Goal: Task Accomplishment & Management: Manage account settings

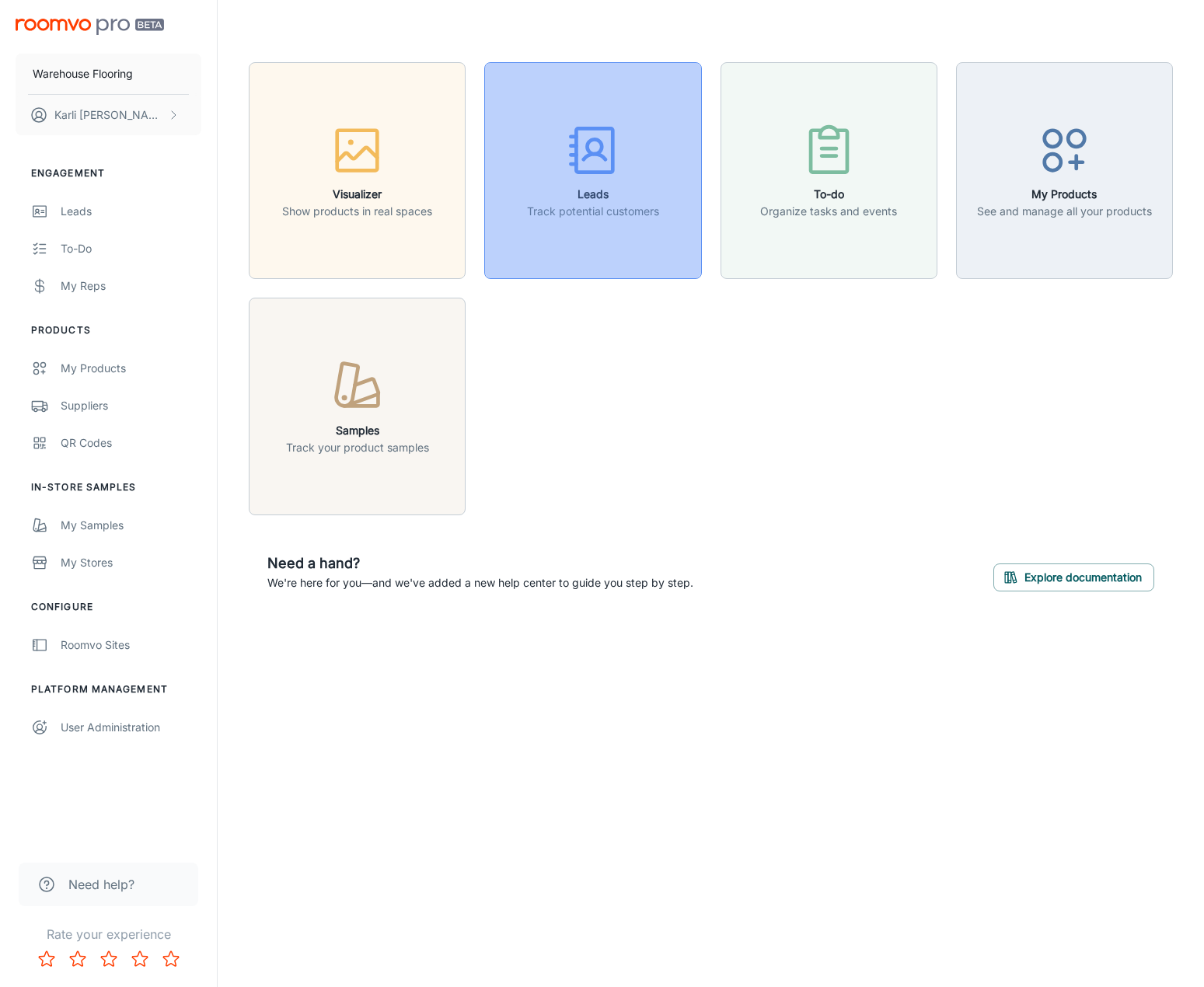
click at [651, 198] on h6 "Leads" at bounding box center [593, 195] width 132 height 17
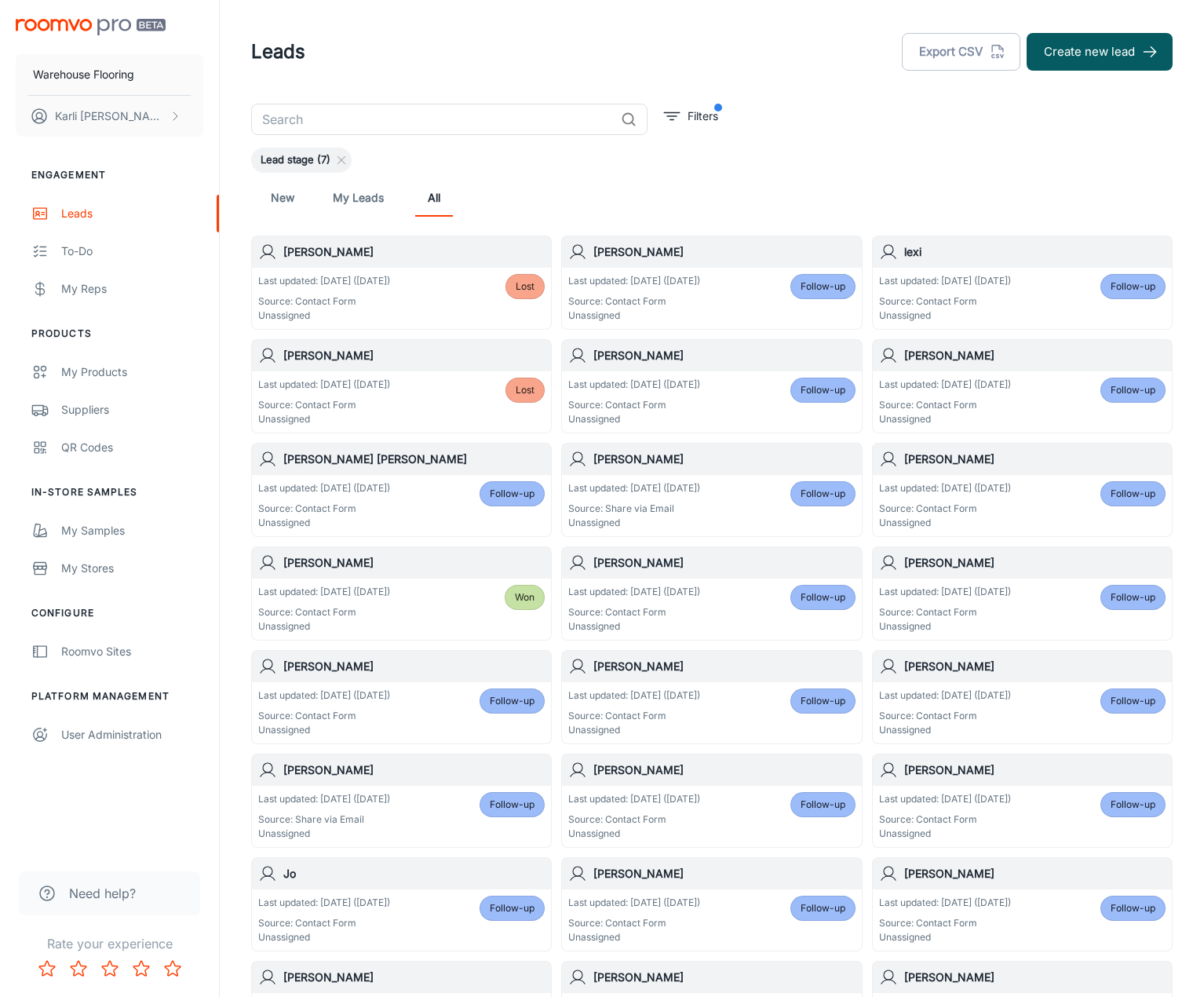
click at [284, 196] on link "New" at bounding box center [283, 197] width 38 height 38
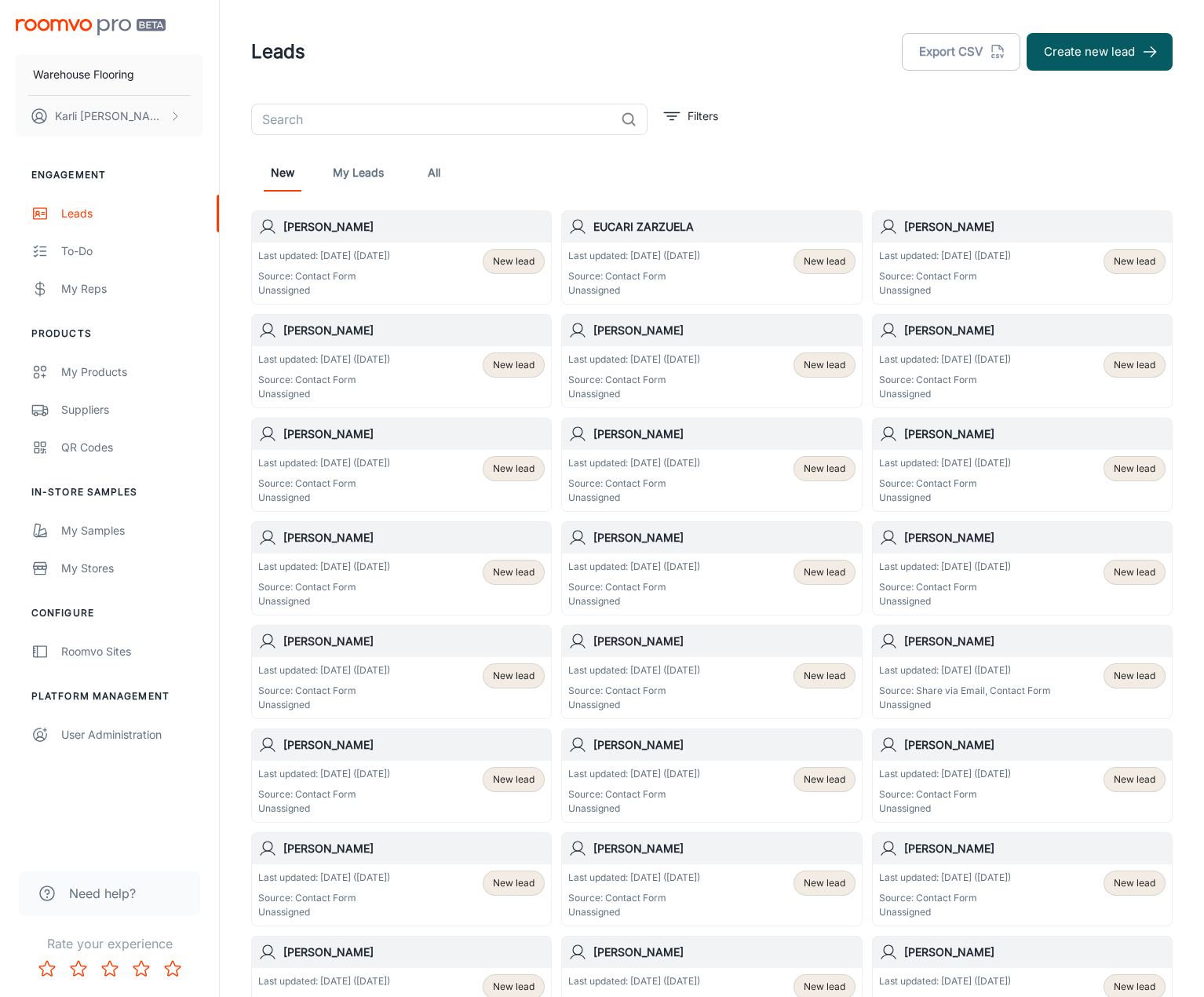
click at [498, 53] on div "Leads Export CSV Create new lead" at bounding box center [712, 51] width 921 height 41
click at [72, 285] on div "My Reps" at bounding box center [132, 289] width 142 height 17
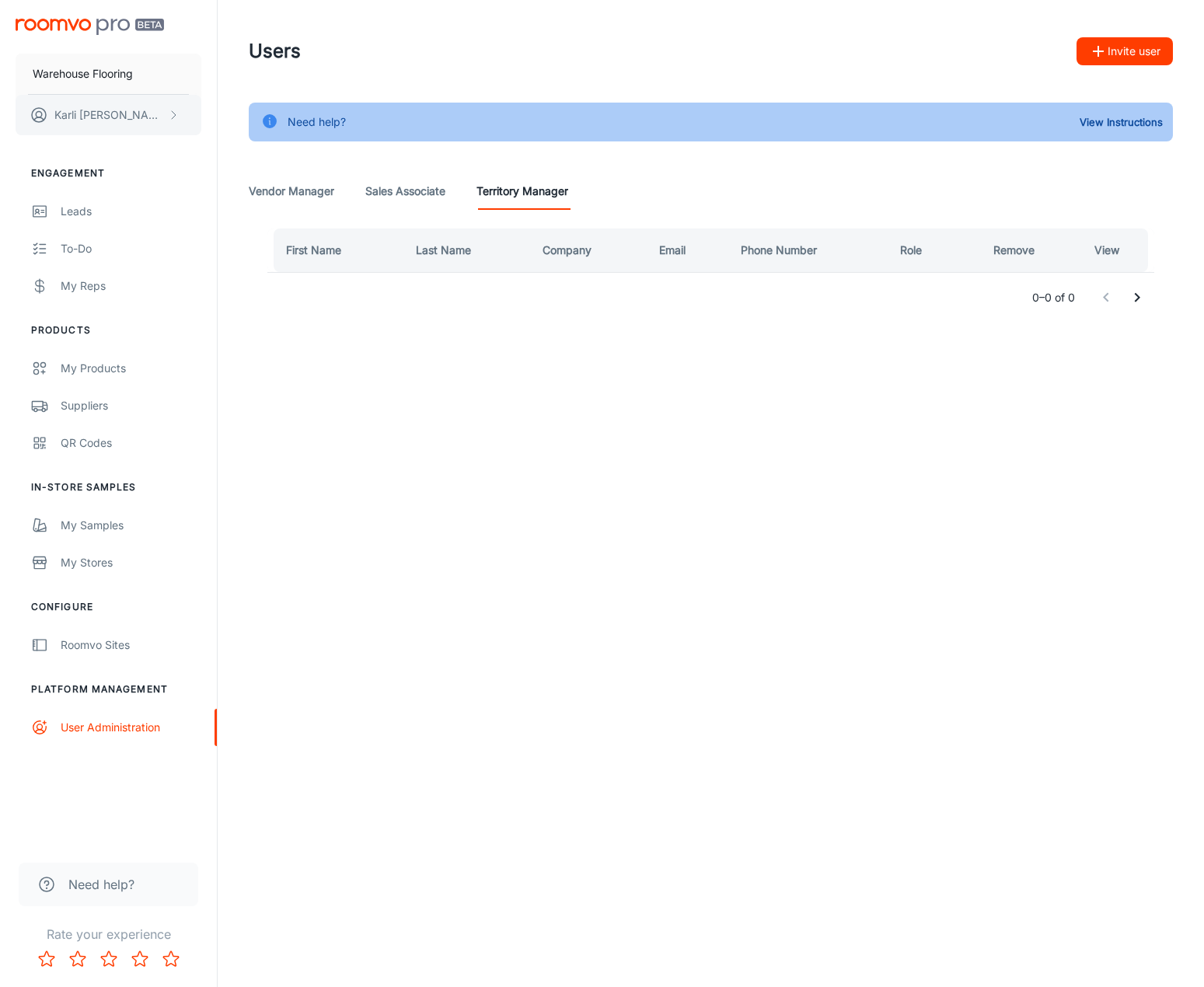
click at [74, 117] on p "[PERSON_NAME]" at bounding box center [109, 115] width 109 height 17
click at [72, 201] on div at bounding box center [602, 494] width 1204 height 987
click at [72, 215] on div "Leads" at bounding box center [130, 212] width 141 height 17
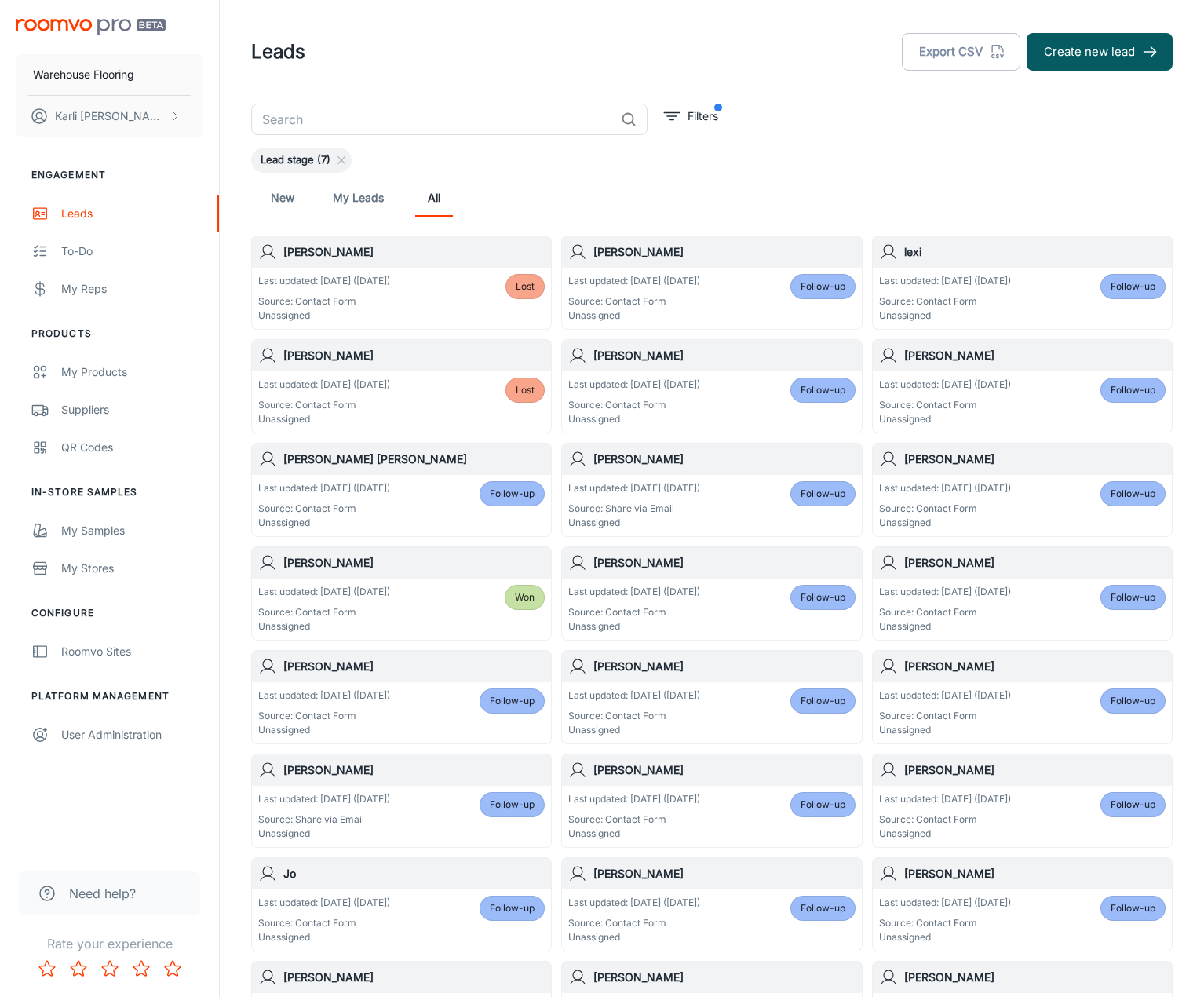
click at [285, 195] on link "New" at bounding box center [283, 197] width 38 height 38
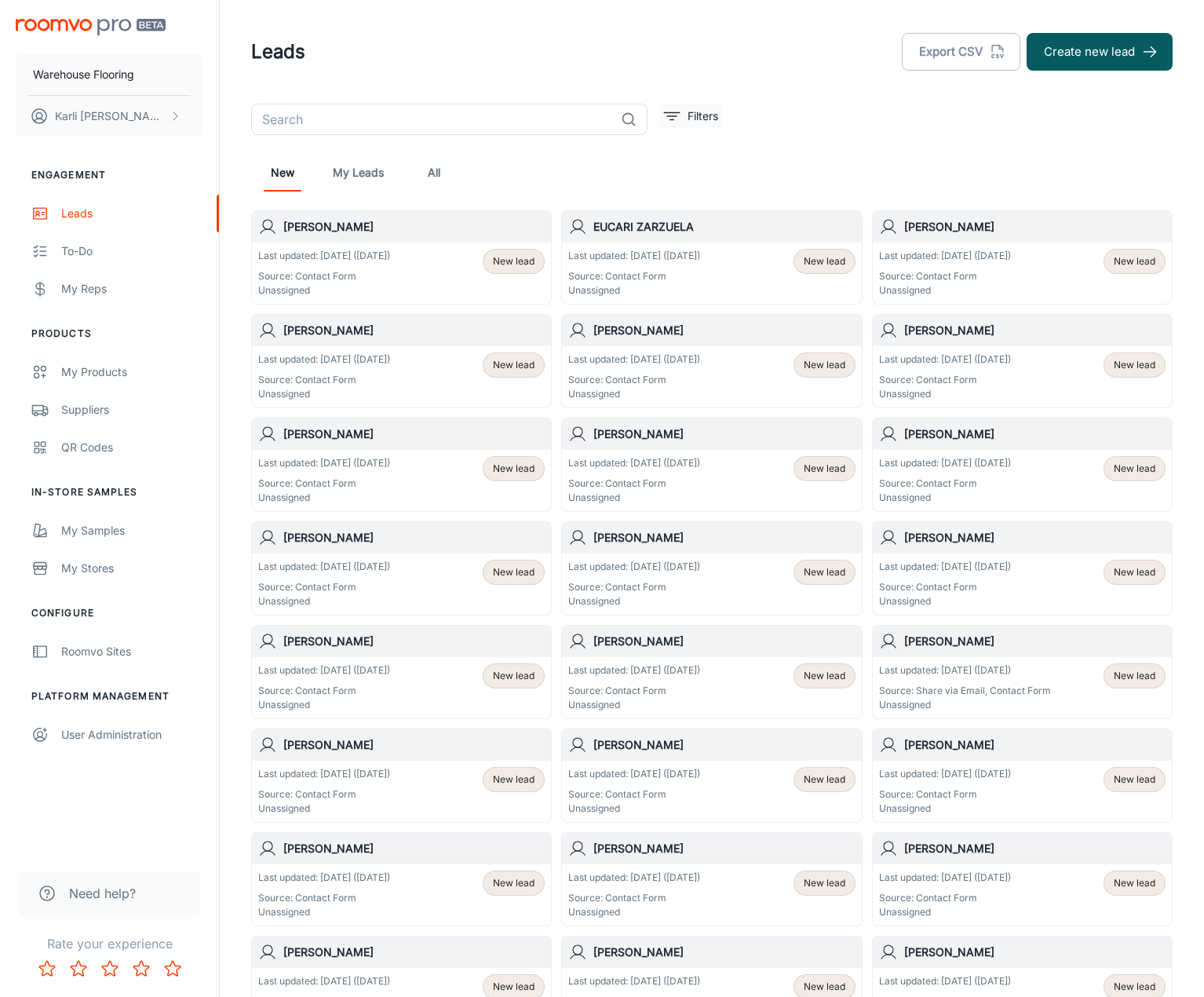
click at [665, 122] on icon "filter" at bounding box center [672, 115] width 18 height 18
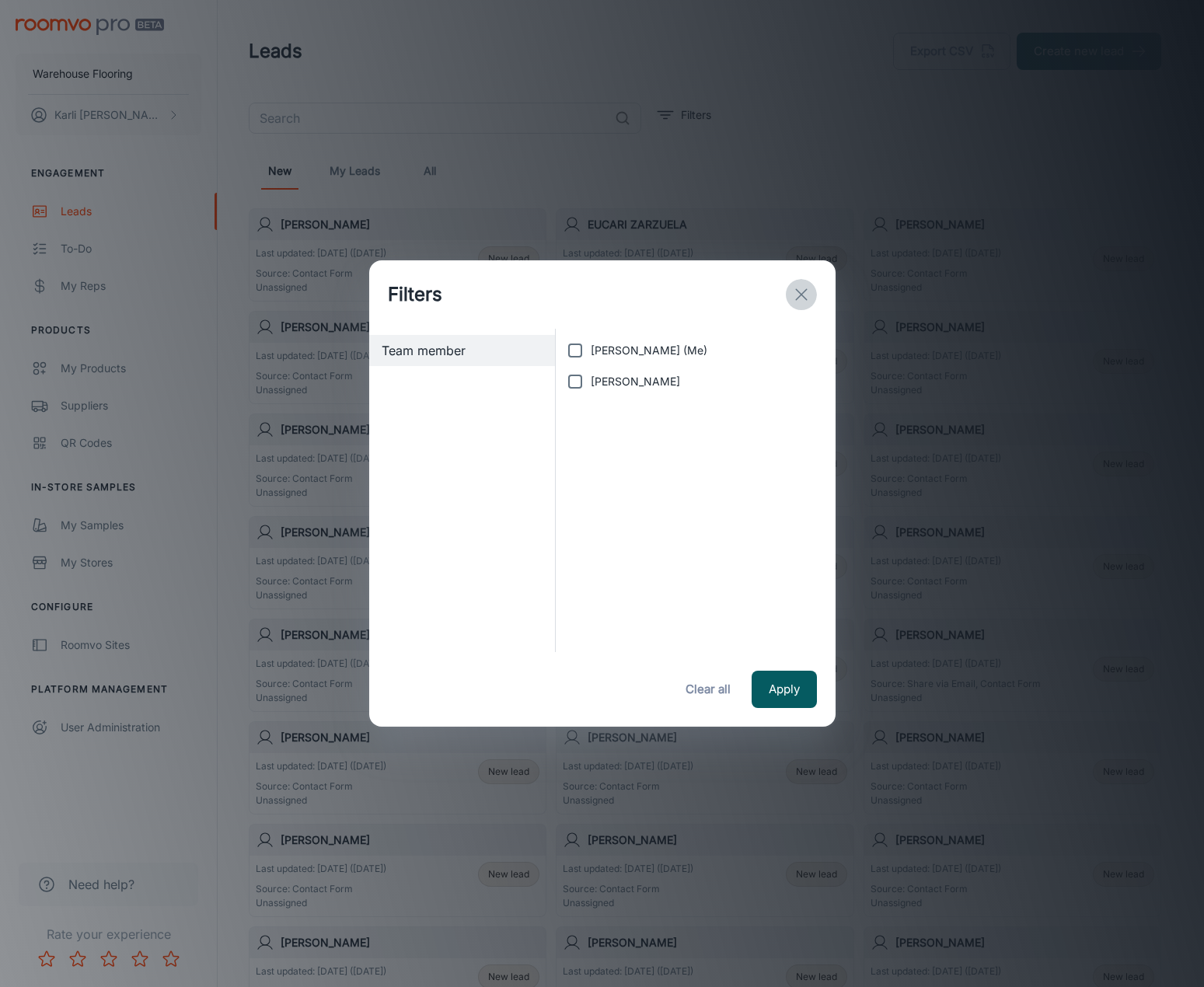
click at [805, 297] on icon "exit" at bounding box center [801, 294] width 18 height 18
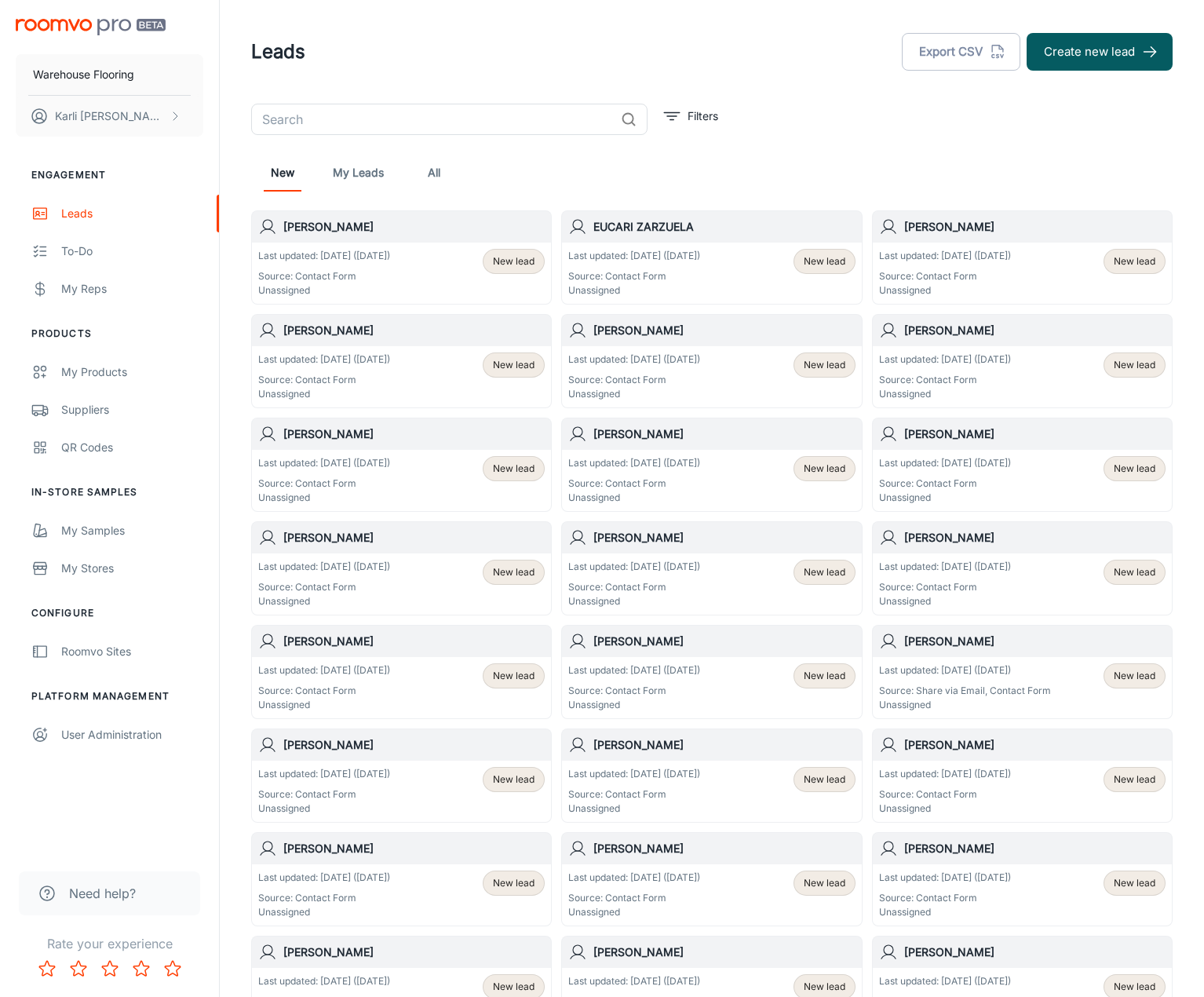
click at [379, 272] on p "Source: Contact Form" at bounding box center [324, 276] width 132 height 15
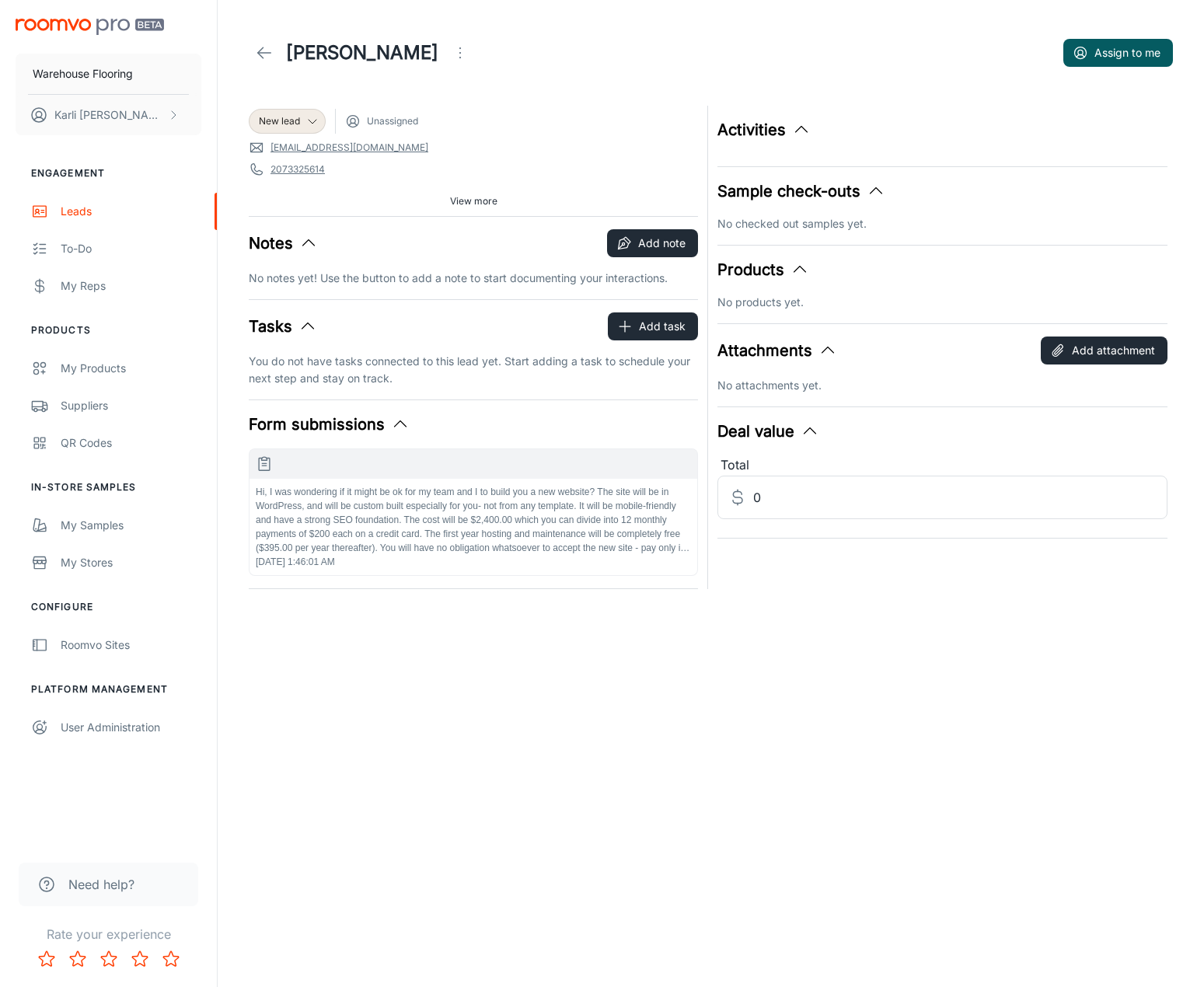
click at [445, 55] on button "Open menu" at bounding box center [460, 53] width 31 height 31
click at [450, 146] on li "Mark as spam" at bounding box center [486, 144] width 166 height 28
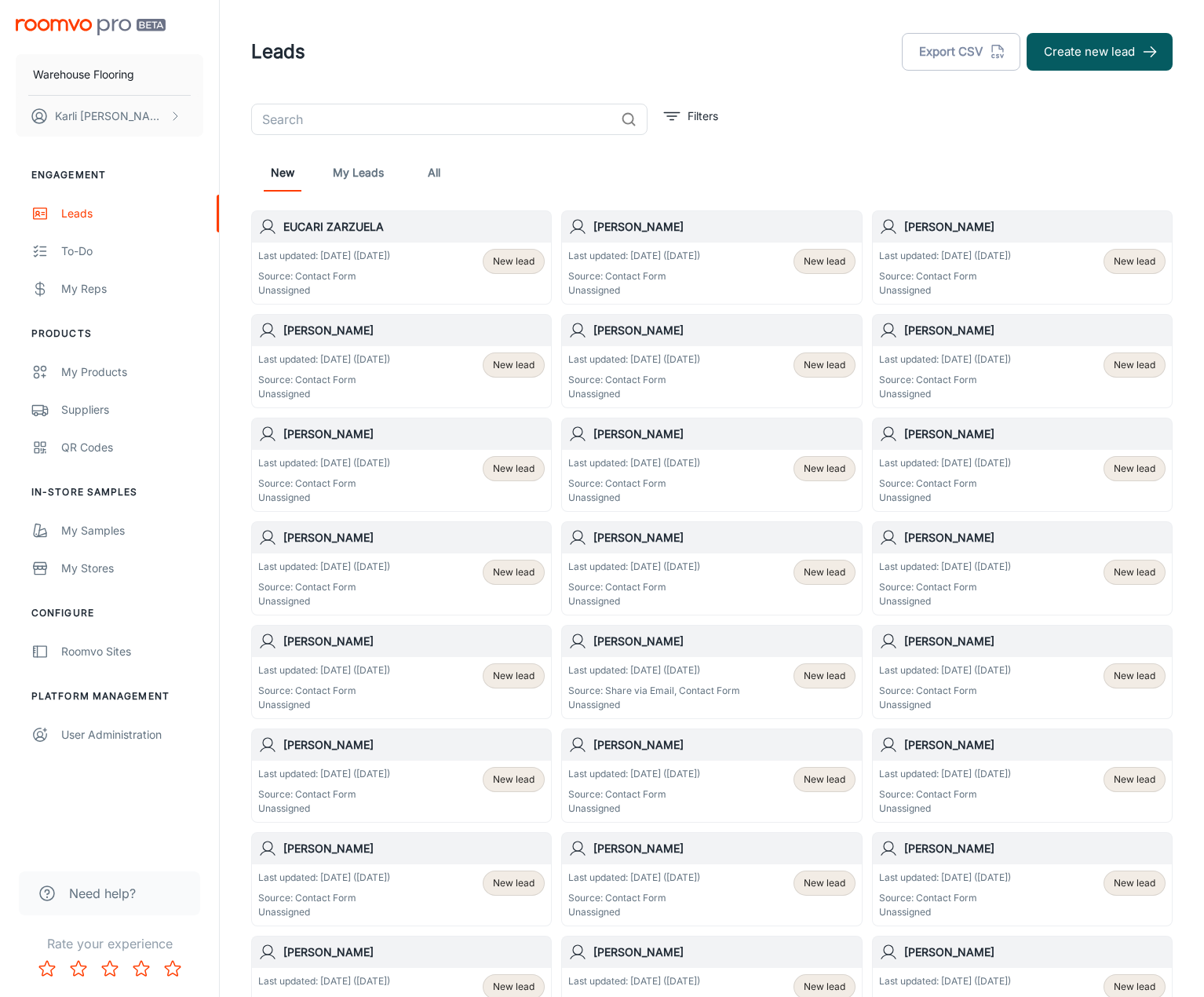
click at [521, 257] on span "New lead" at bounding box center [513, 261] width 42 height 15
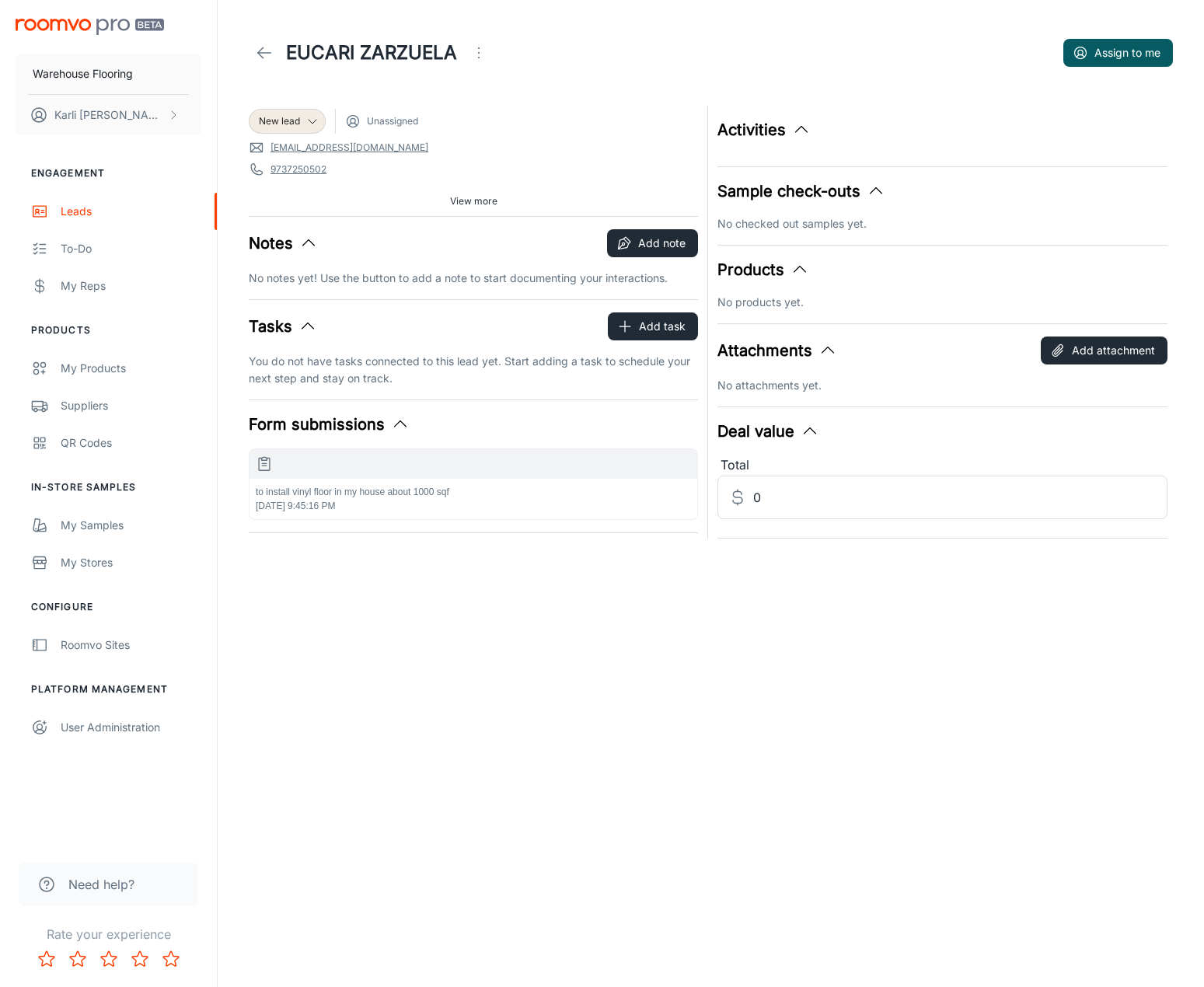
click at [432, 500] on div "to install vinyl floor in my house about 1000 sqf [DATE] 9:45:16 PM" at bounding box center [473, 499] width 448 height 40
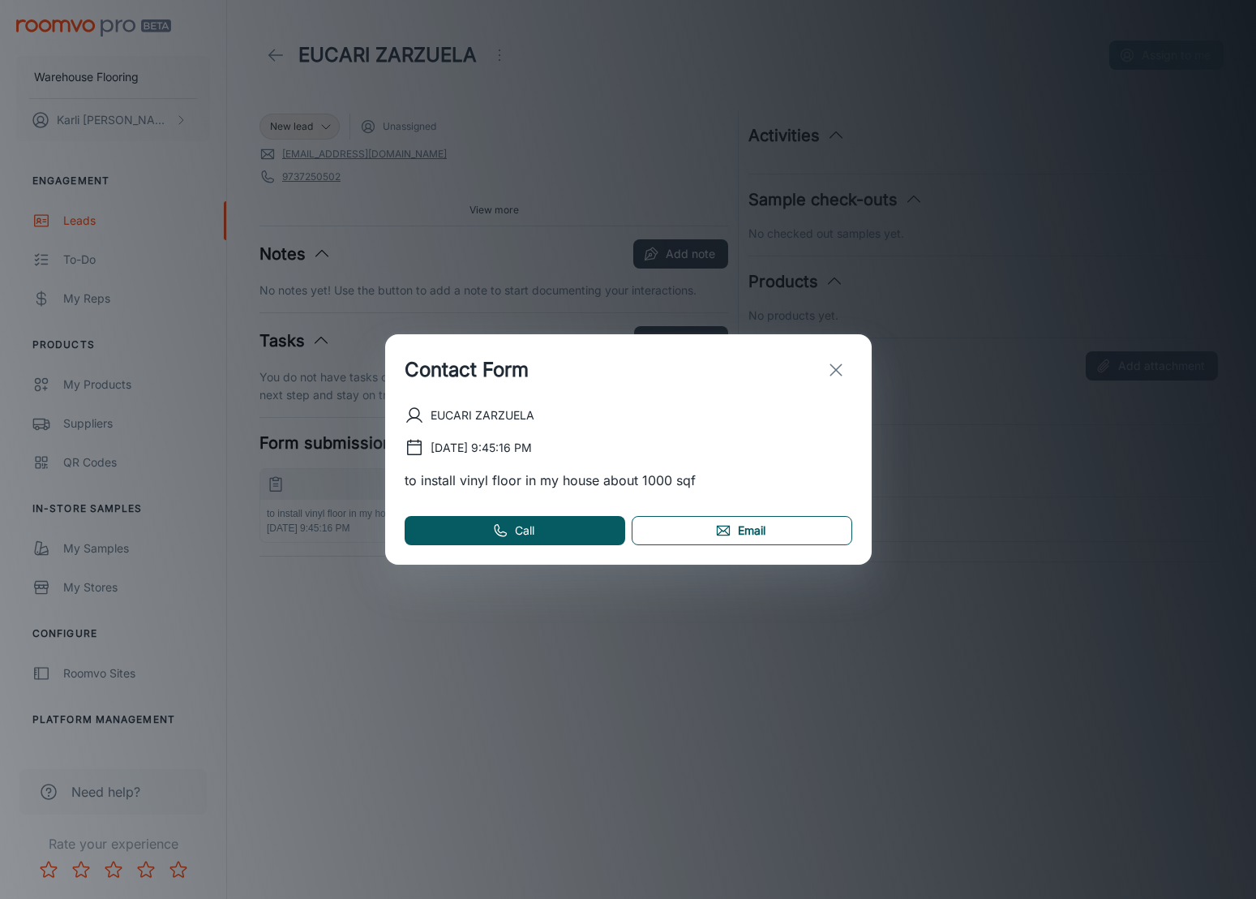
click at [788, 536] on link "Email" at bounding box center [742, 530] width 221 height 29
drag, startPoint x: 831, startPoint y: 443, endPoint x: 834, endPoint y: 419, distance: 24.5
click at [831, 443] on div "[DATE] 9:45:16 PM" at bounding box center [629, 447] width 448 height 19
click at [838, 363] on icon "exit" at bounding box center [836, 369] width 19 height 19
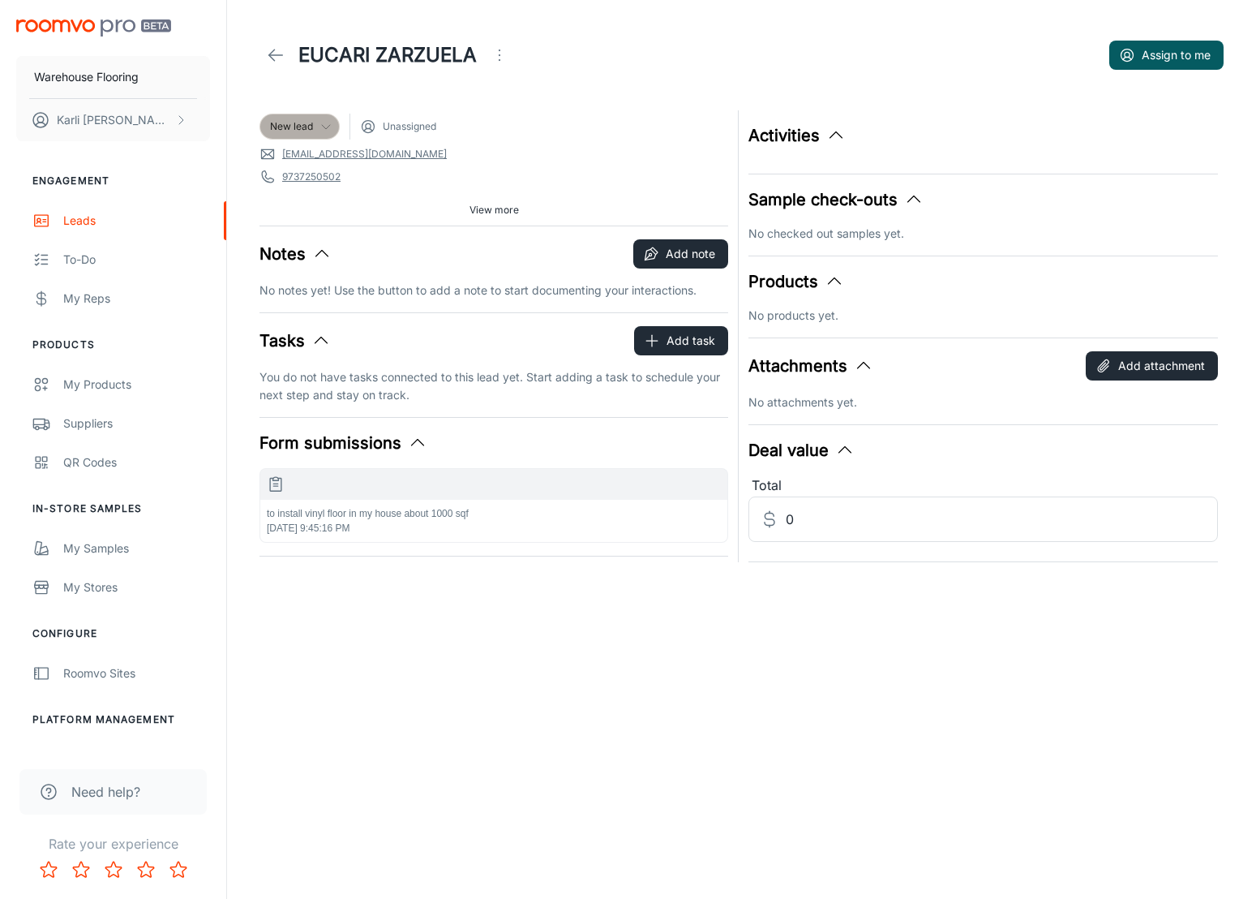
click at [302, 131] on span "New lead" at bounding box center [291, 126] width 43 height 15
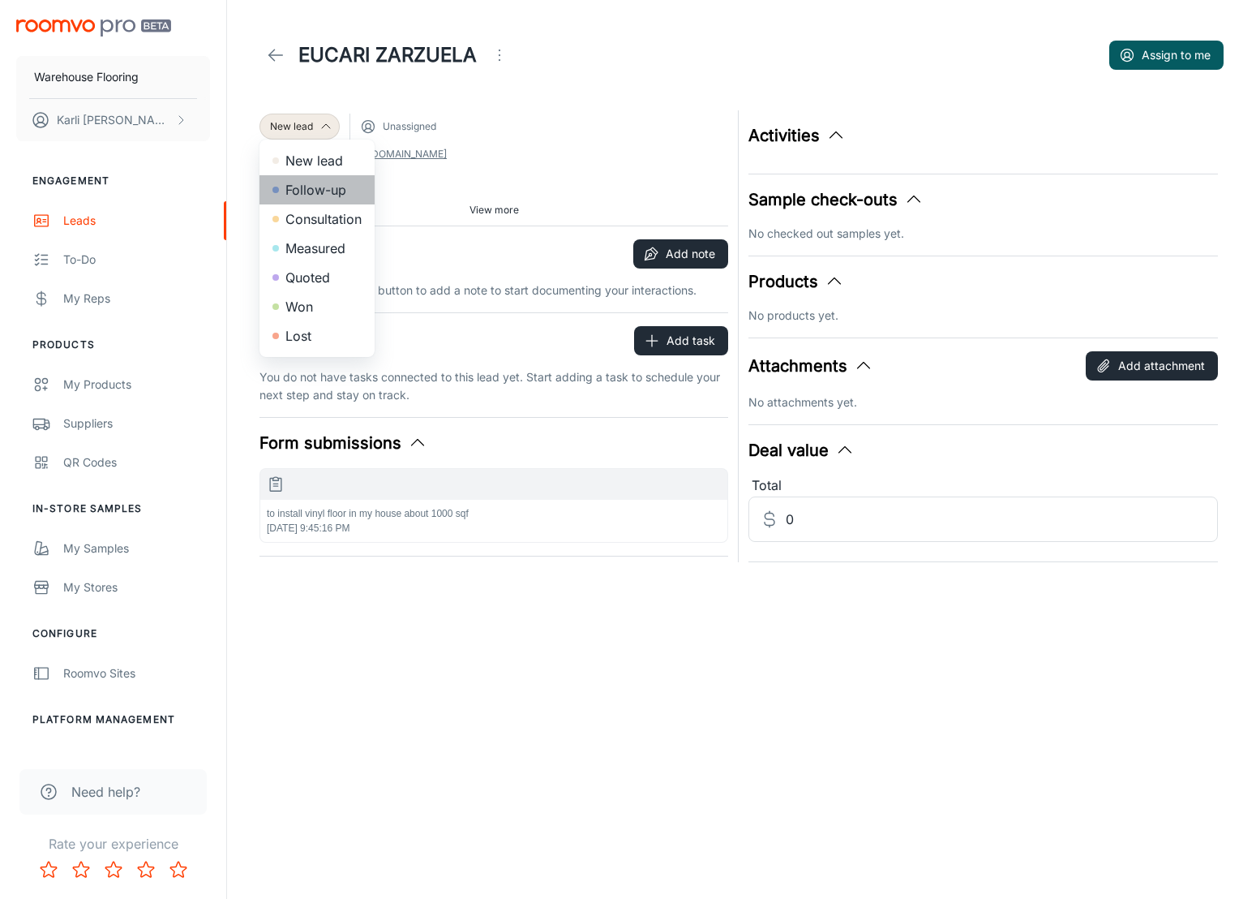
click at [310, 192] on li "Follow-up" at bounding box center [317, 189] width 115 height 29
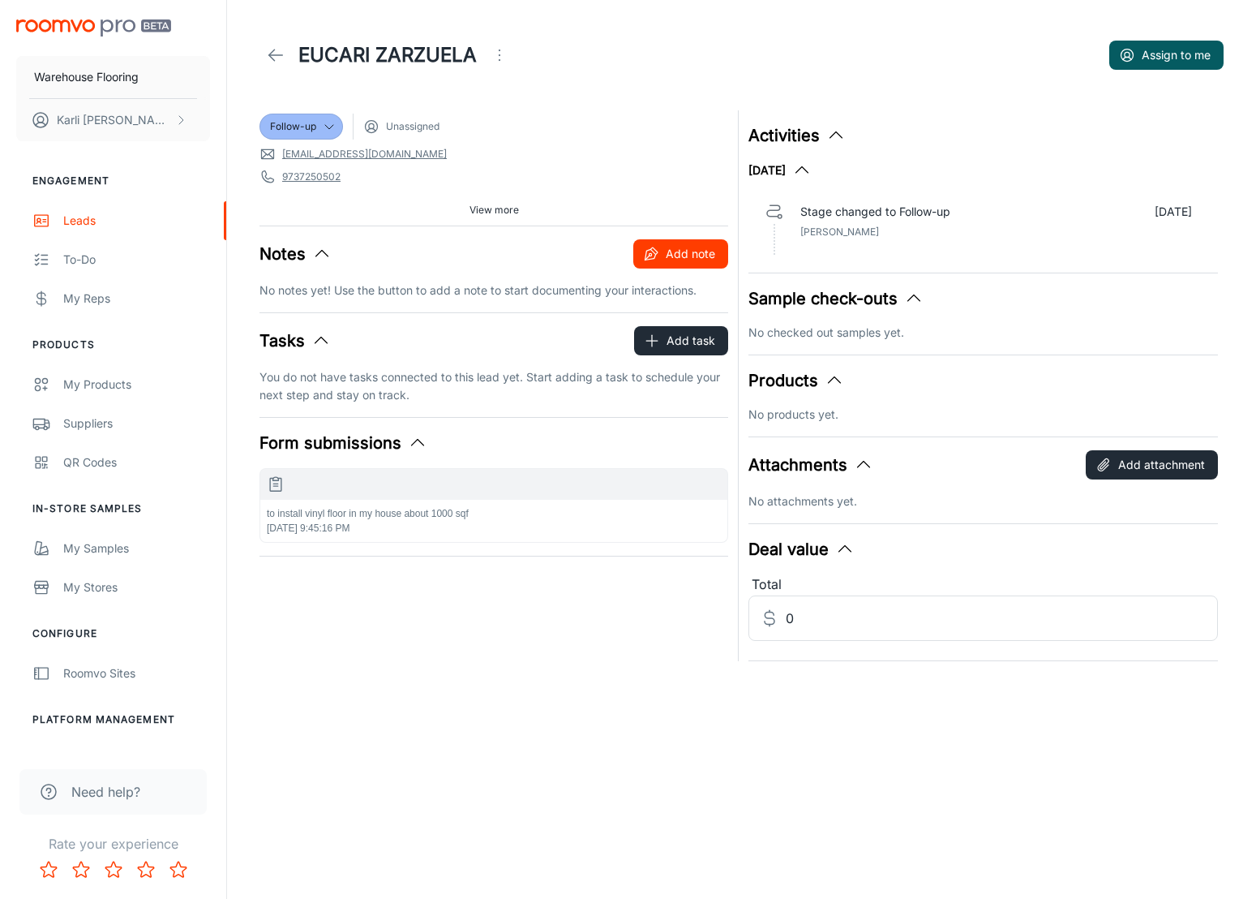
click at [709, 265] on button "Add note" at bounding box center [681, 253] width 95 height 29
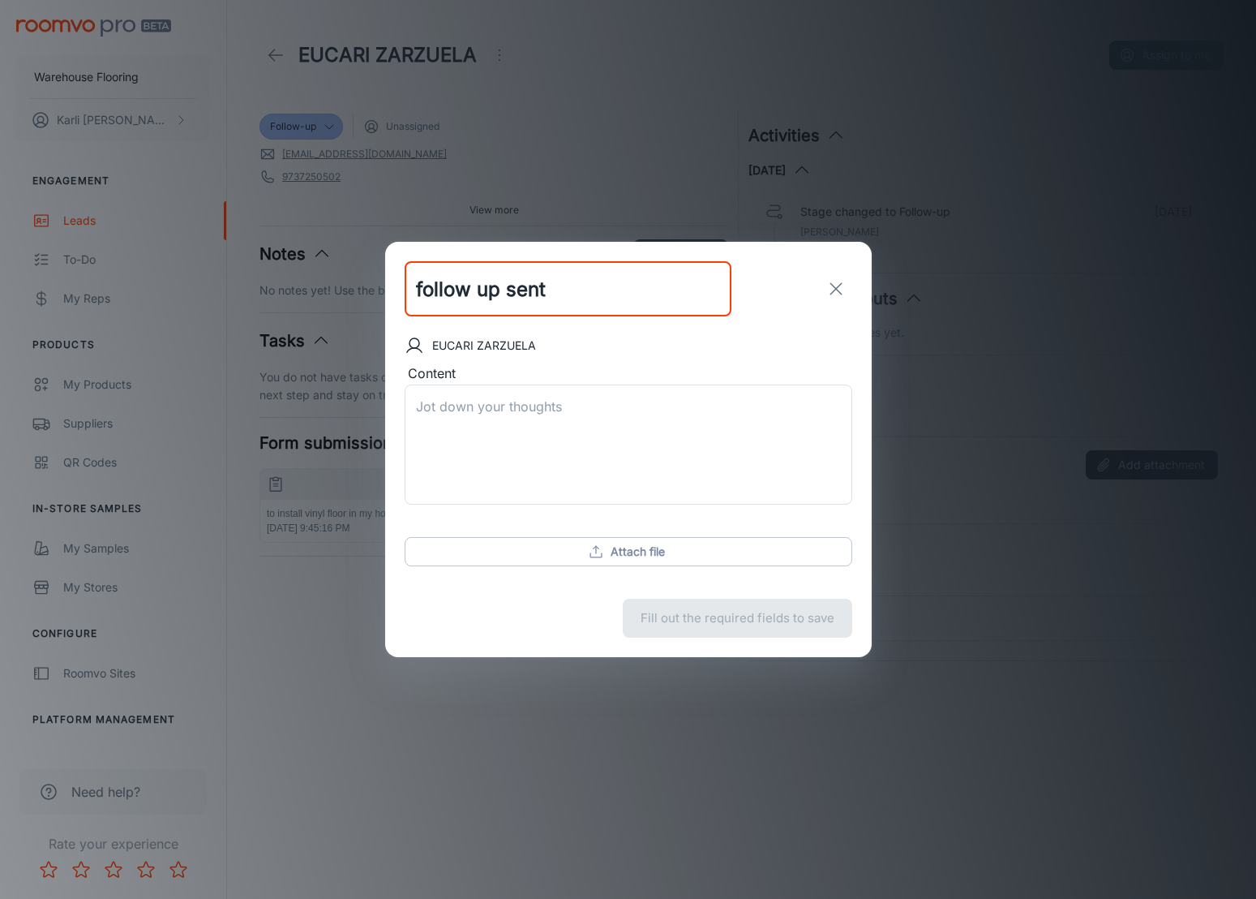
type input "follow up sent"
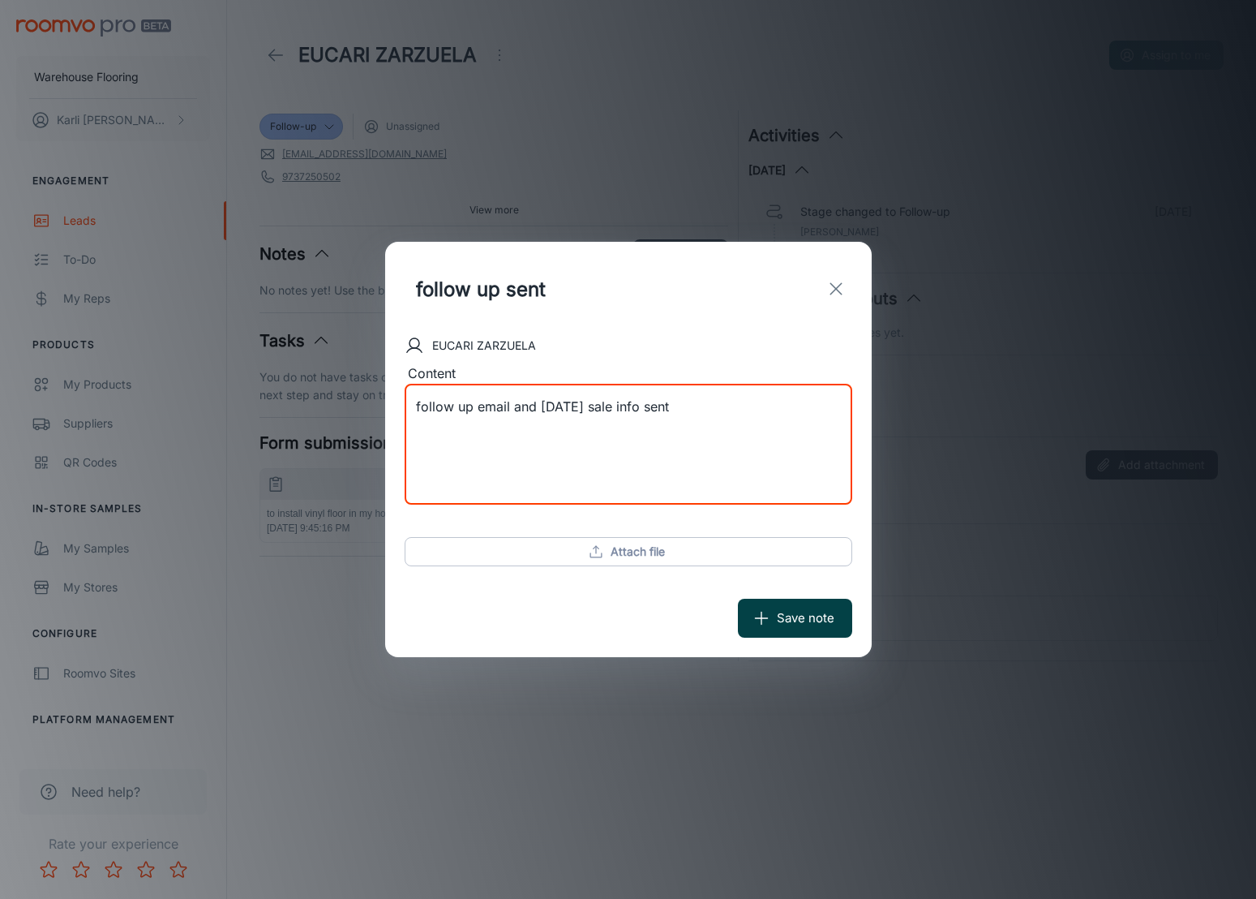
type textarea "follow up email and [DATE] sale info sent"
click at [761, 624] on icon "submit" at bounding box center [762, 618] width 18 height 18
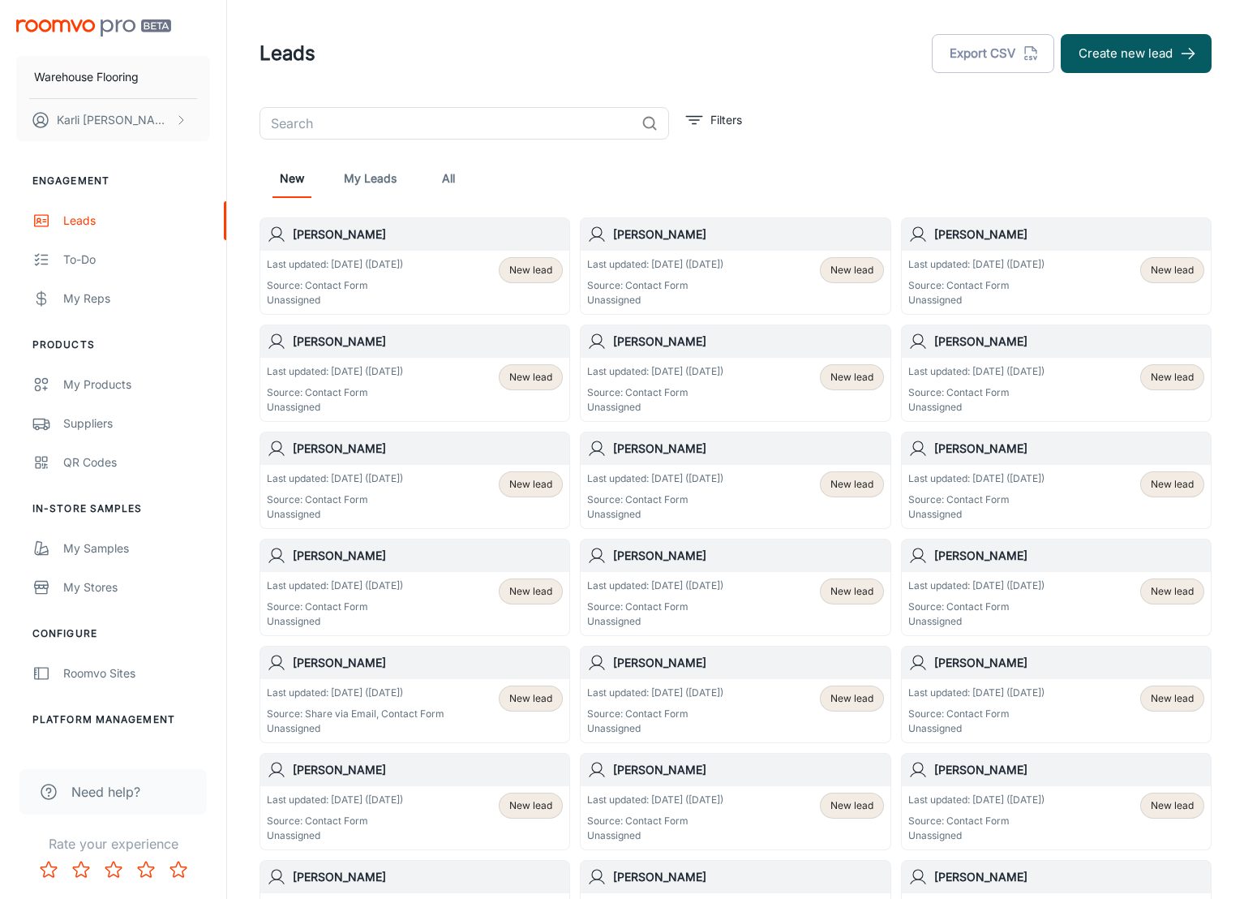
click at [539, 280] on div "New lead" at bounding box center [531, 270] width 64 height 26
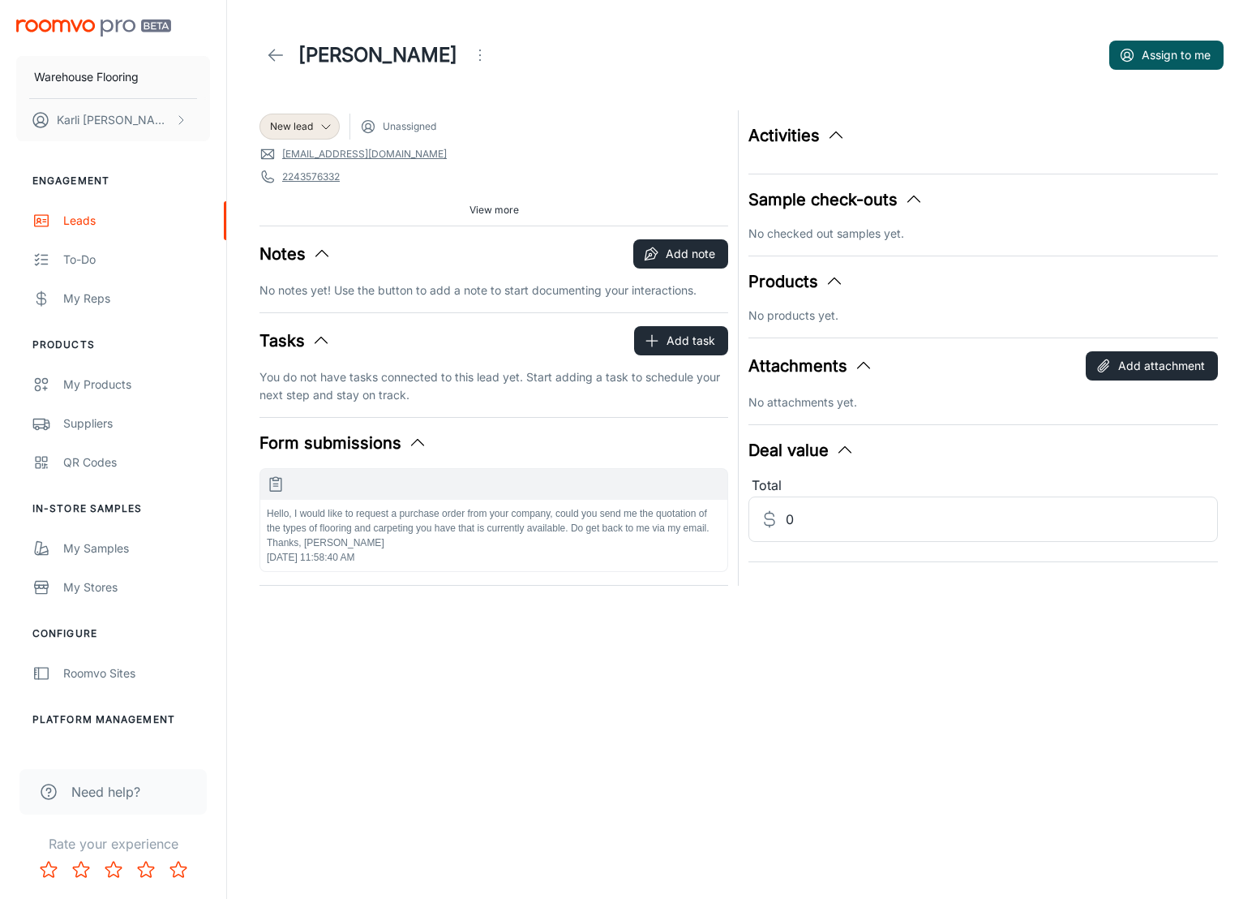
drag, startPoint x: 436, startPoint y: 62, endPoint x: 425, endPoint y: 295, distance: 233.1
click at [425, 295] on div "[PERSON_NAME] Assign to me New lead Unassigned [EMAIL_ADDRESS][DOMAIN_NAME] [PH…" at bounding box center [741, 293] width 1003 height 586
click at [470, 58] on icon "Open menu" at bounding box center [479, 54] width 19 height 19
click at [481, 151] on li "Mark as spam" at bounding box center [513, 150] width 173 height 29
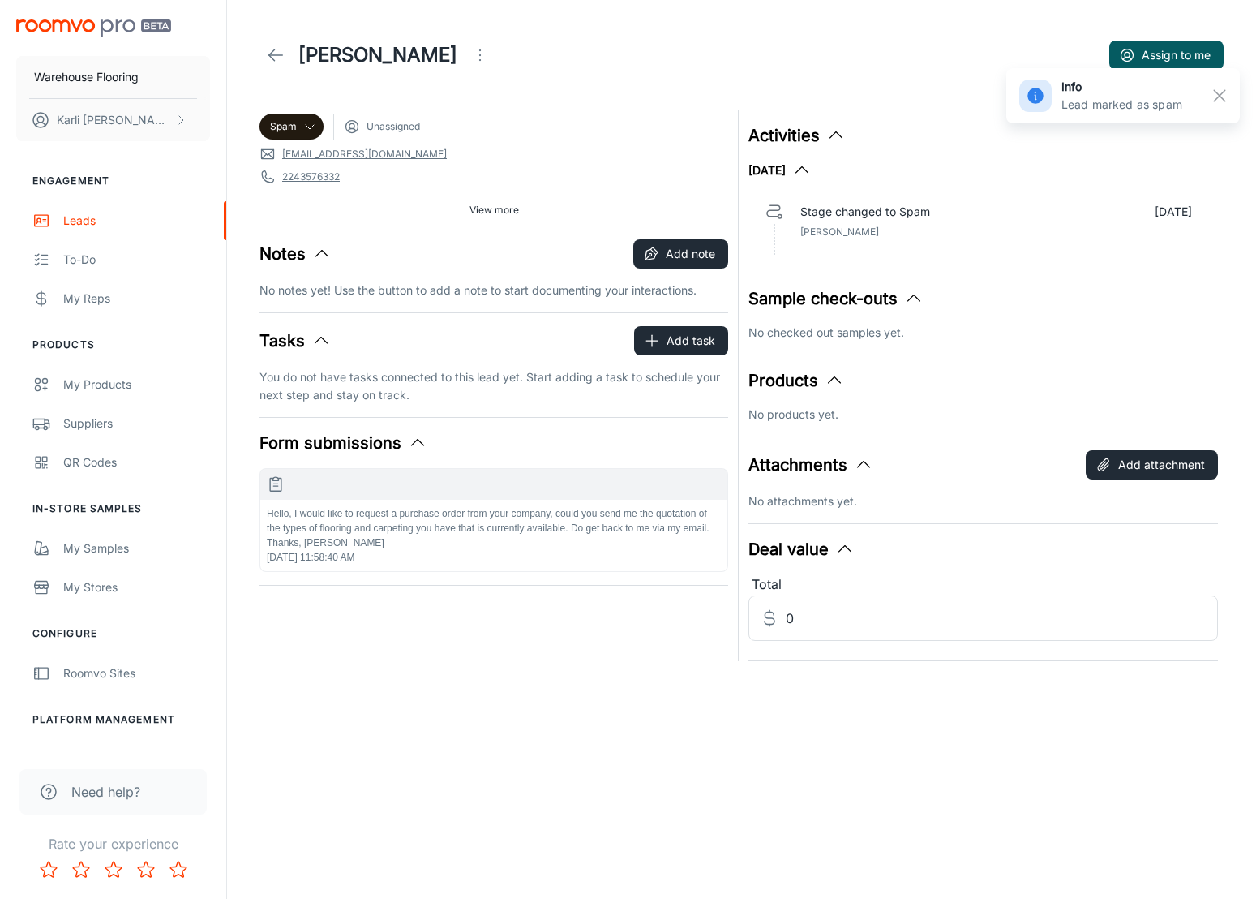
click at [264, 54] on link at bounding box center [276, 55] width 32 height 32
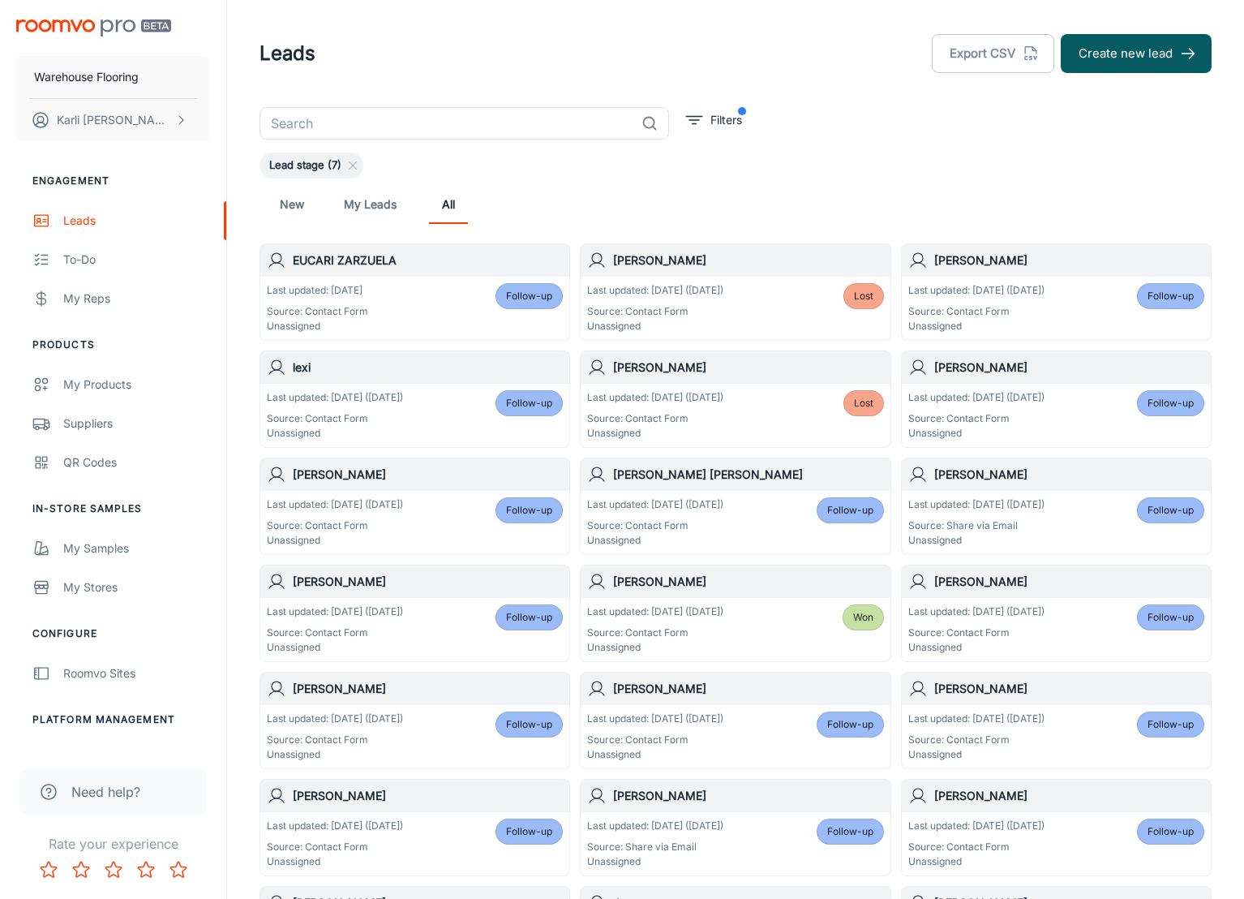
click at [289, 211] on link "New" at bounding box center [292, 204] width 39 height 39
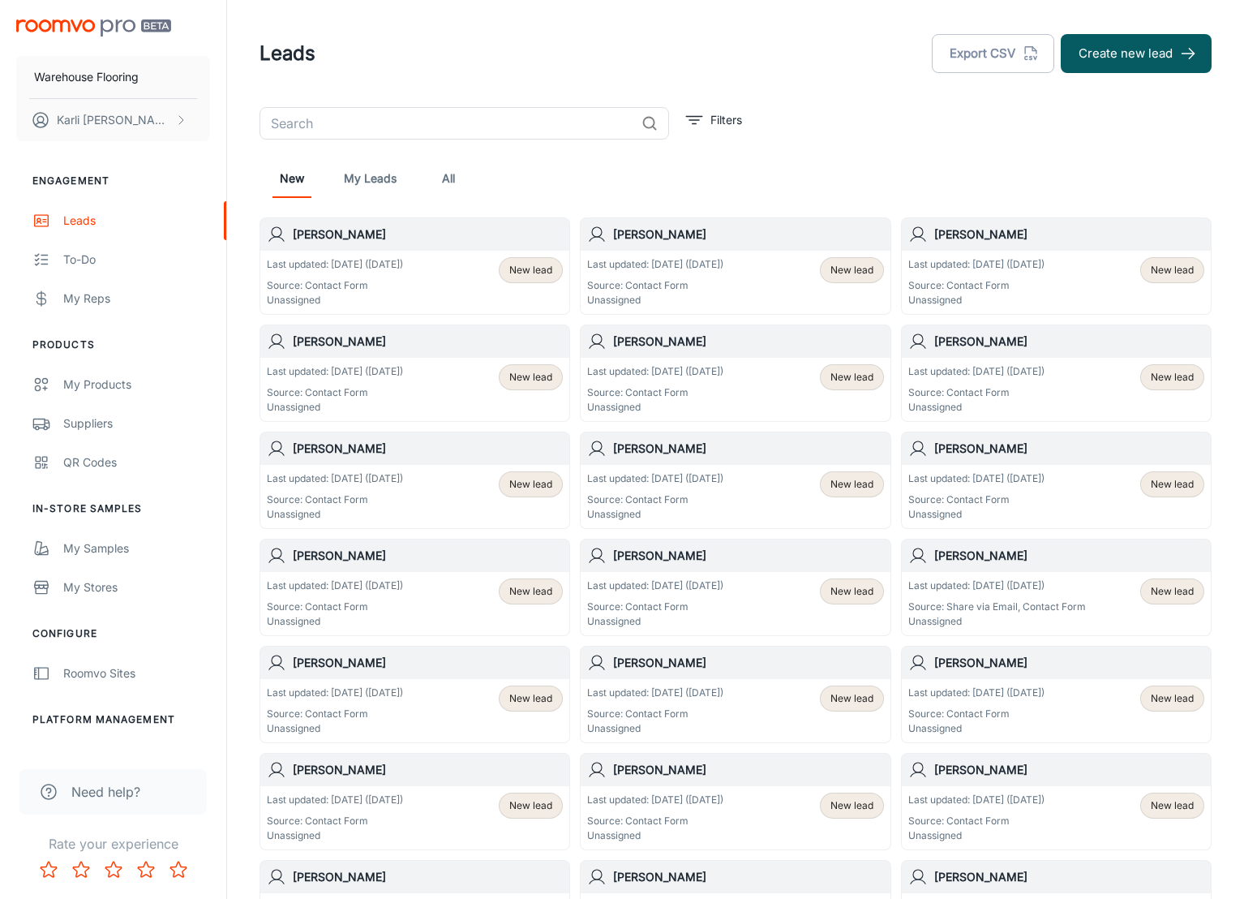
click at [531, 271] on span "New lead" at bounding box center [530, 270] width 43 height 15
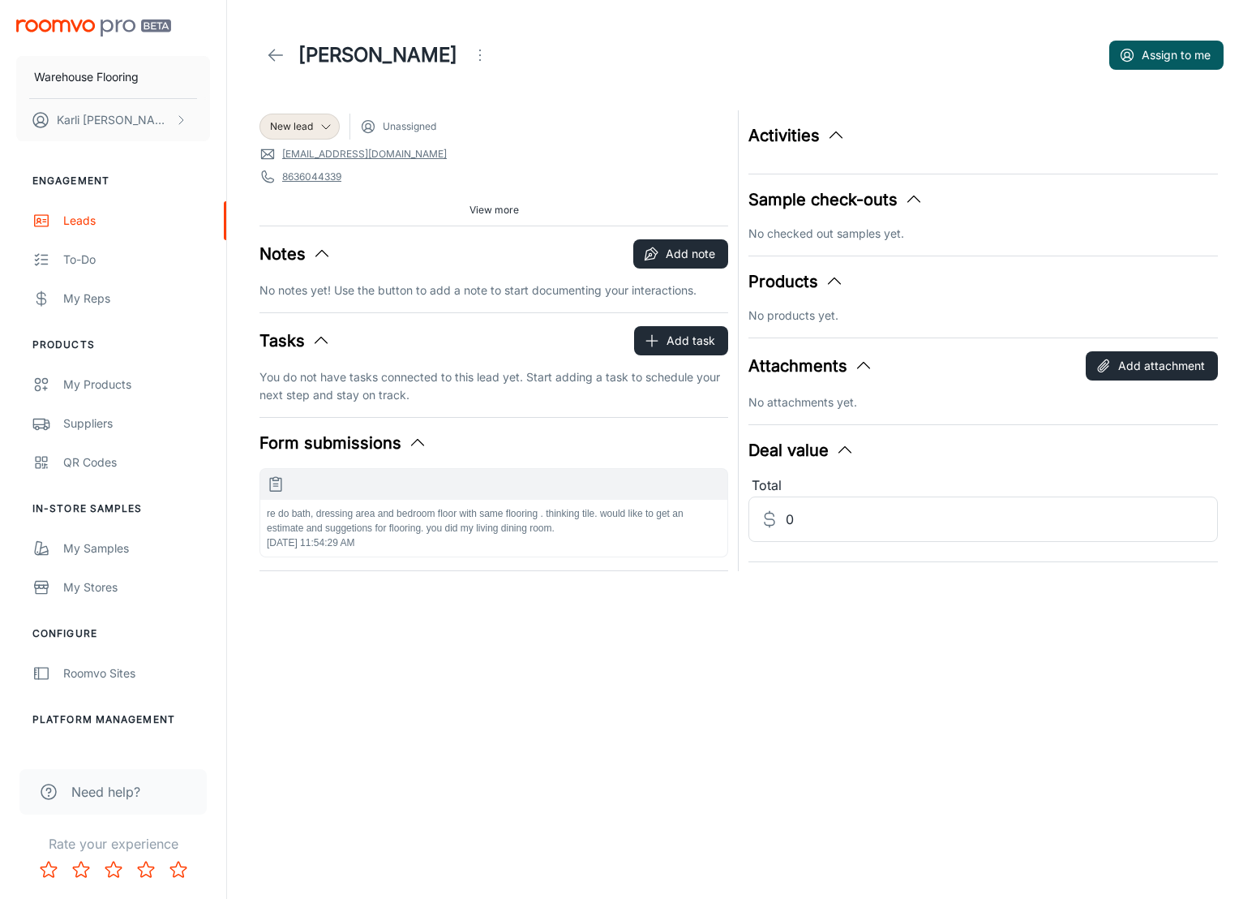
click at [487, 526] on p "re do bath, dressing area and bedroom floor with same flooring . thinking tile.…" at bounding box center [494, 520] width 454 height 29
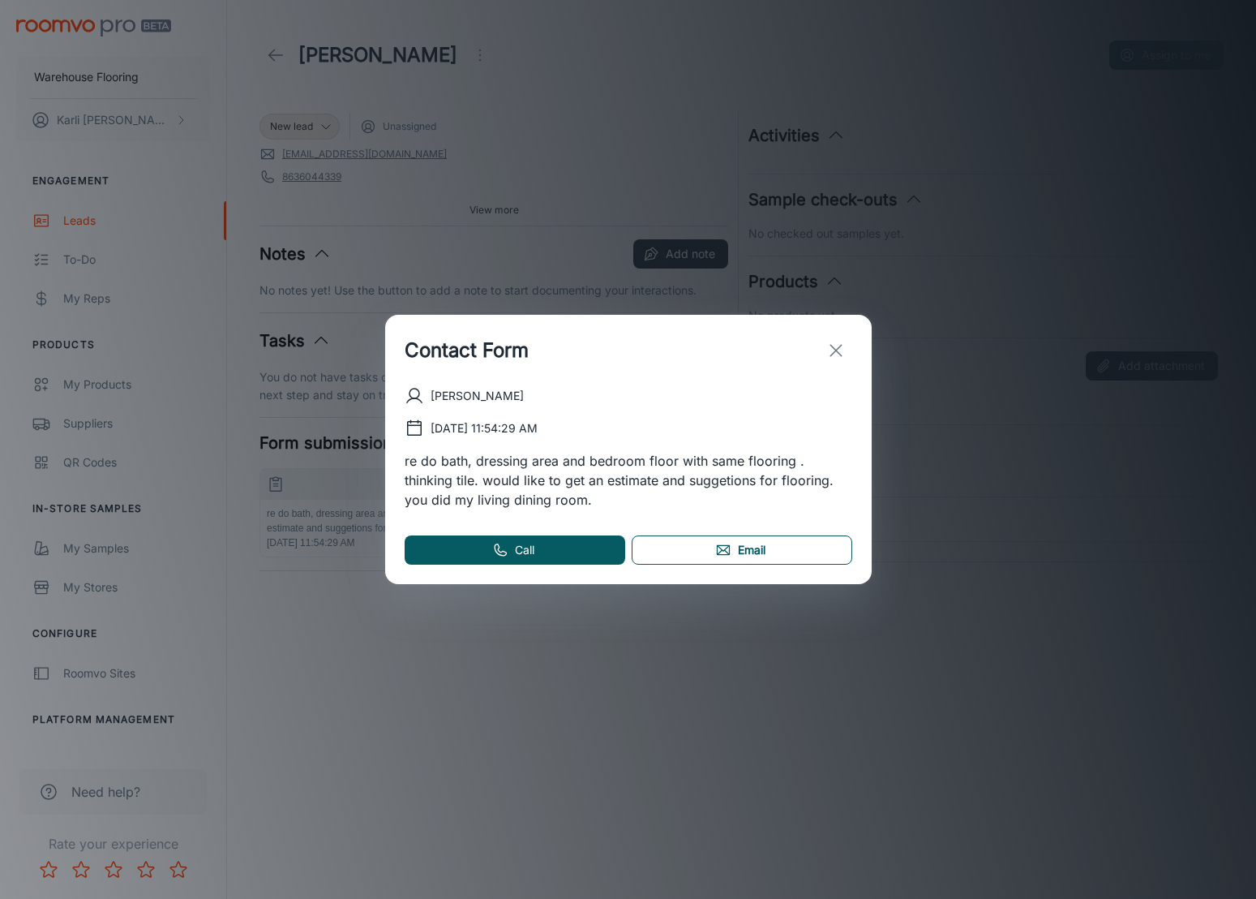
click at [759, 549] on link "Email" at bounding box center [742, 549] width 221 height 29
drag, startPoint x: 840, startPoint y: 350, endPoint x: 595, endPoint y: 250, distance: 265.6
click at [840, 350] on icon "exit" at bounding box center [836, 350] width 19 height 19
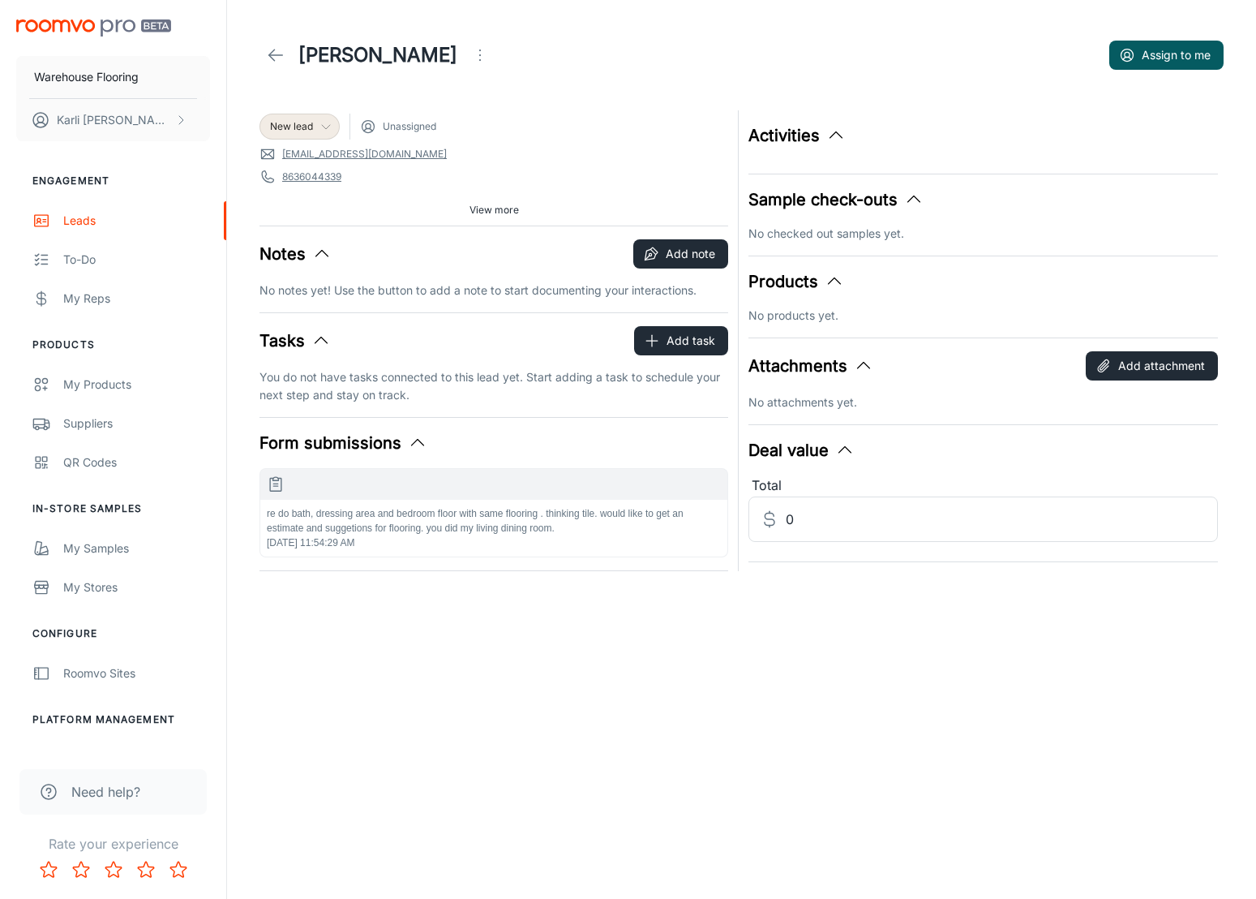
click at [266, 126] on span "New lead" at bounding box center [299, 126] width 79 height 15
click at [302, 184] on li "Follow-up" at bounding box center [317, 189] width 115 height 29
click at [647, 244] on button "Add note" at bounding box center [681, 253] width 95 height 29
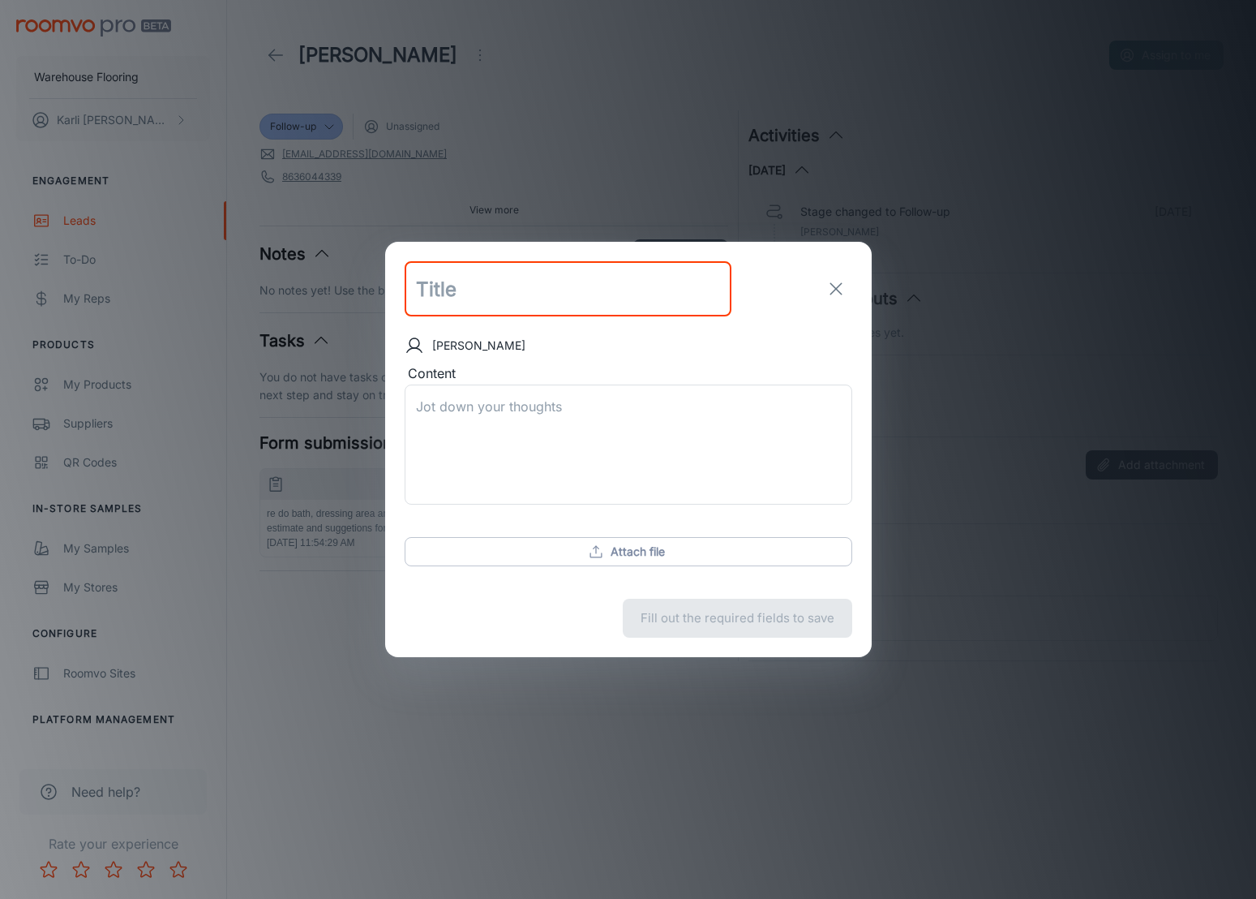
click at [468, 297] on input "text" at bounding box center [568, 288] width 327 height 55
type input "follow up sent"
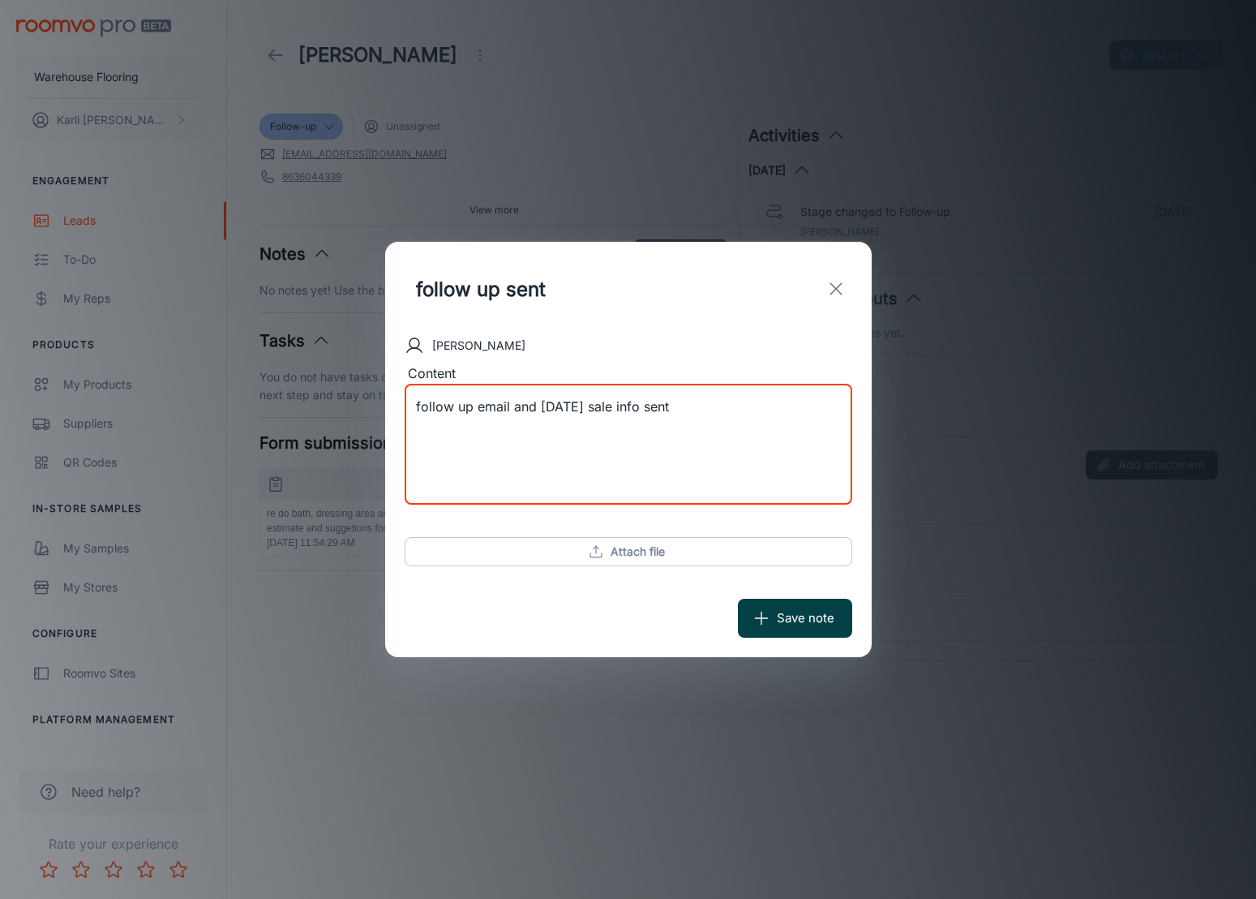
type textarea "follow up email and [DATE] sale info sent"
click at [775, 624] on button "Save note" at bounding box center [795, 618] width 114 height 39
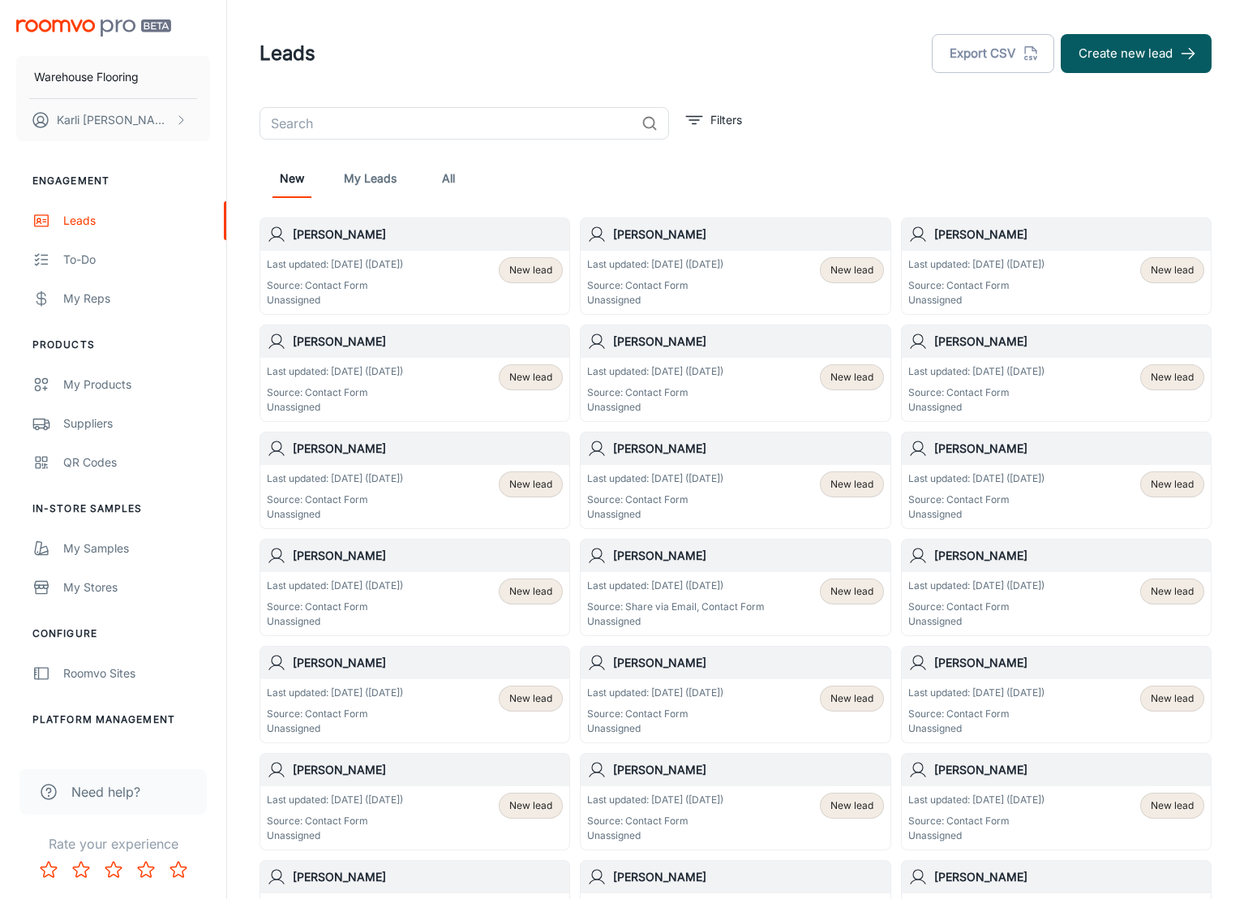
click at [535, 271] on span "New lead" at bounding box center [530, 270] width 43 height 15
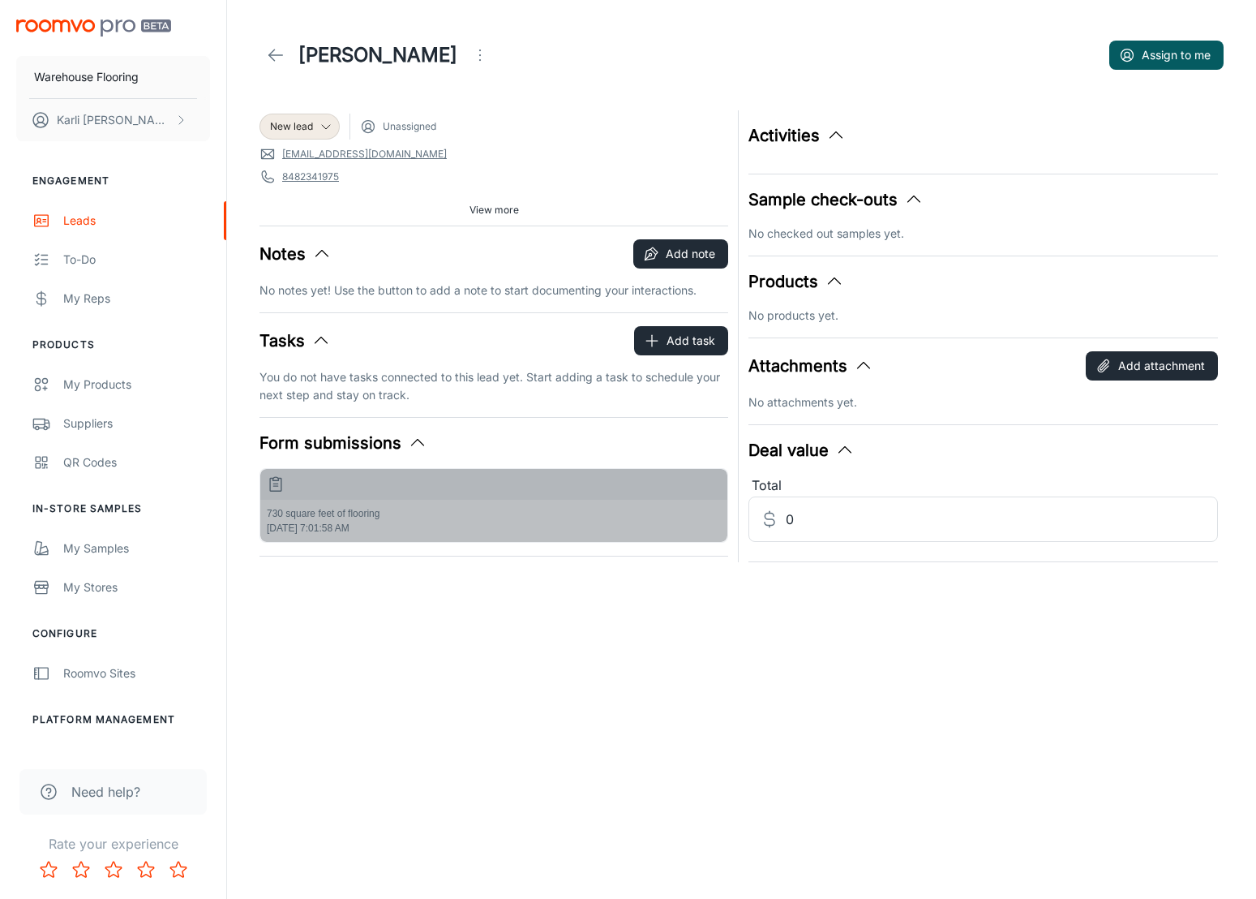
click at [401, 517] on p "730 square feet of flooring" at bounding box center [494, 513] width 454 height 15
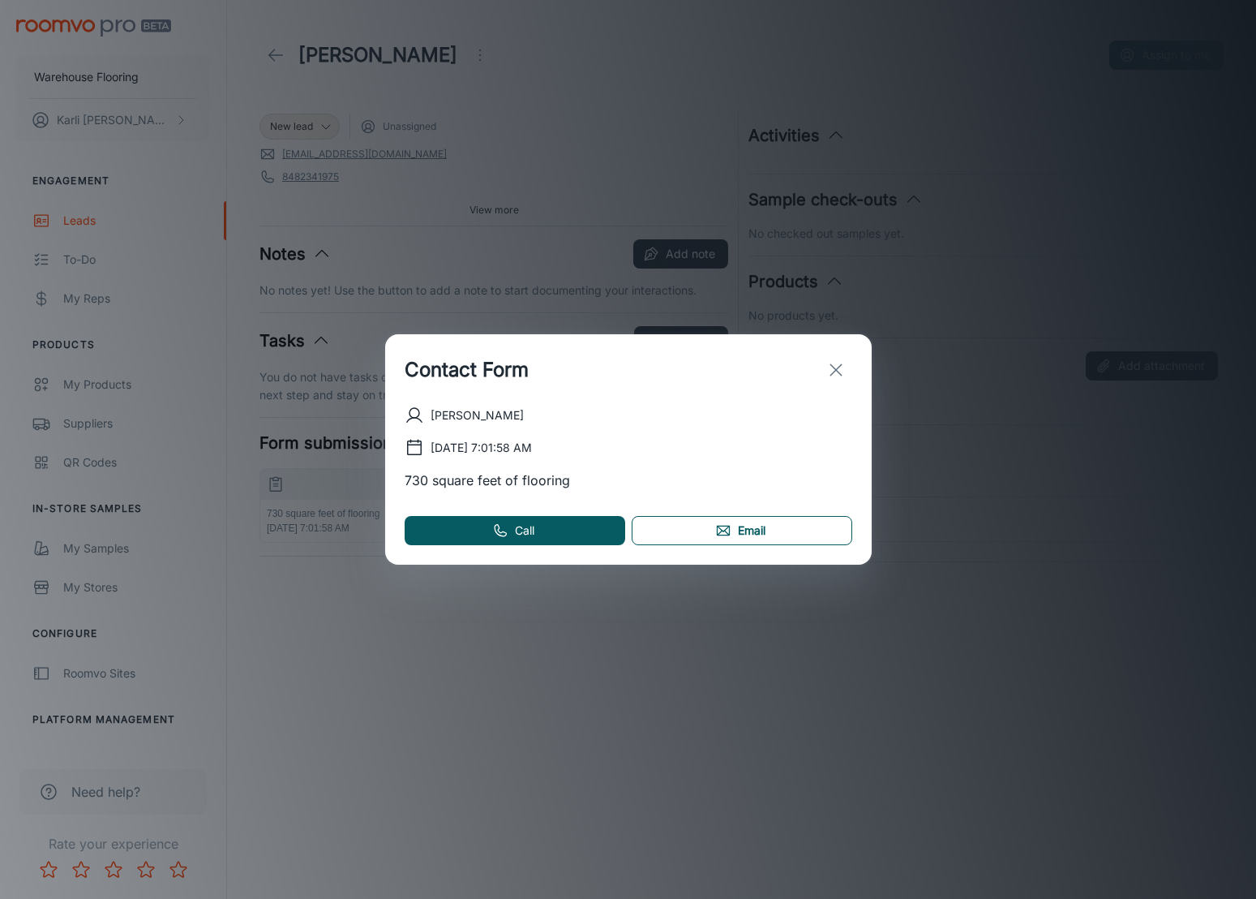
click at [740, 537] on link "Email" at bounding box center [742, 530] width 221 height 29
drag, startPoint x: 305, startPoint y: 90, endPoint x: 307, endPoint y: 114, distance: 23.6
click at [305, 90] on div "Contact Form [PERSON_NAME] [DATE] 7:01:58 AM 730 square feet of flooring Call E…" at bounding box center [628, 449] width 1256 height 899
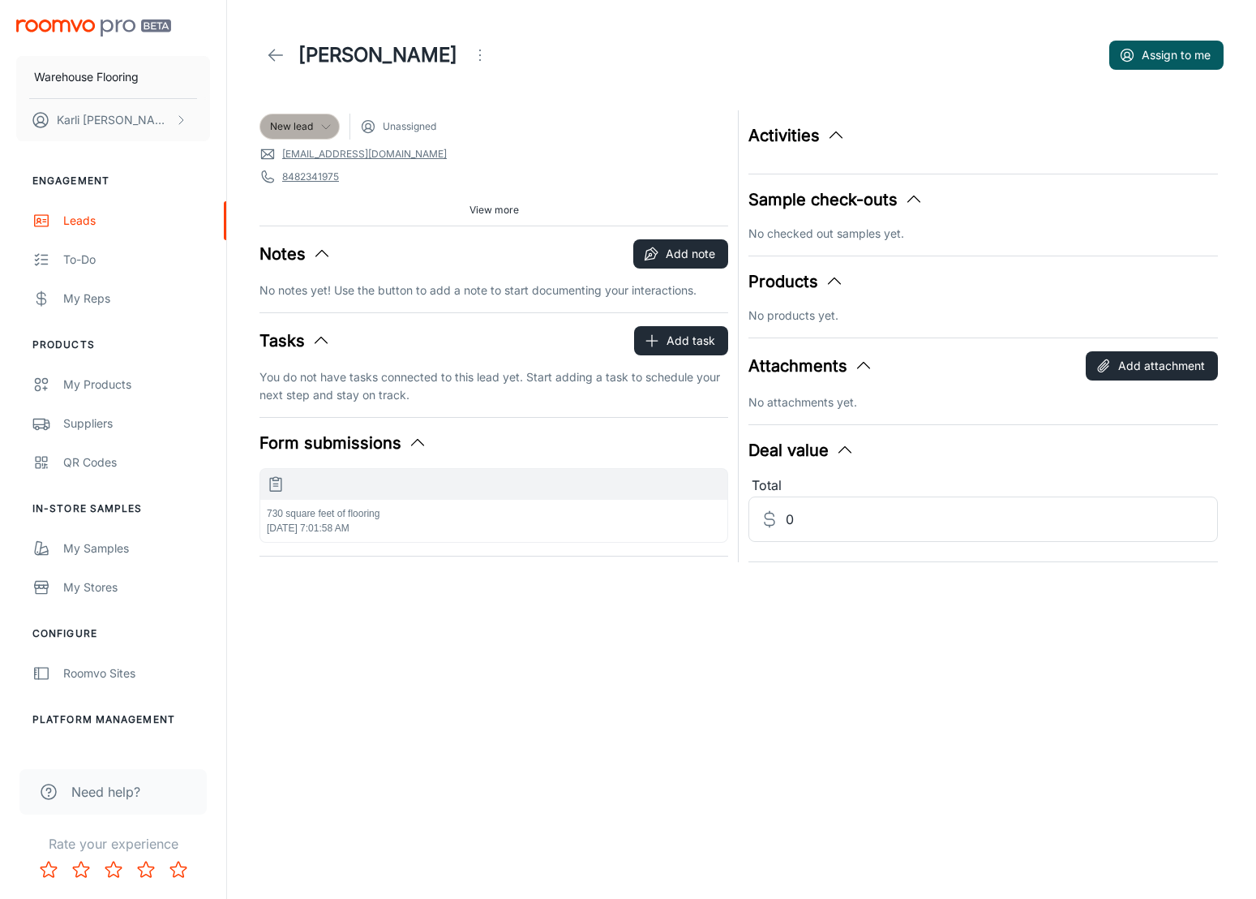
click at [314, 133] on div "New lead" at bounding box center [299, 126] width 59 height 15
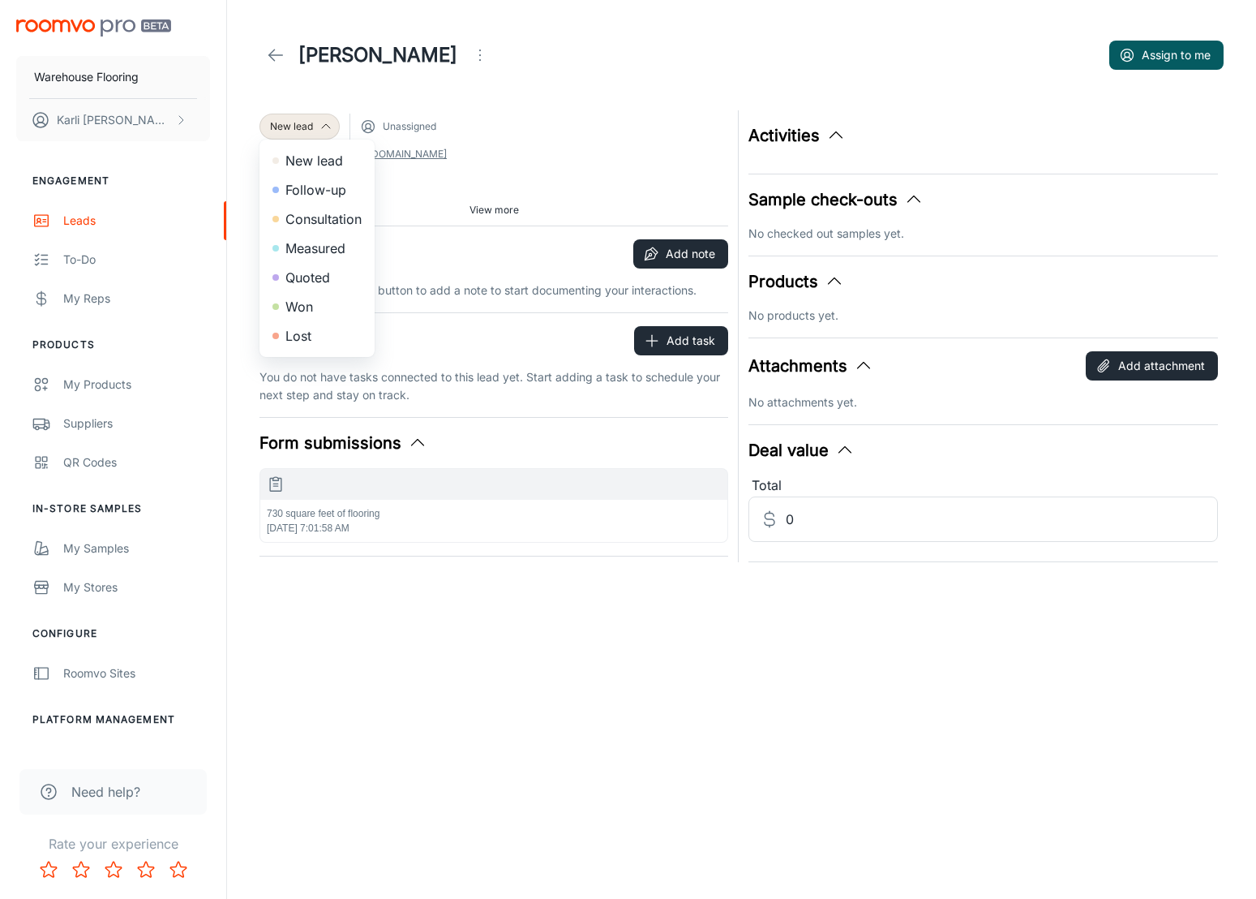
click at [326, 197] on li "Follow-up" at bounding box center [317, 189] width 115 height 29
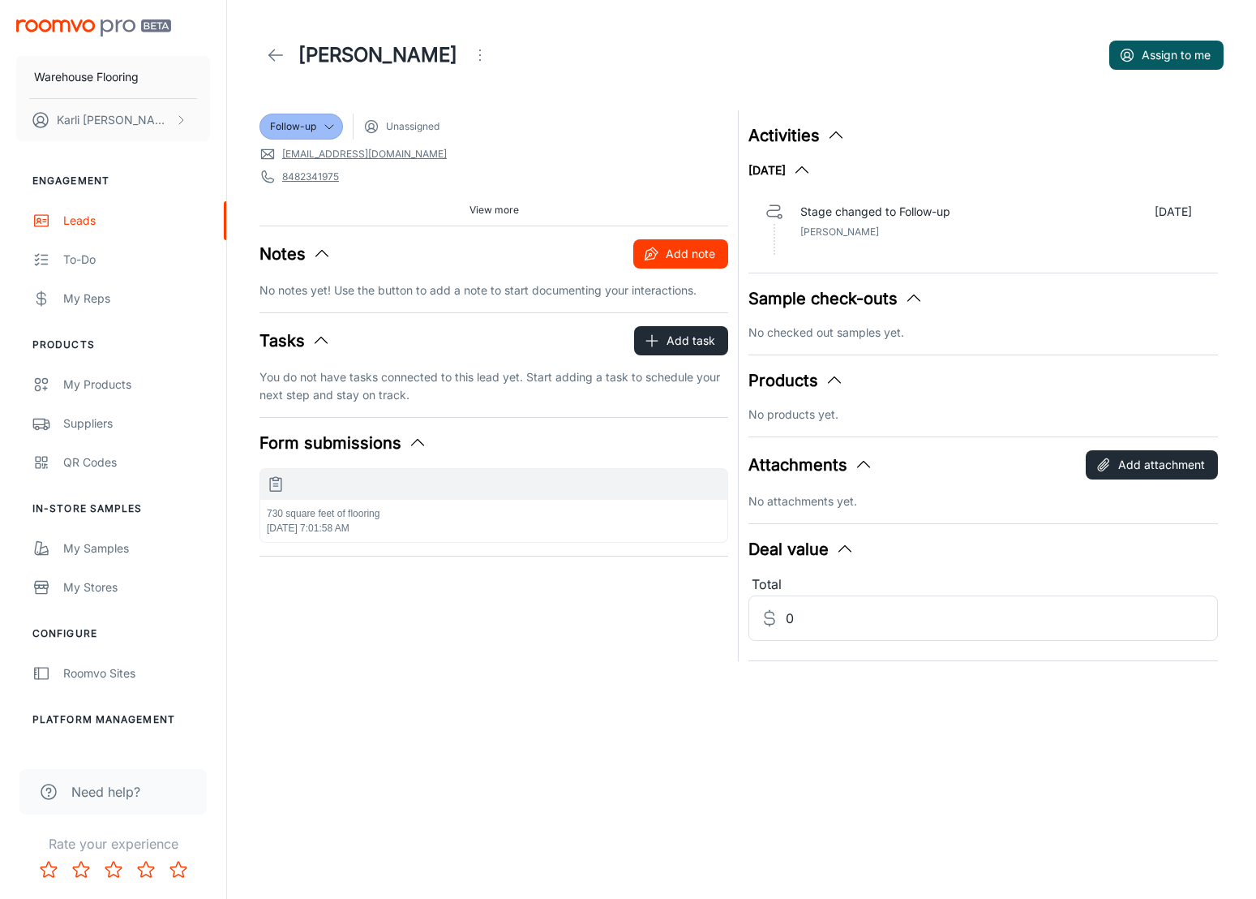
click at [638, 260] on button "Add note" at bounding box center [681, 253] width 95 height 29
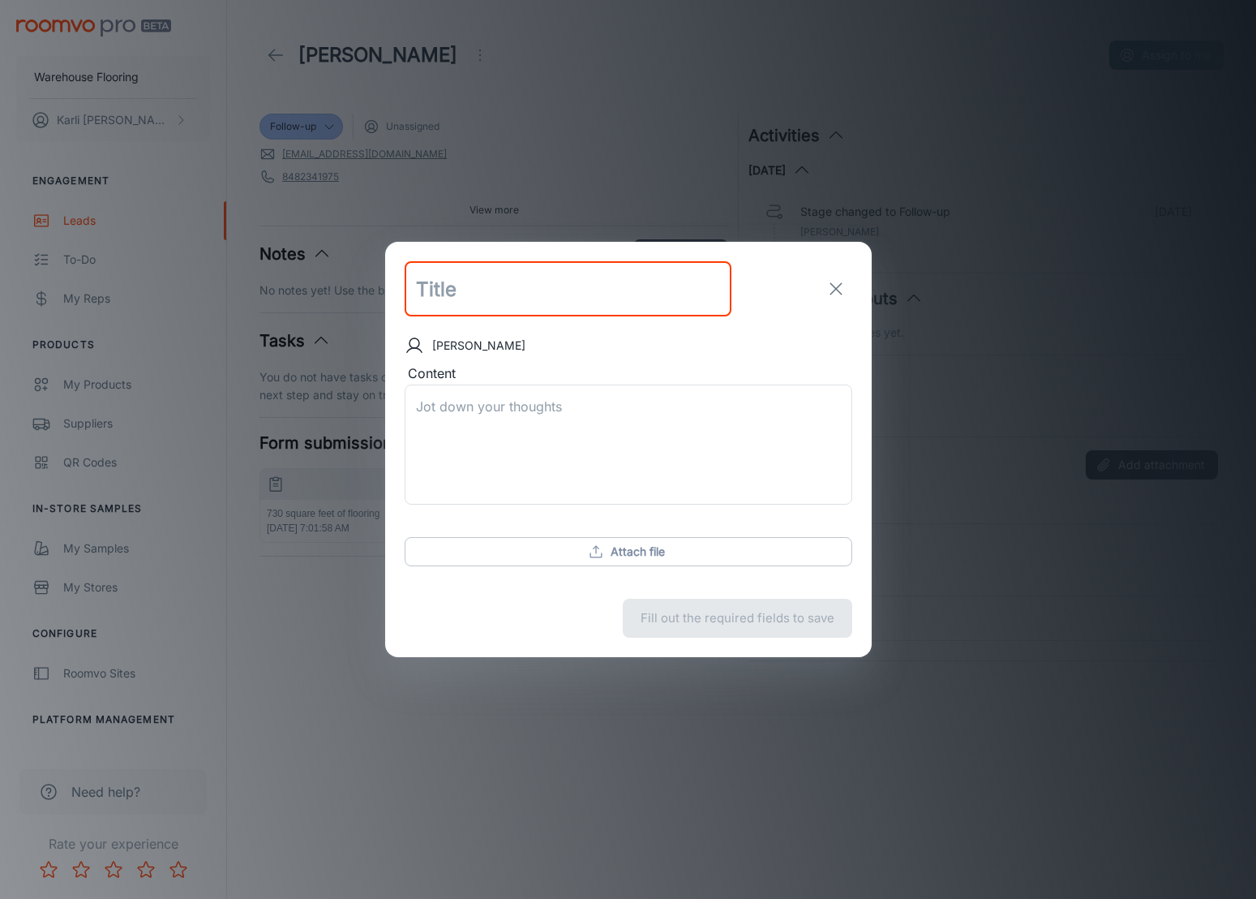
click at [460, 294] on input "text" at bounding box center [568, 288] width 327 height 55
type input "follow up sent"
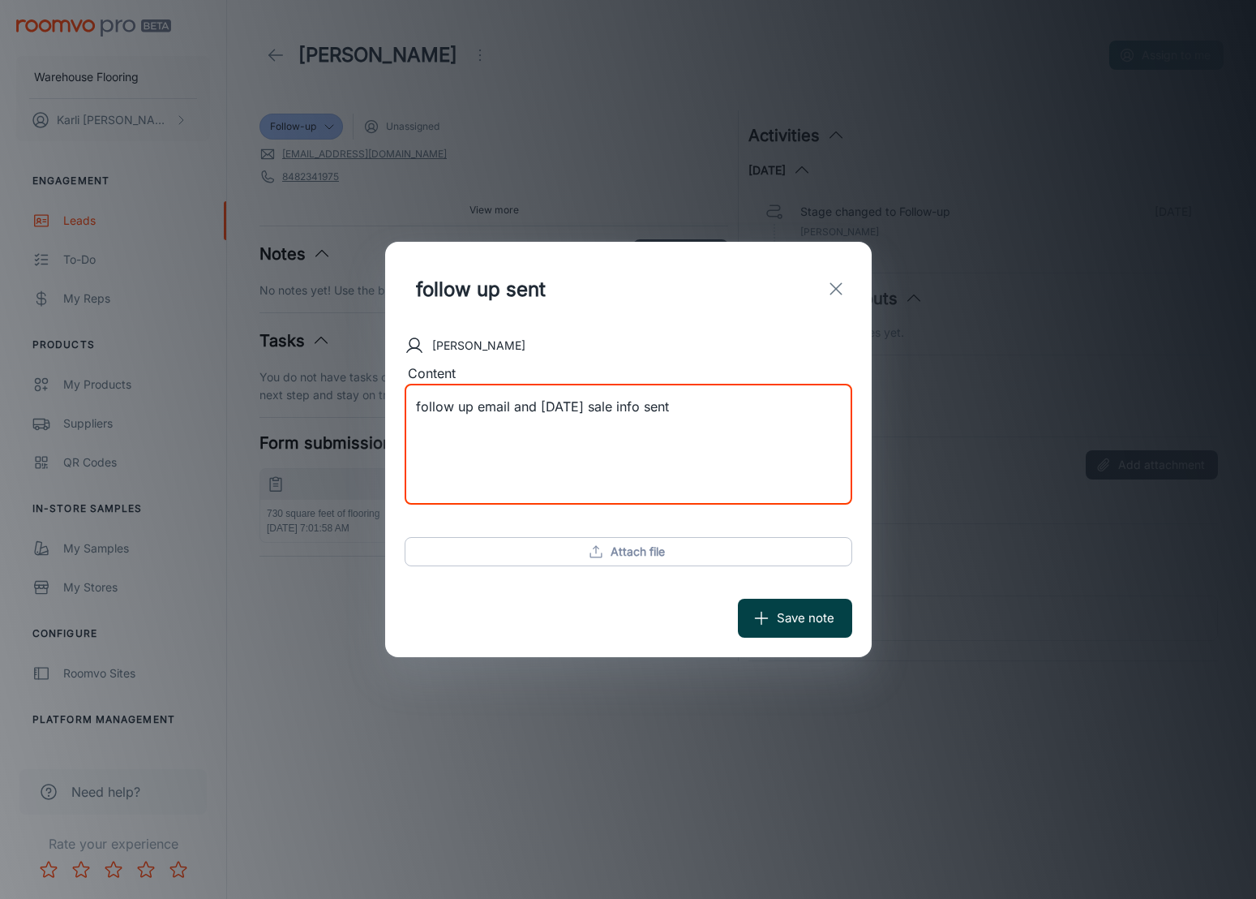
type textarea "follow up email and [DATE] sale info sent"
click at [803, 615] on button "Save note" at bounding box center [795, 618] width 114 height 39
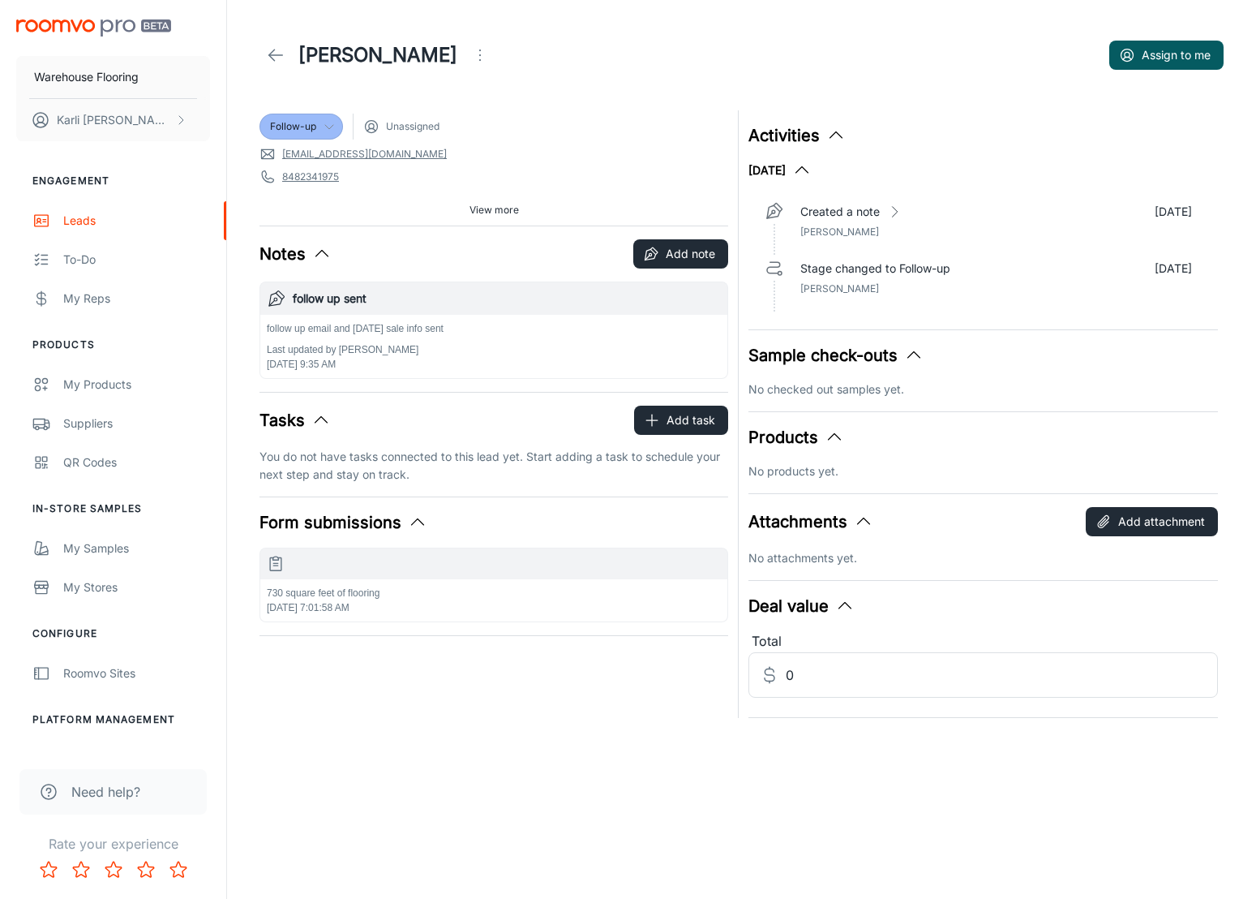
click at [332, 130] on icon at bounding box center [329, 126] width 13 height 13
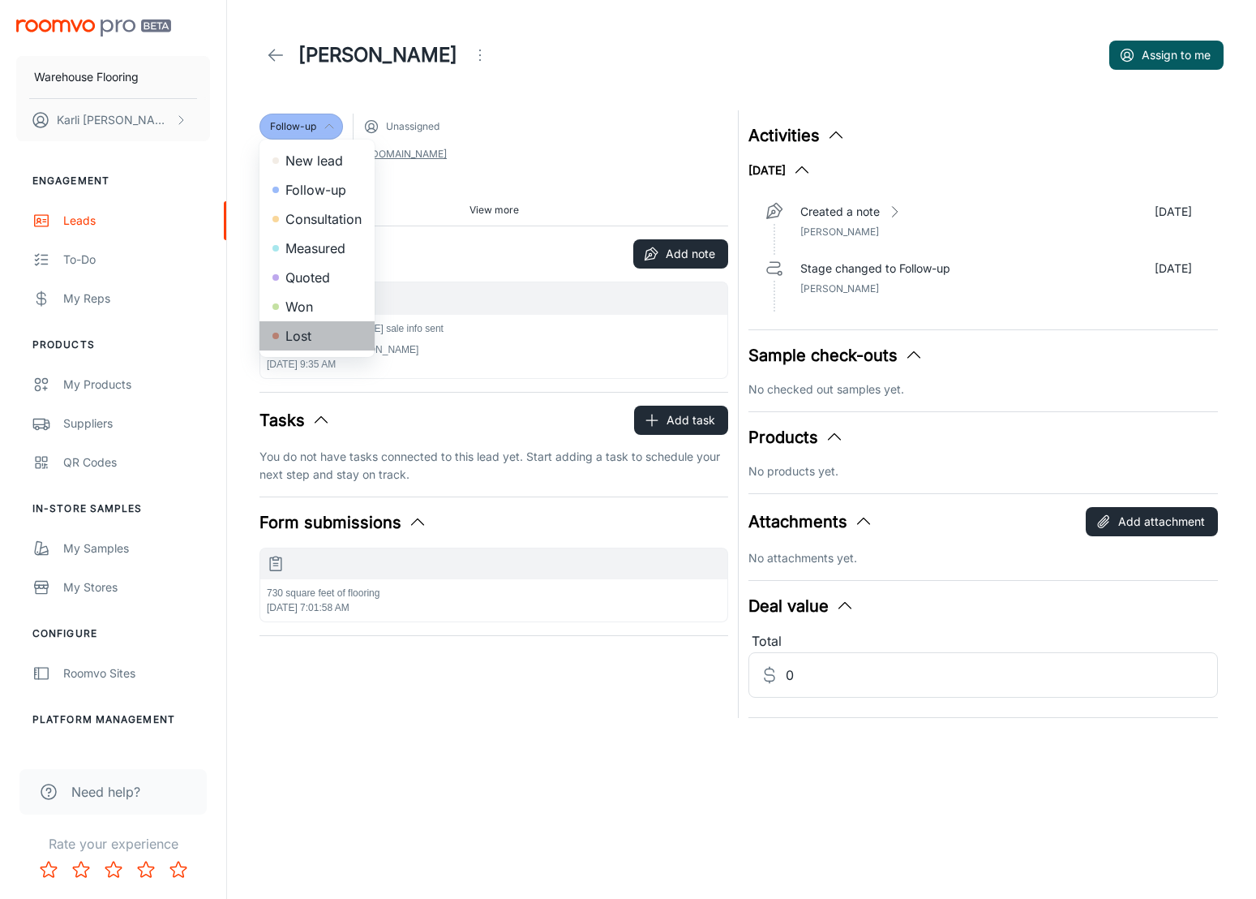
click at [311, 336] on li "Lost" at bounding box center [317, 335] width 115 height 29
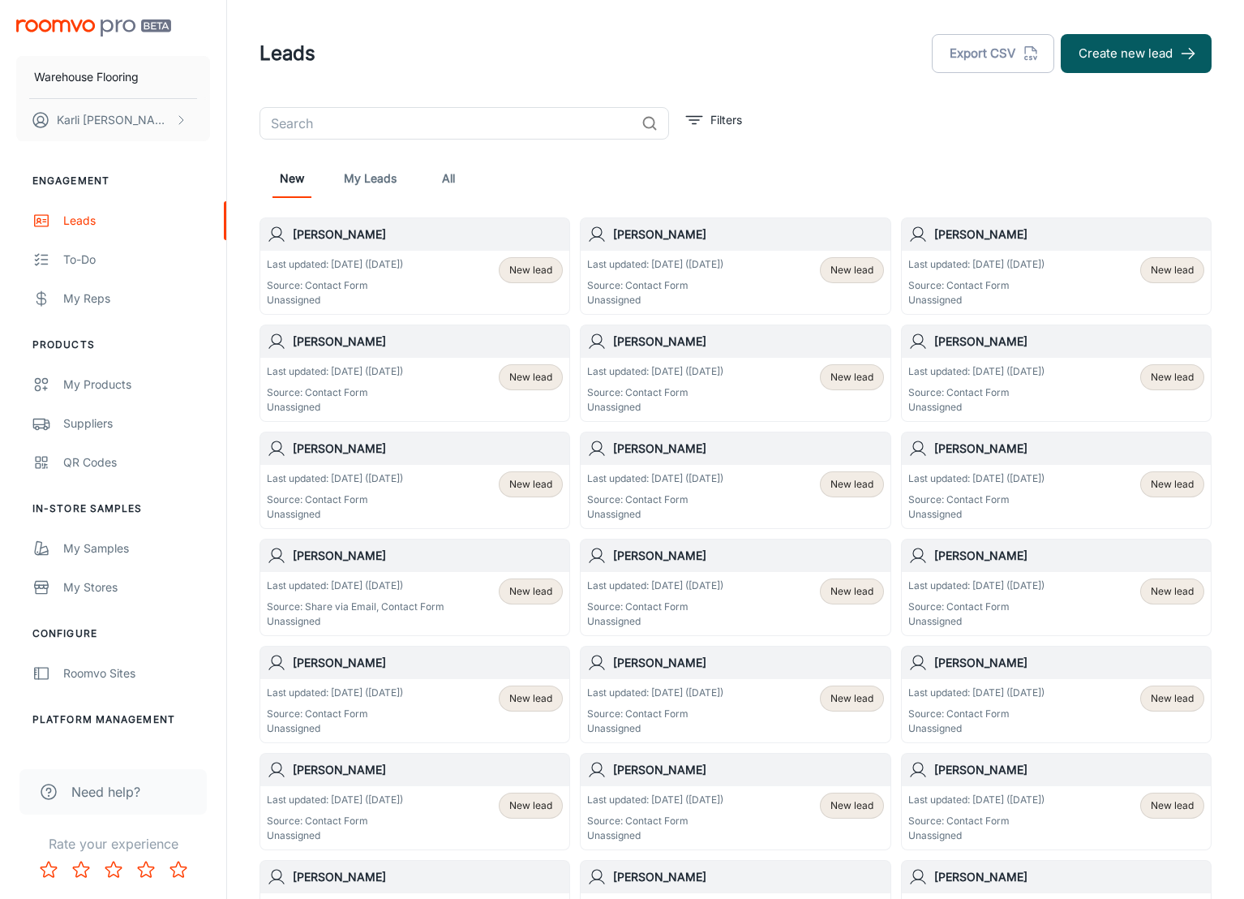
click at [526, 266] on span "New lead" at bounding box center [530, 270] width 43 height 15
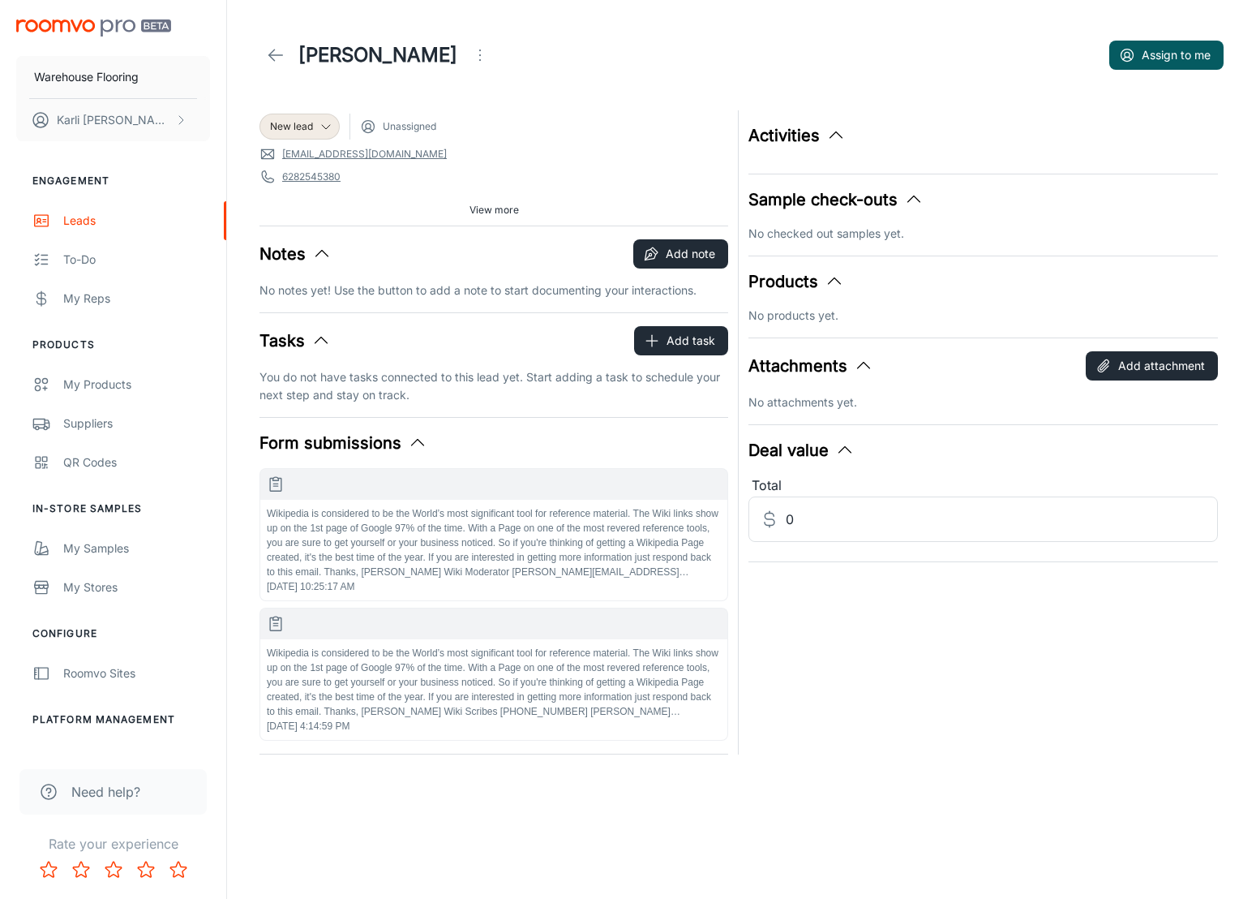
click at [470, 51] on icon "Open menu" at bounding box center [479, 54] width 19 height 19
click at [476, 156] on li "Mark as spam" at bounding box center [514, 150] width 173 height 29
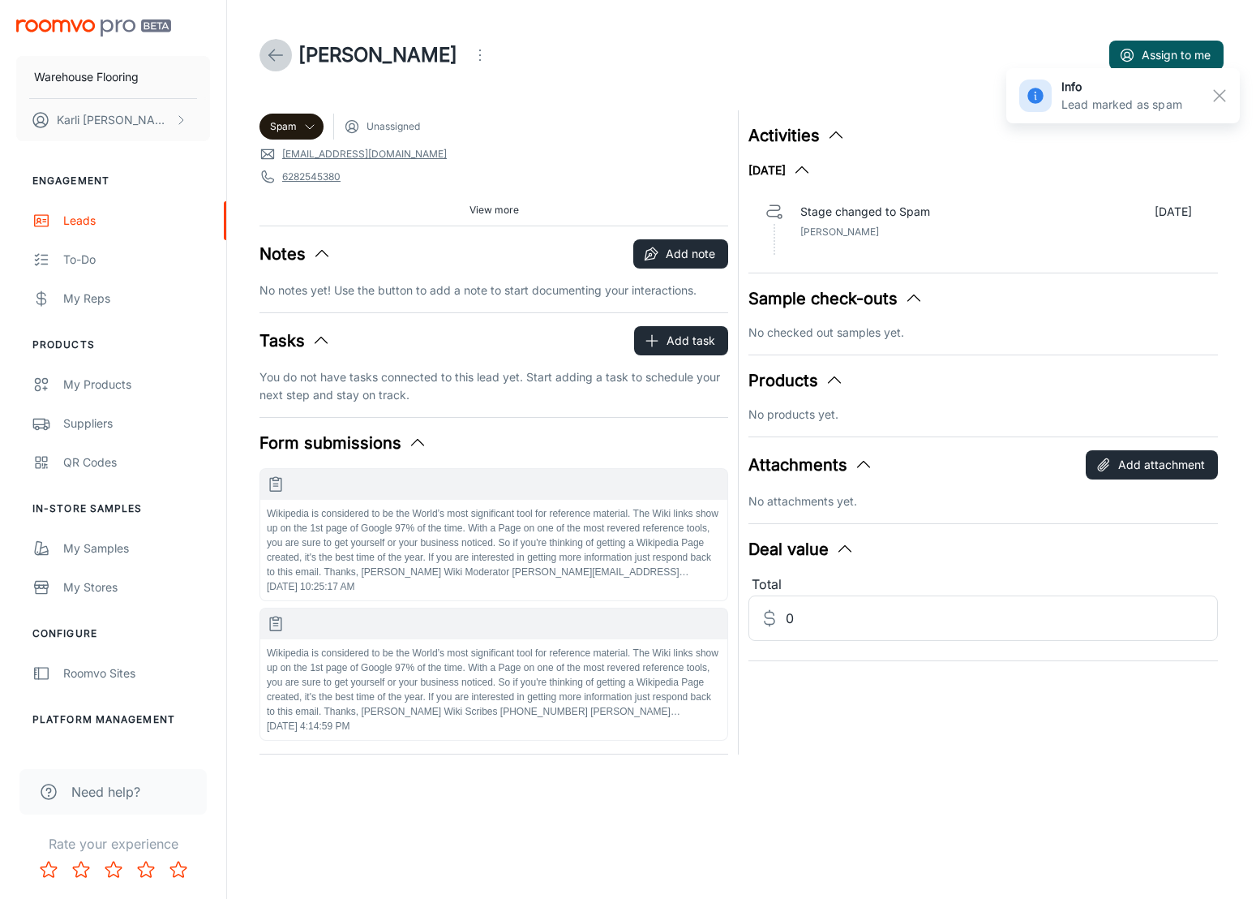
click at [268, 54] on icon at bounding box center [275, 54] width 19 height 19
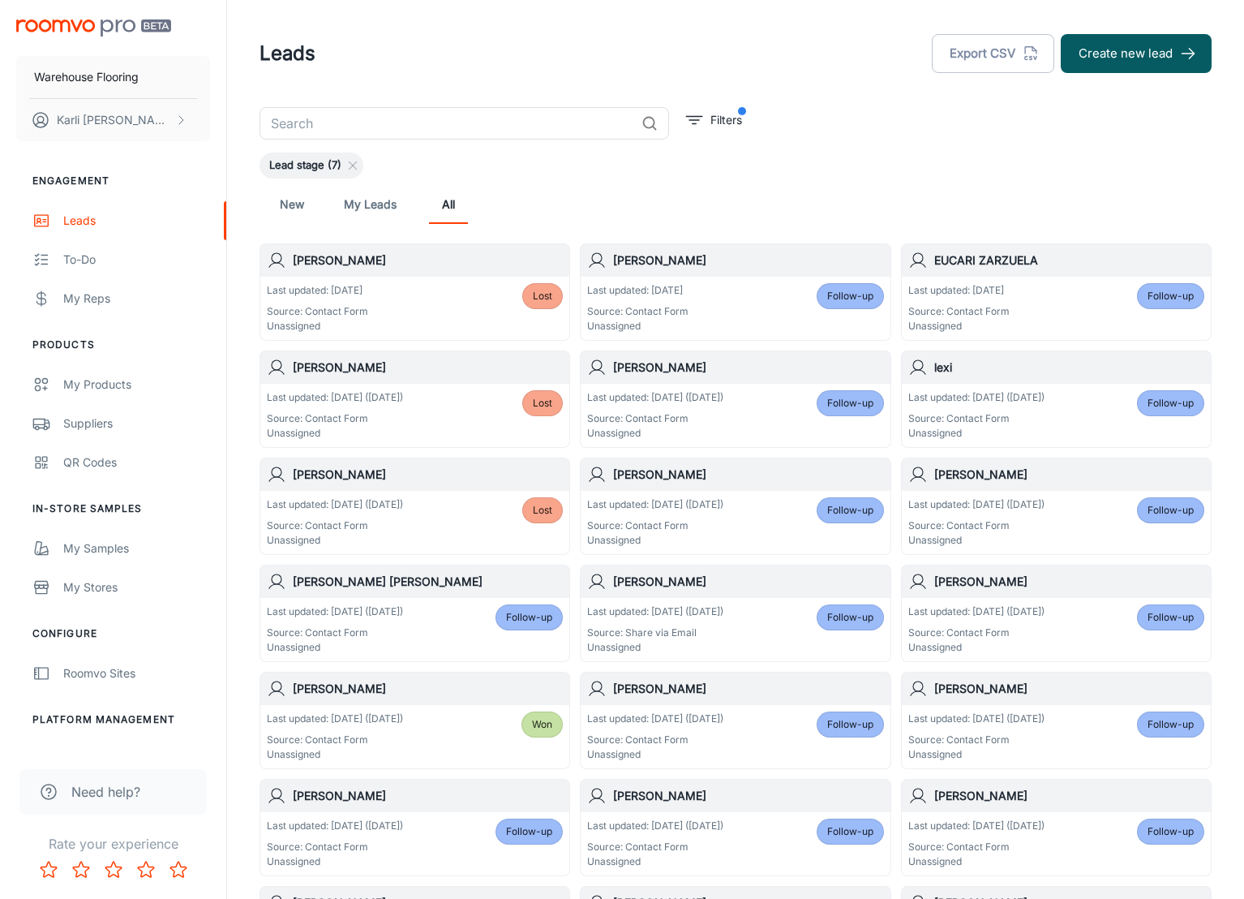
click at [292, 206] on link "New" at bounding box center [292, 204] width 39 height 39
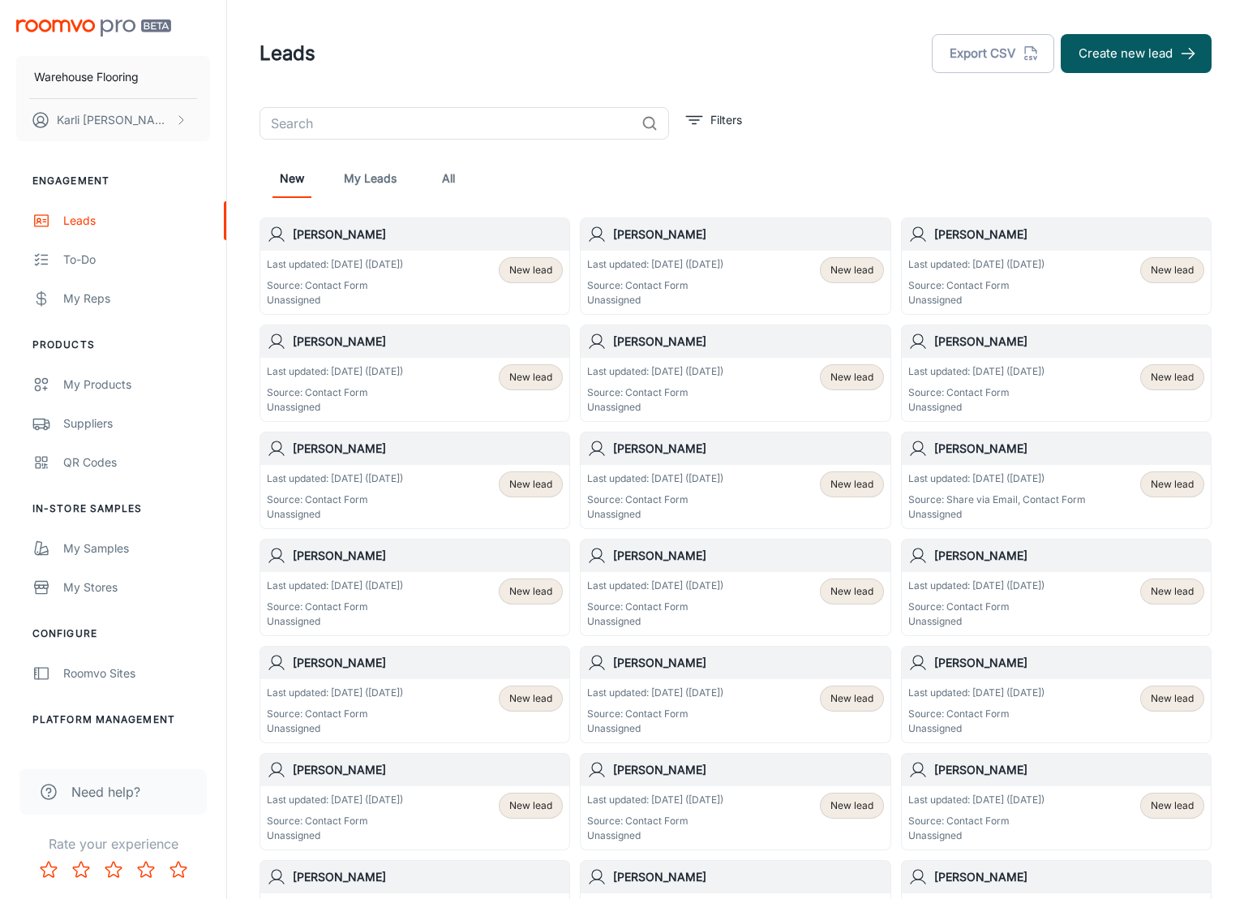
click at [523, 268] on span "New lead" at bounding box center [530, 270] width 43 height 15
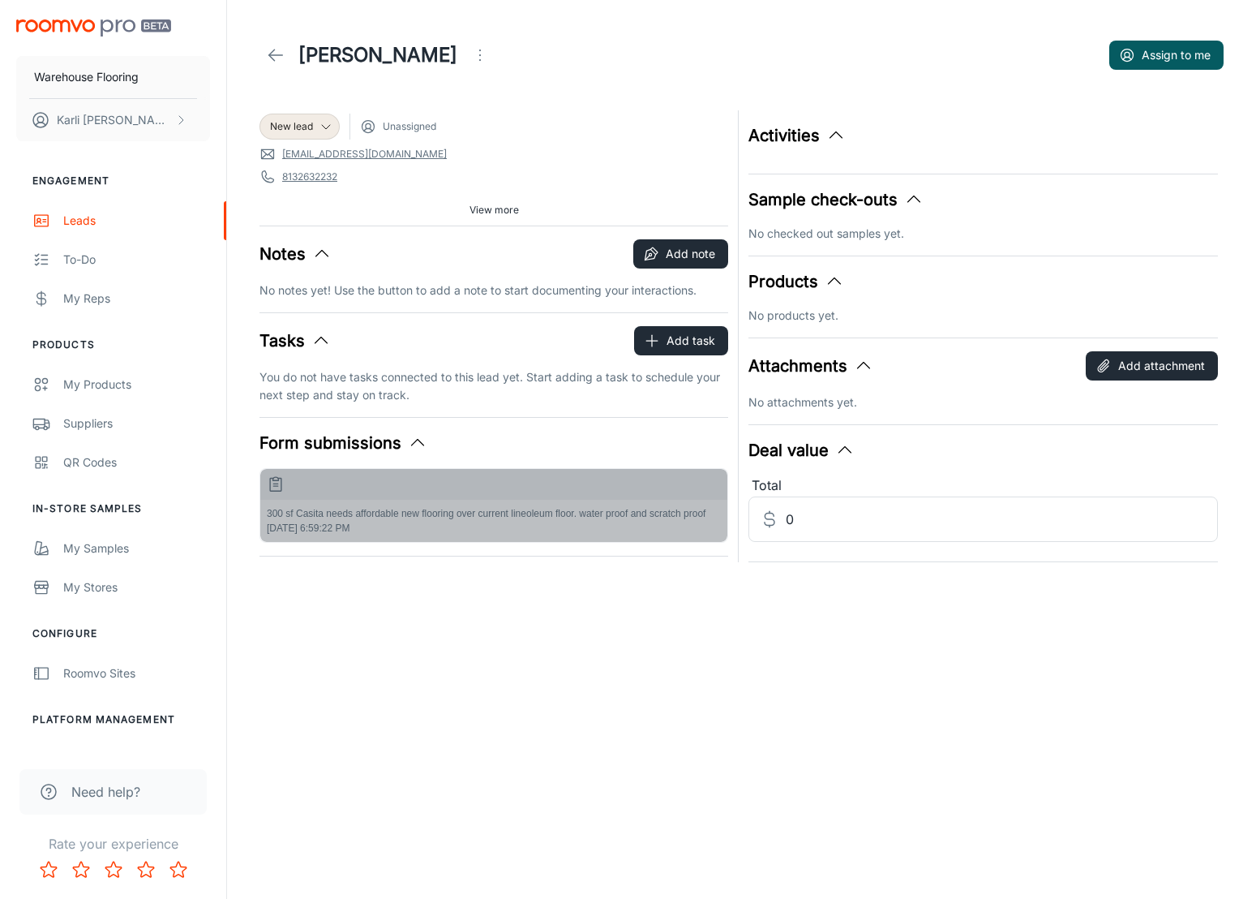
click at [376, 505] on div "300 sf Casita needs affordable new flooring over current lineoleum floor. water…" at bounding box center [493, 521] width 467 height 42
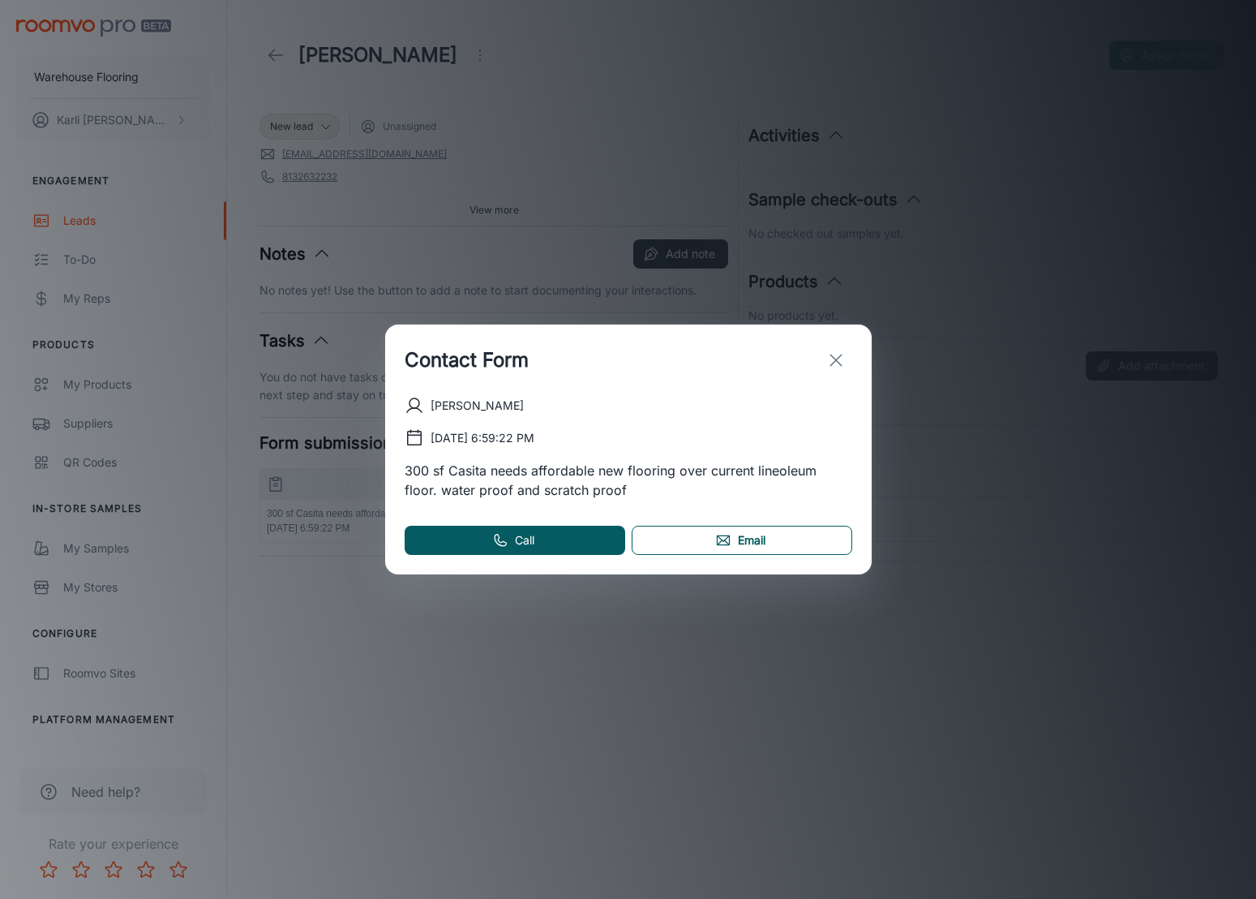
click at [732, 548] on link "Email" at bounding box center [742, 540] width 221 height 29
drag, startPoint x: 839, startPoint y: 362, endPoint x: 720, endPoint y: 320, distance: 125.4
click at [839, 362] on icon "exit" at bounding box center [836, 359] width 19 height 19
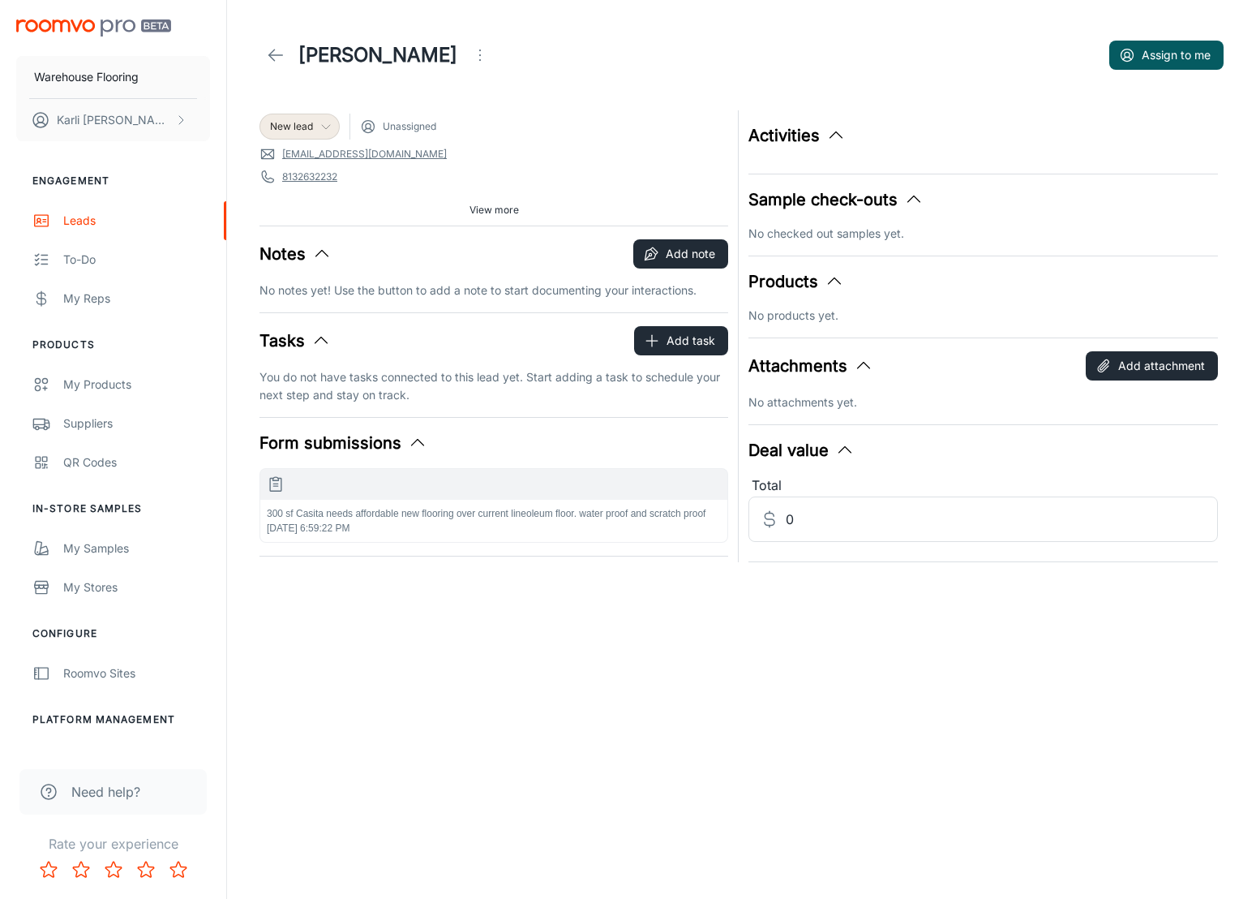
click at [296, 131] on span "New lead" at bounding box center [291, 126] width 43 height 15
click at [310, 194] on li "Follow-up" at bounding box center [317, 189] width 115 height 29
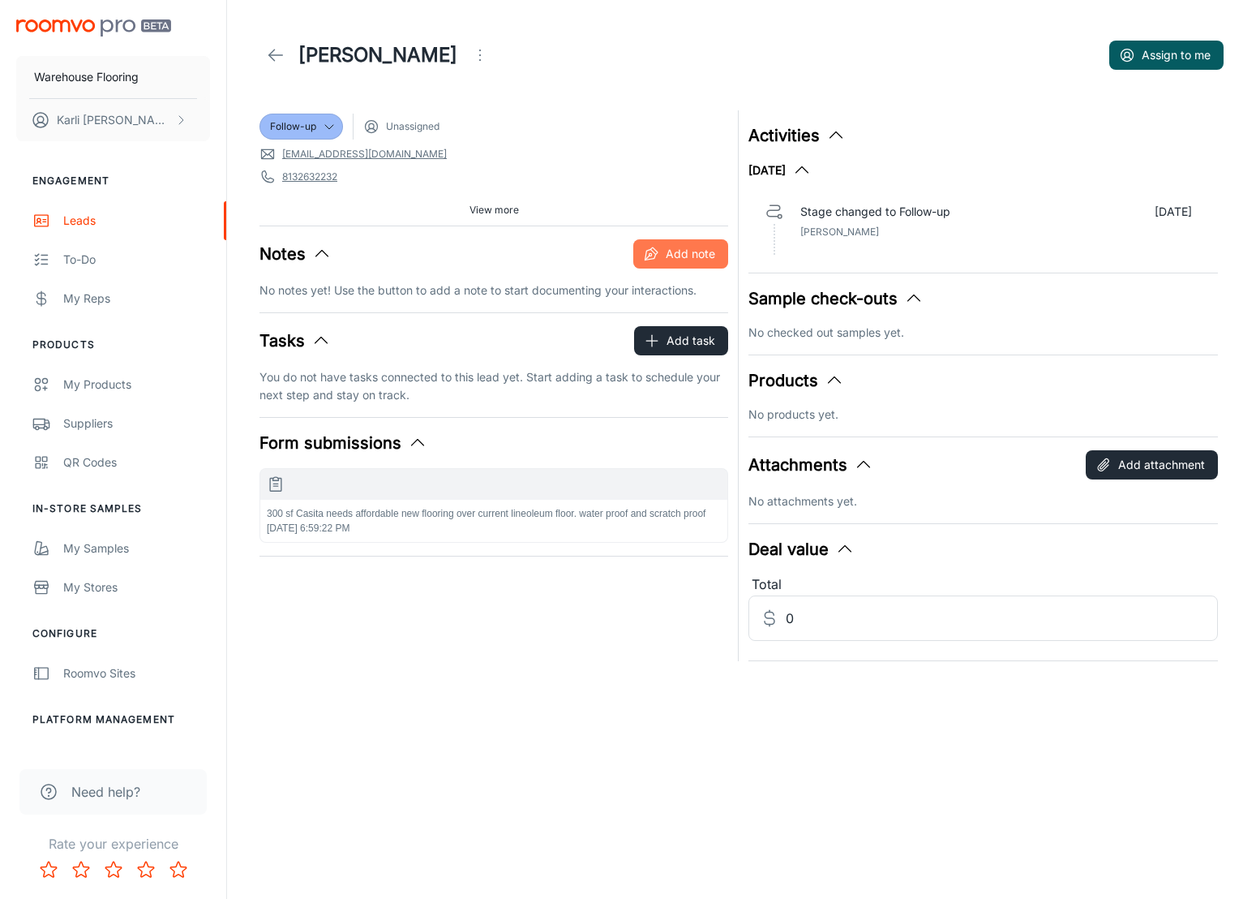
click at [655, 256] on icon "button" at bounding box center [651, 254] width 16 height 16
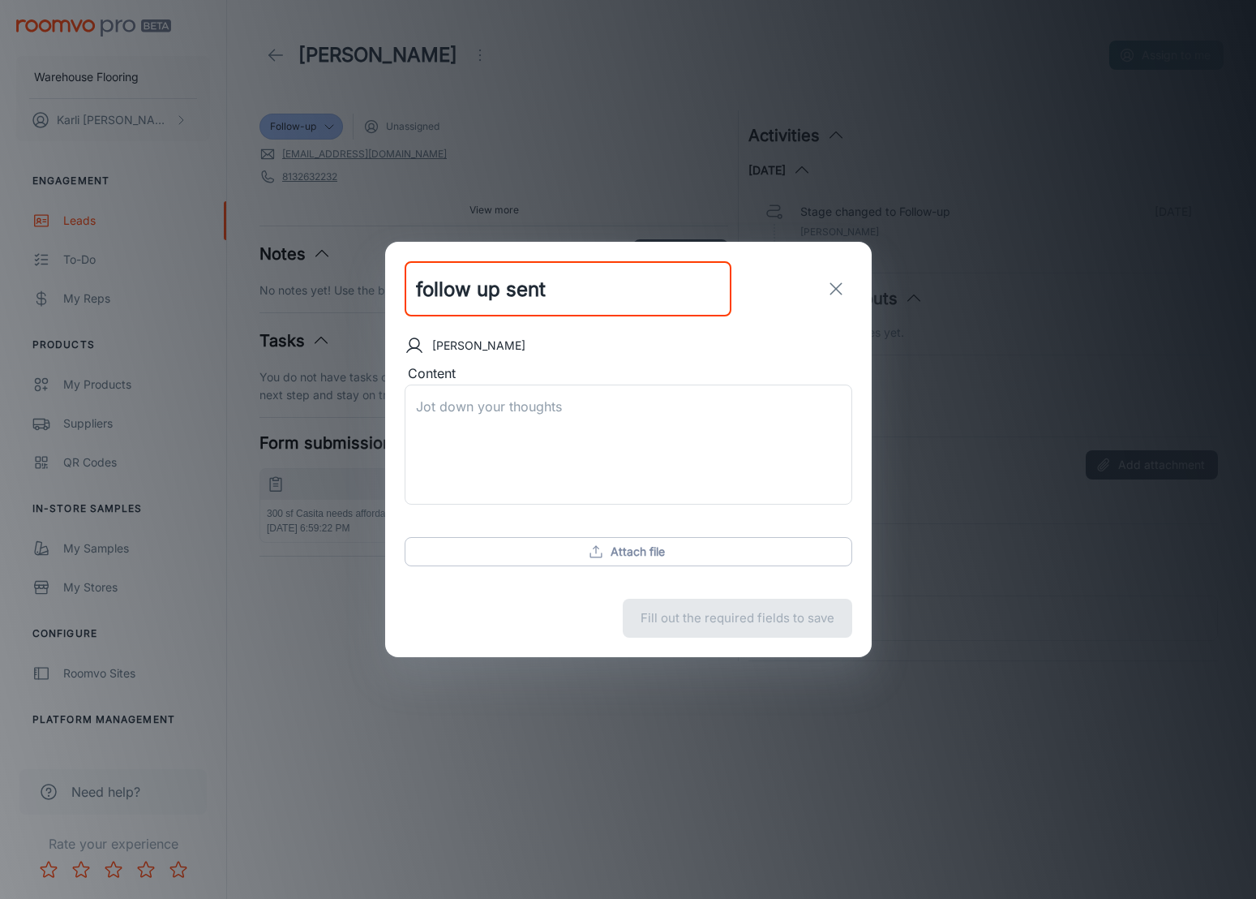
type input "follow up sent"
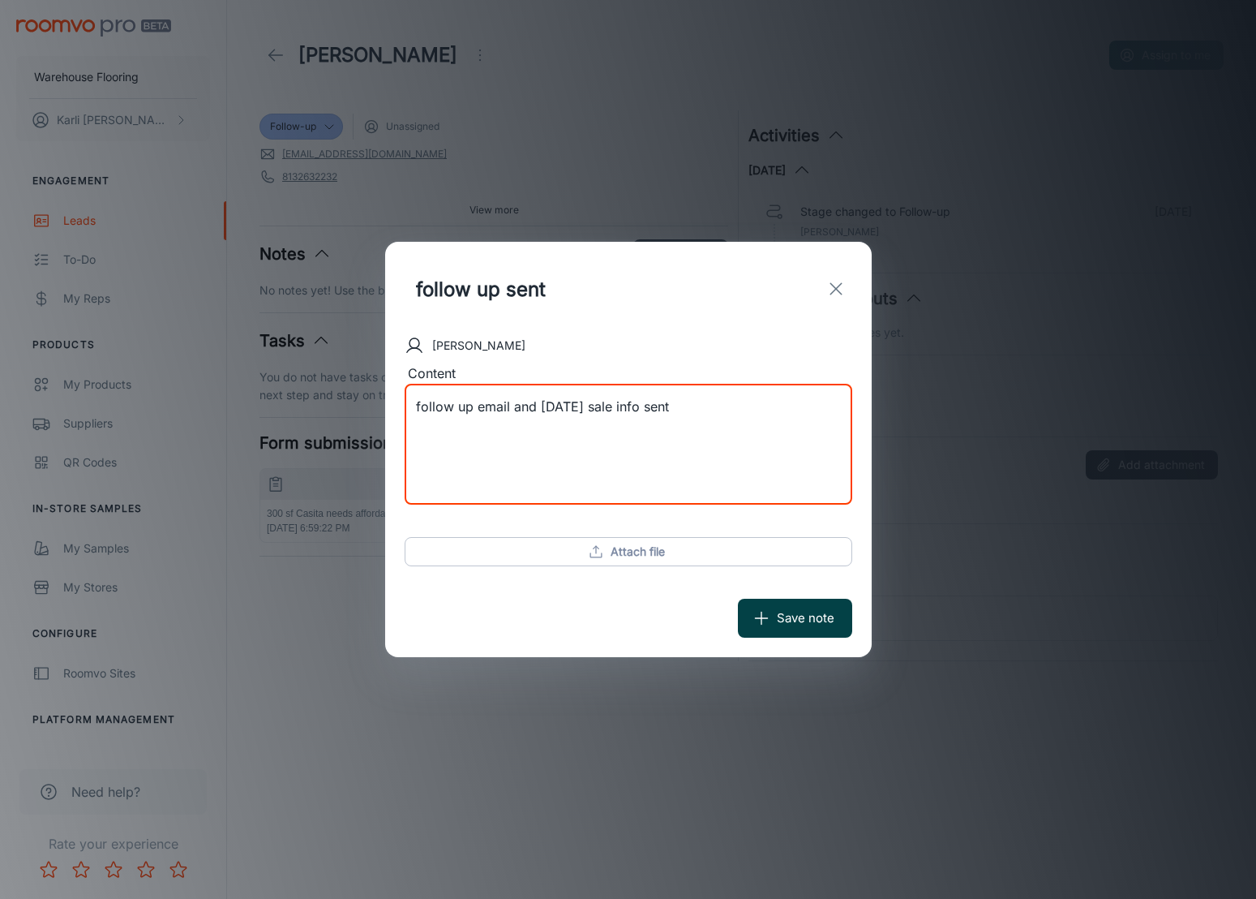
type textarea "follow up email and [DATE] sale info sent"
click at [788, 614] on button "Save note" at bounding box center [795, 618] width 114 height 39
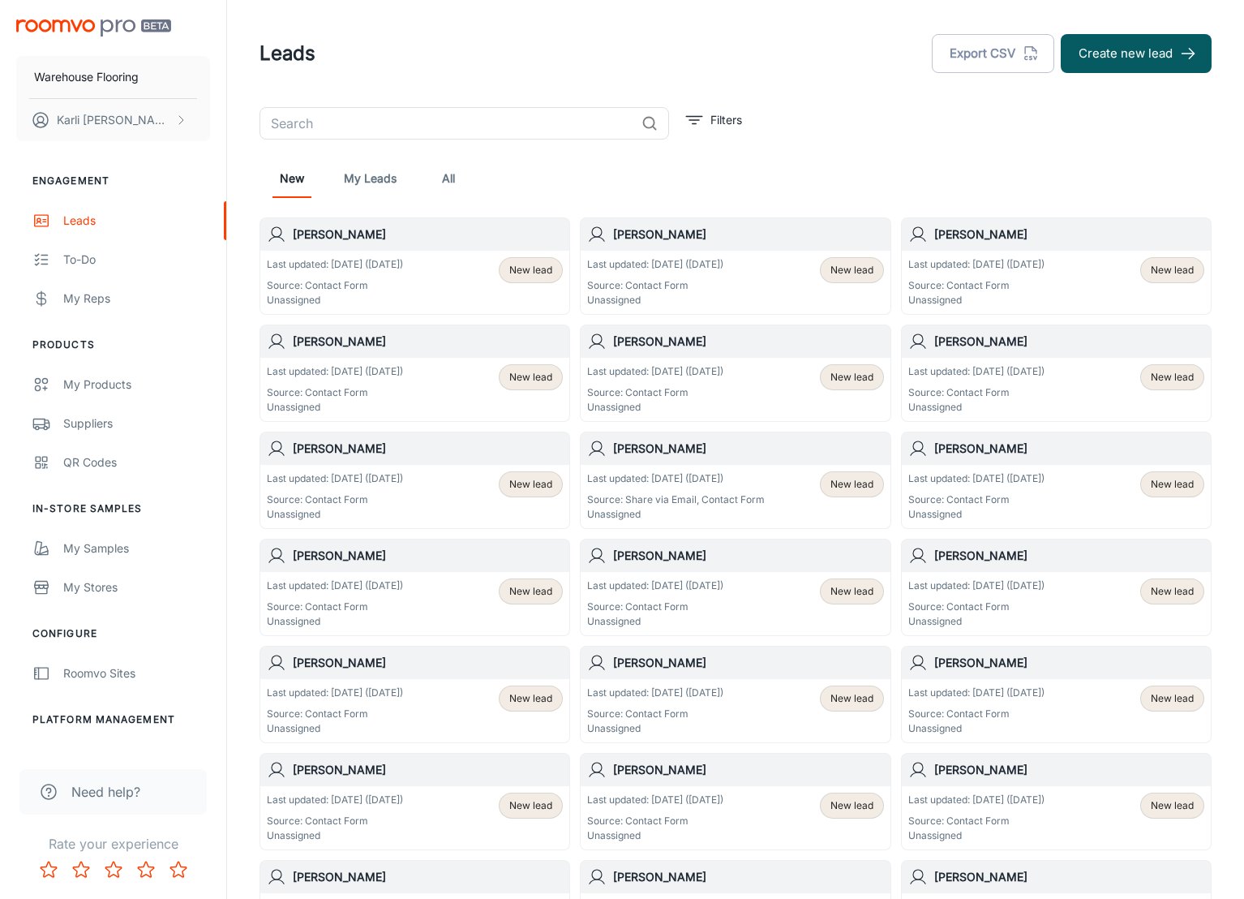
click at [531, 269] on span "New lead" at bounding box center [530, 270] width 43 height 15
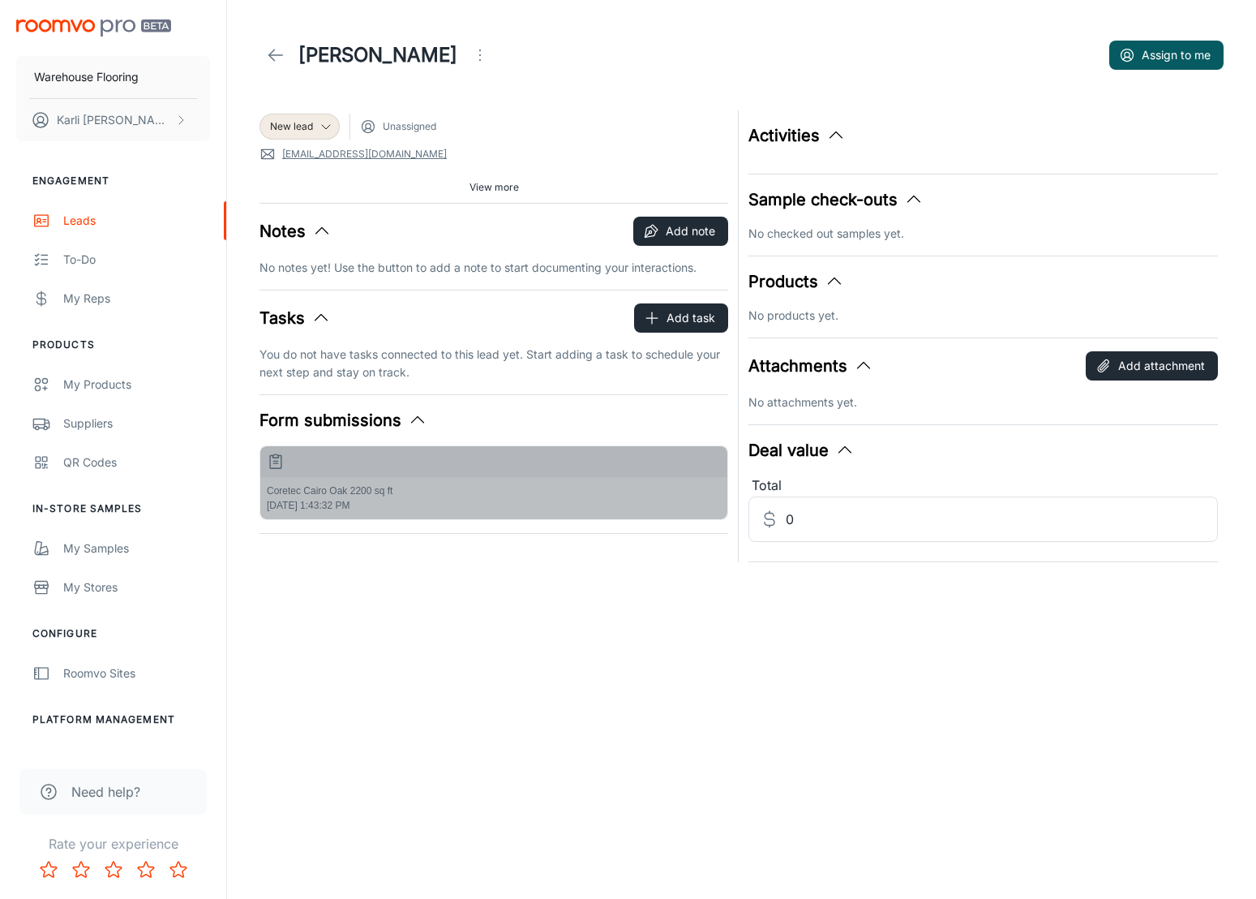
click at [397, 492] on p "Coretec Cairo Oak 2200 sq ft" at bounding box center [494, 490] width 454 height 15
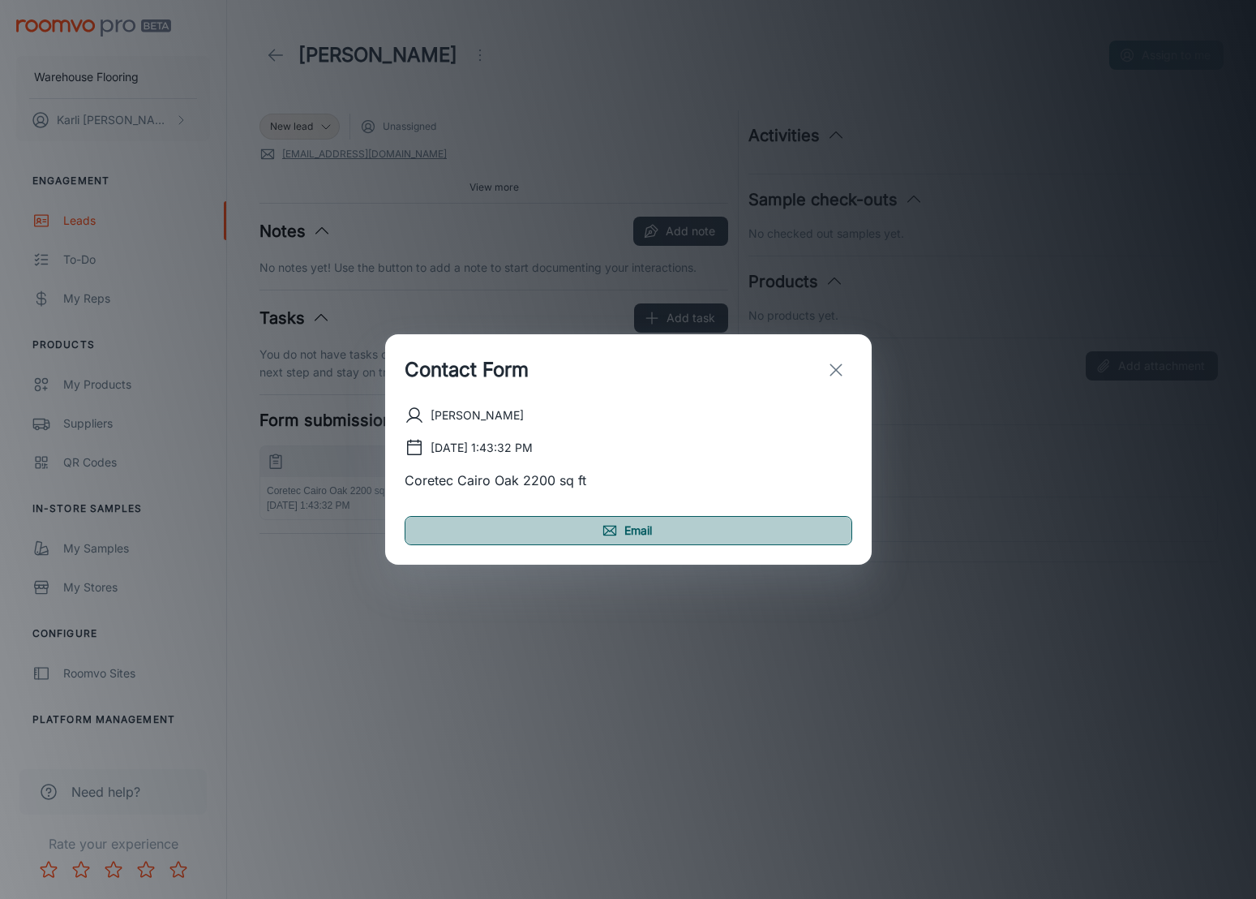
click at [634, 532] on link "Email" at bounding box center [629, 530] width 448 height 29
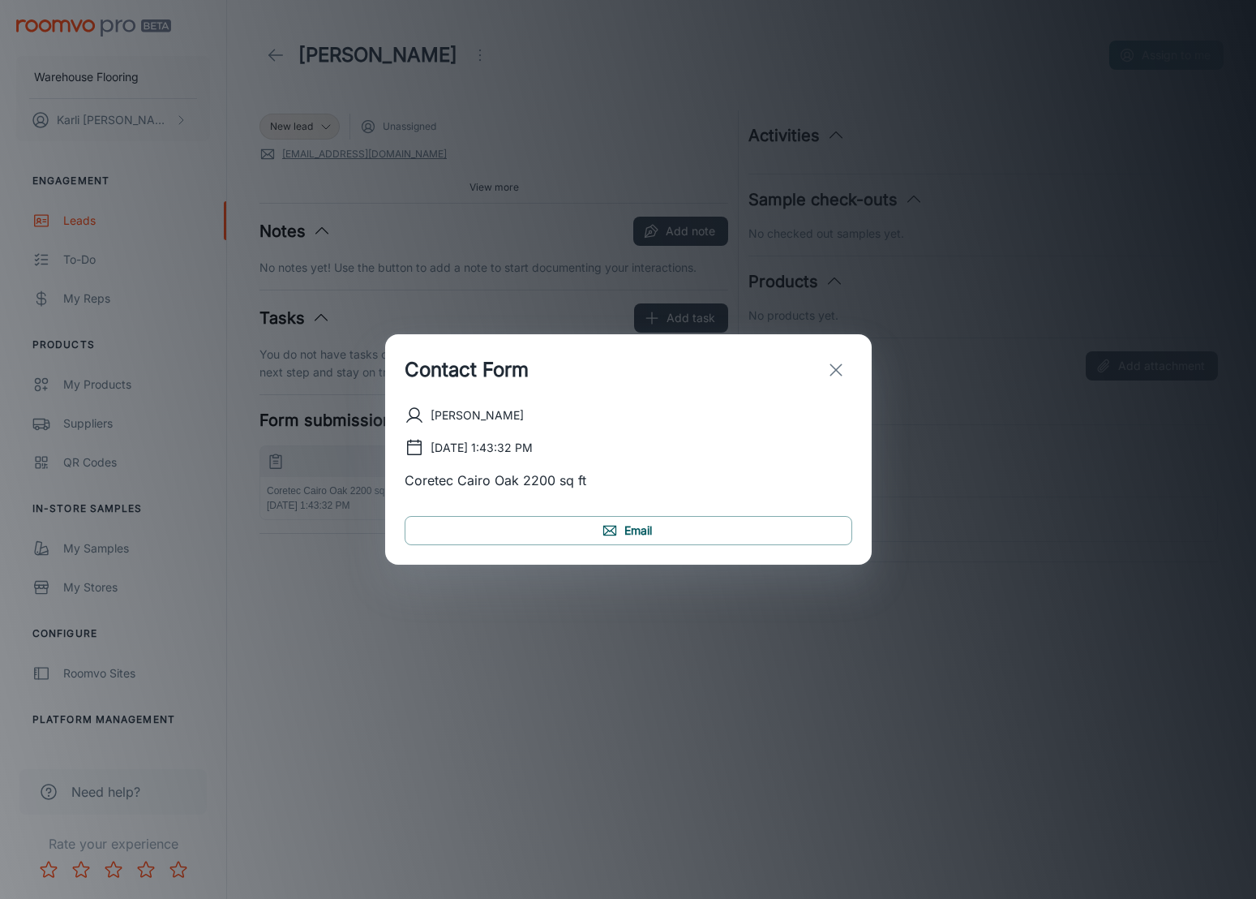
click at [836, 367] on icon "exit" at bounding box center [836, 369] width 19 height 19
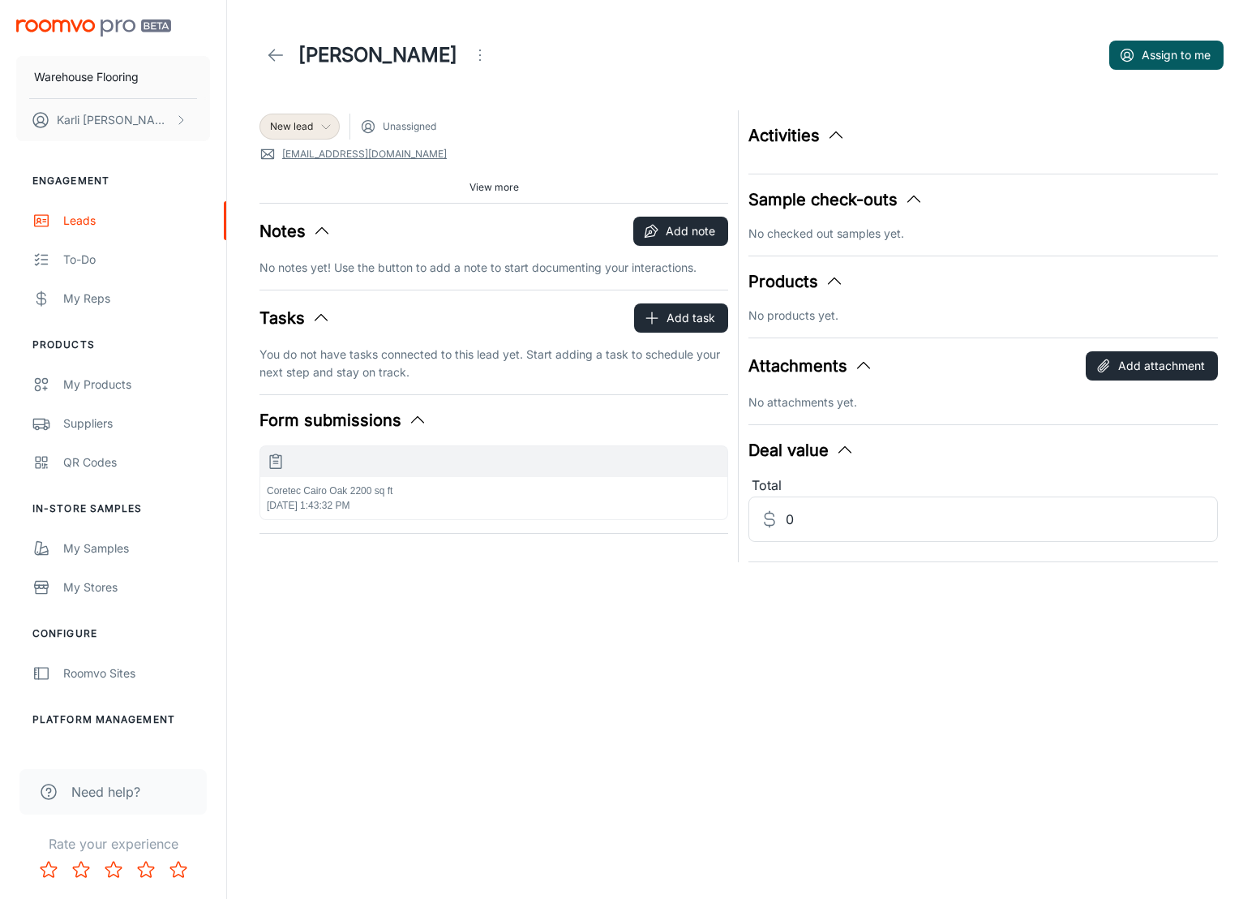
click at [312, 129] on span "New lead" at bounding box center [291, 126] width 43 height 15
click at [315, 183] on li "Follow-up" at bounding box center [317, 189] width 115 height 29
click at [272, 53] on polyline at bounding box center [272, 54] width 6 height 11
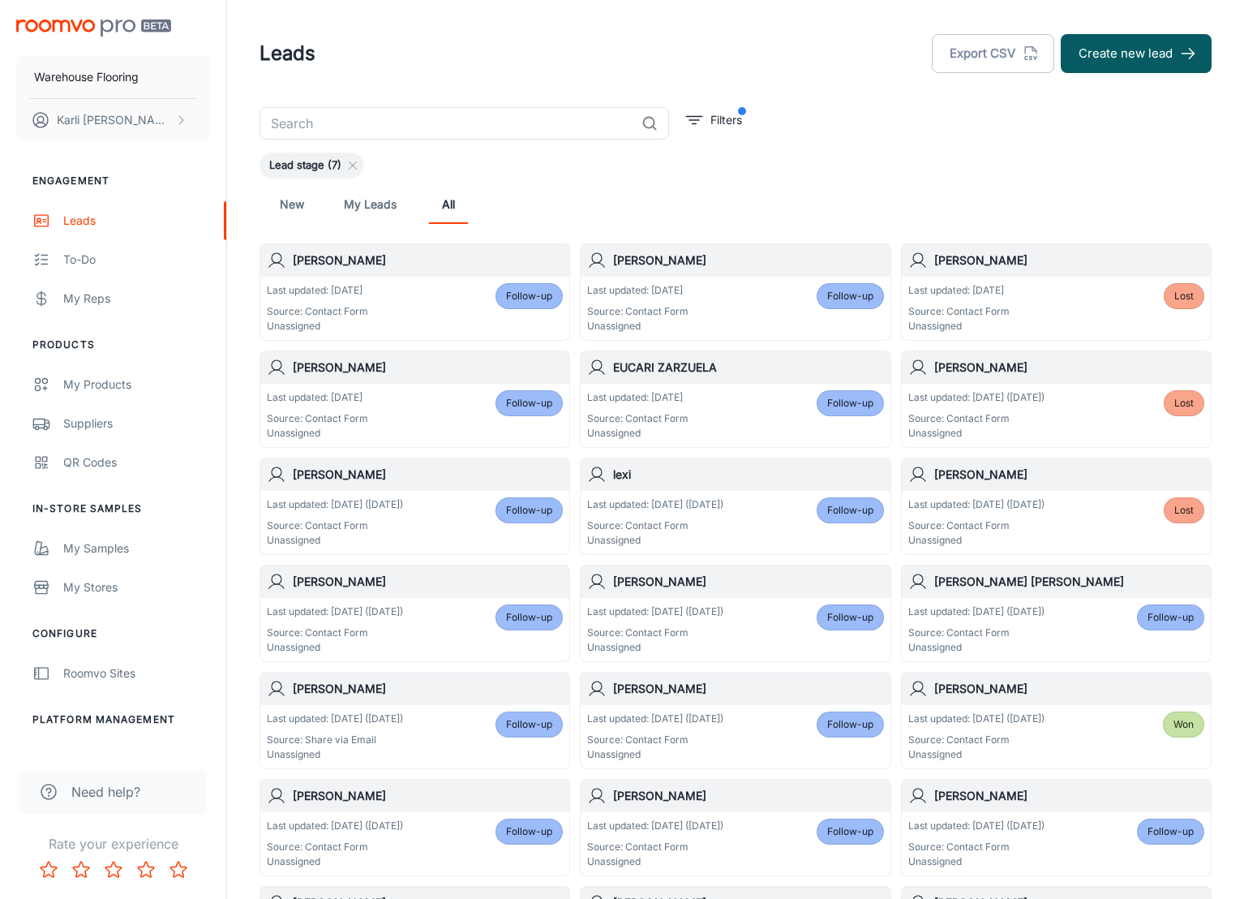
click at [367, 311] on div "Last updated: [DATE] Source: Contact Form Unassigned Follow-up" at bounding box center [415, 308] width 296 height 50
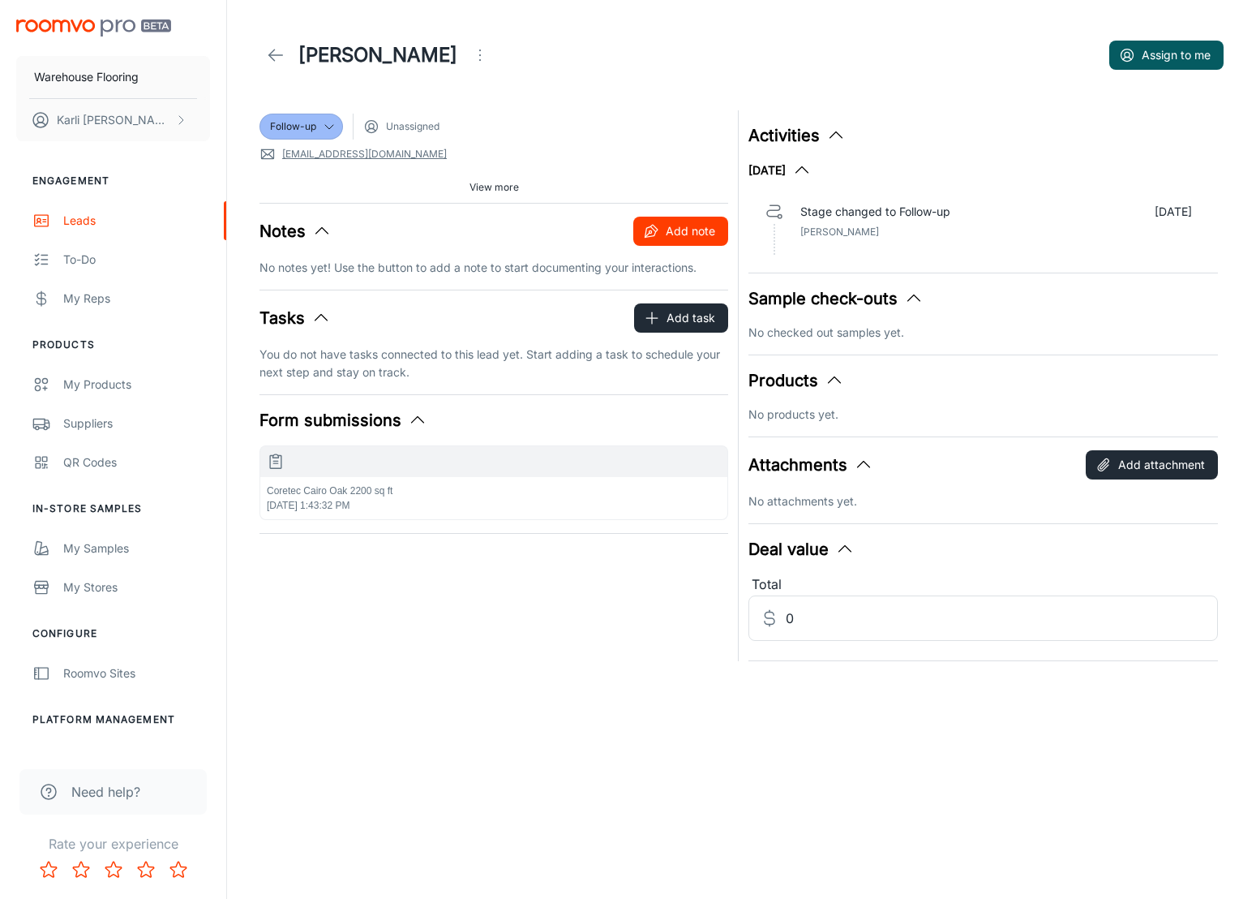
click at [664, 220] on button "Add note" at bounding box center [681, 231] width 95 height 29
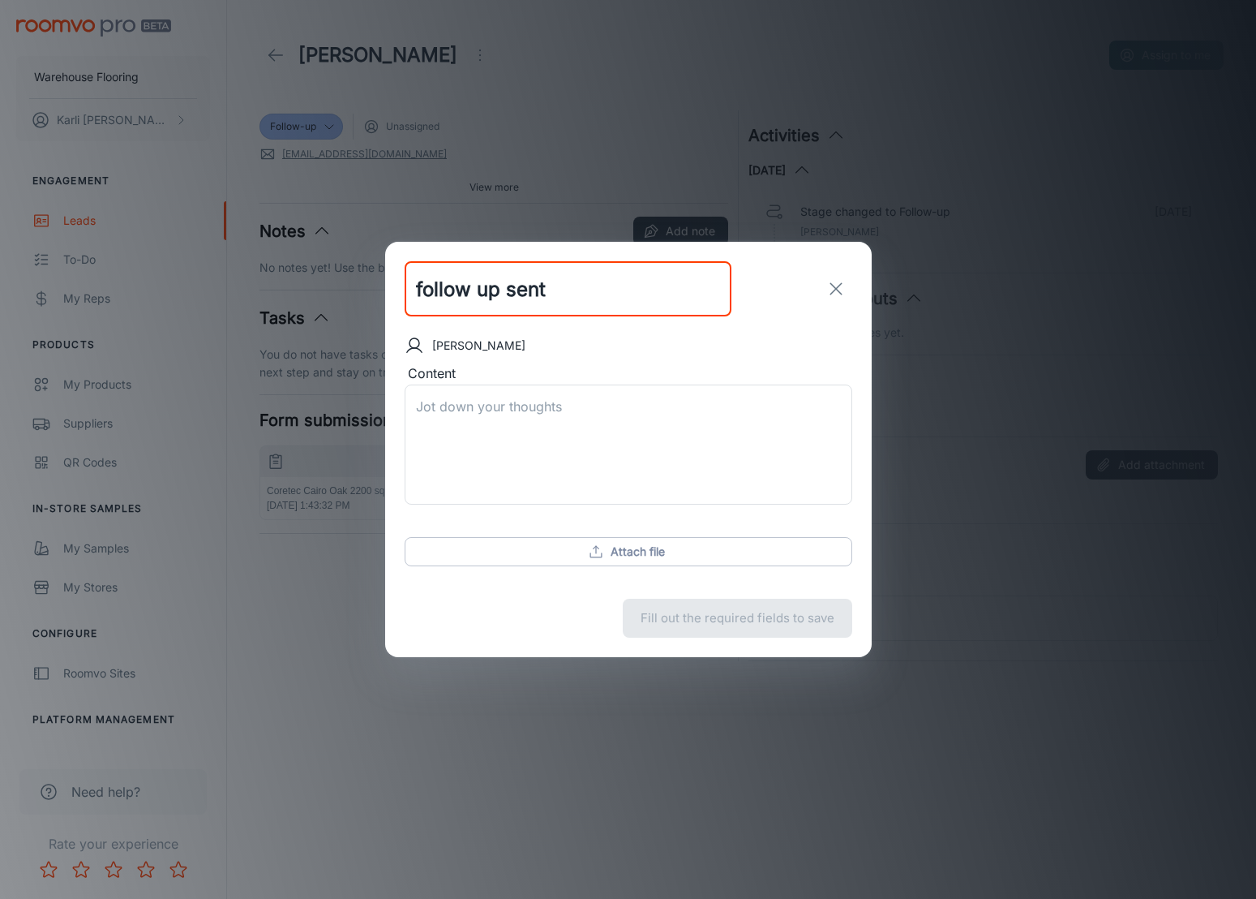
type input "follow up sent"
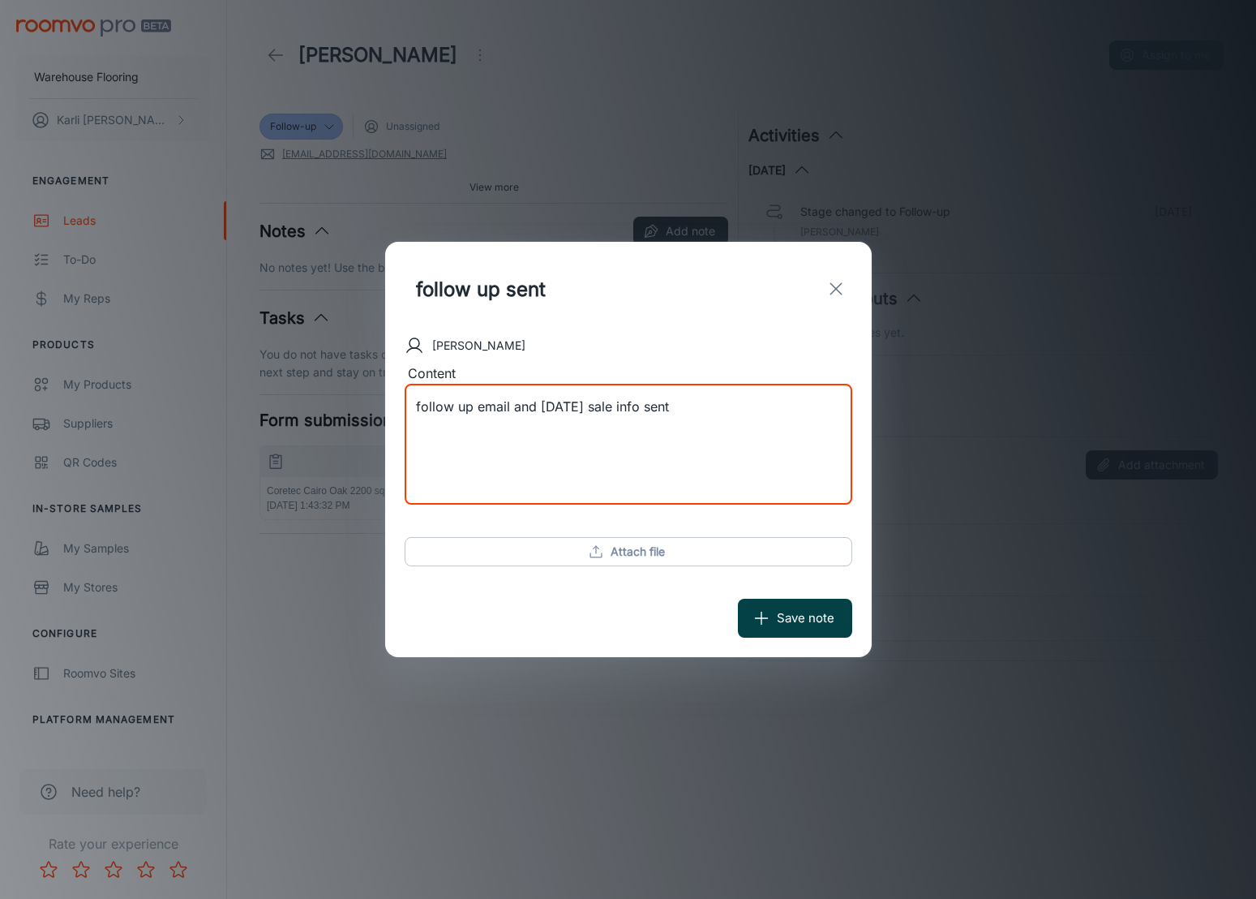
type textarea "follow up email and [DATE] sale info sent"
click at [831, 621] on button "Save note" at bounding box center [795, 618] width 114 height 39
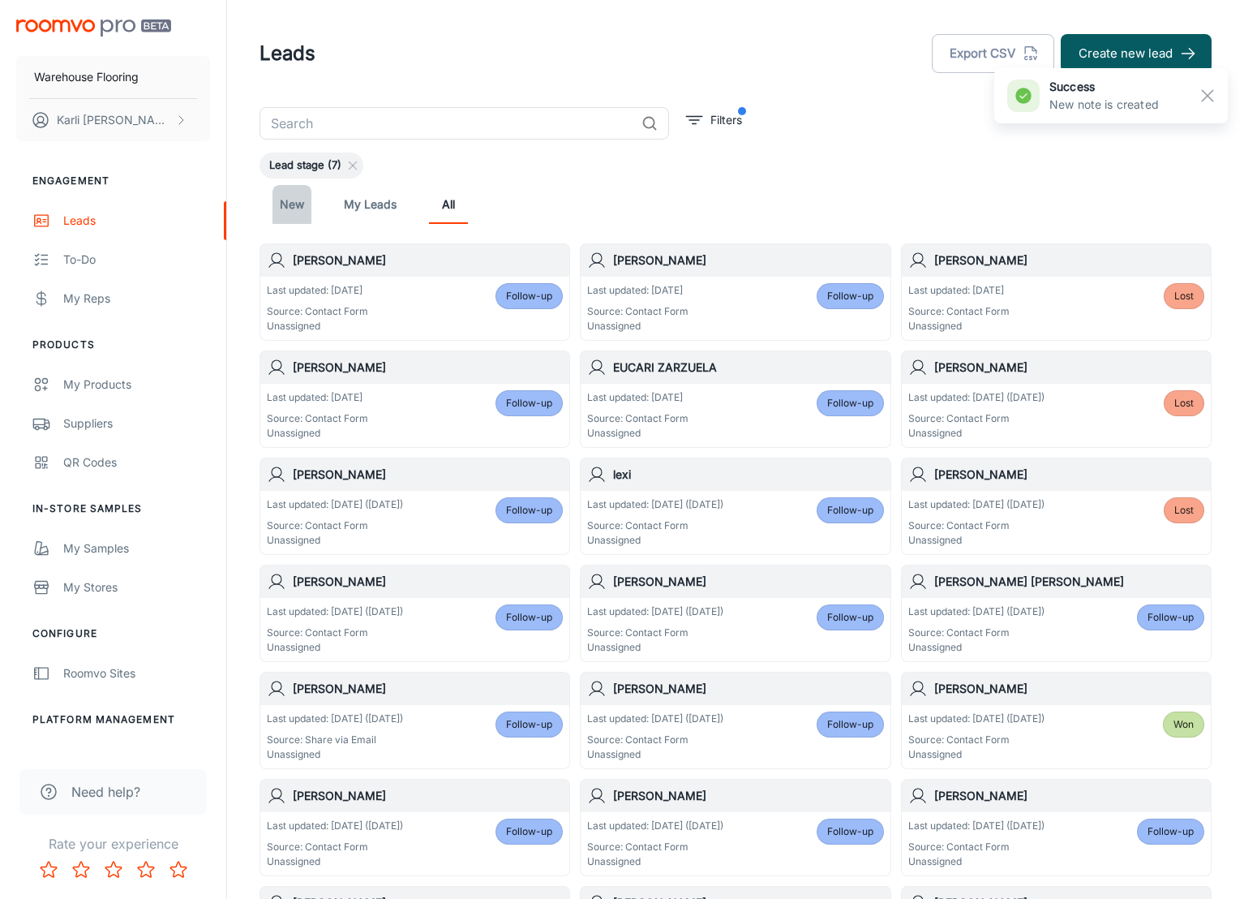
click at [294, 205] on link "New" at bounding box center [292, 204] width 39 height 39
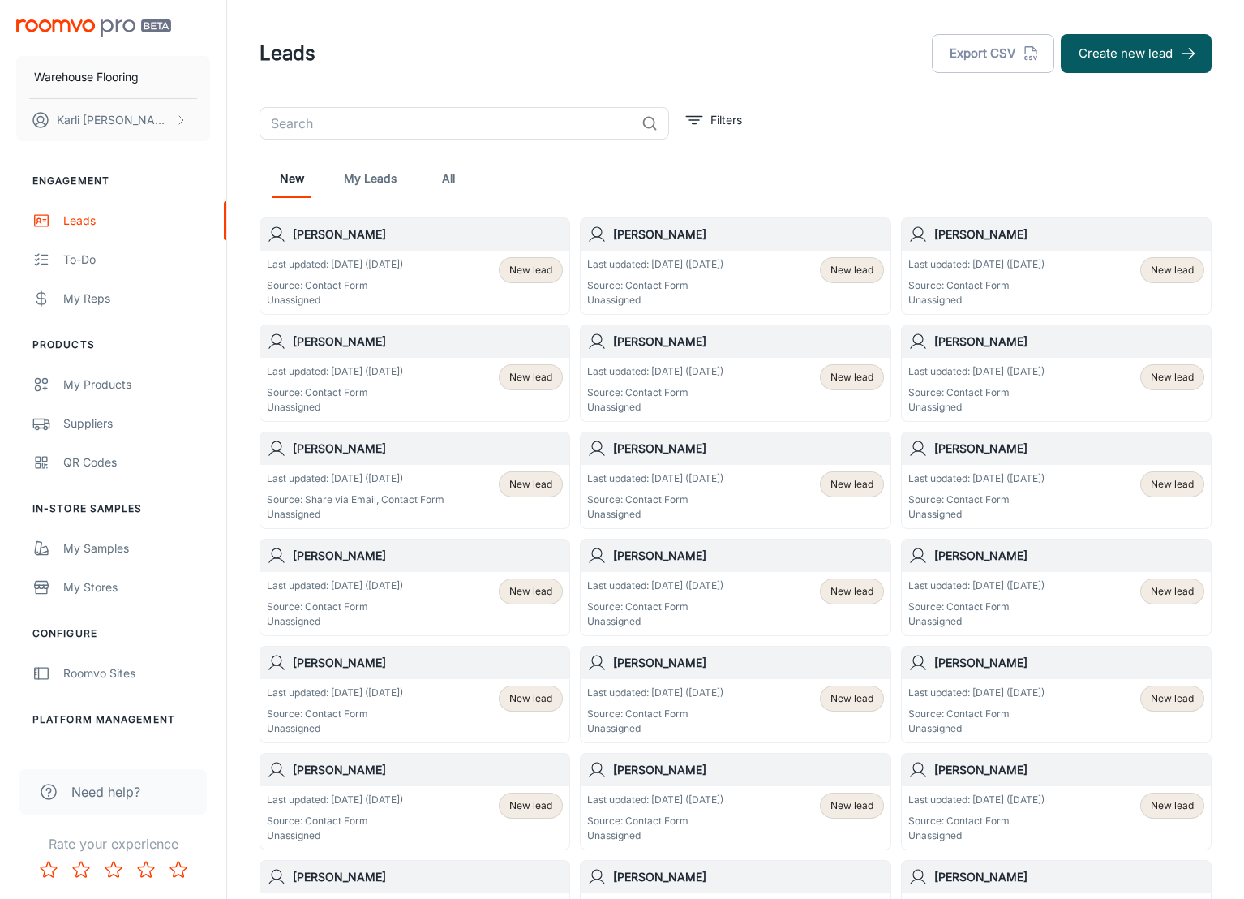
click at [403, 282] on p "Source: Contact Form" at bounding box center [335, 285] width 136 height 15
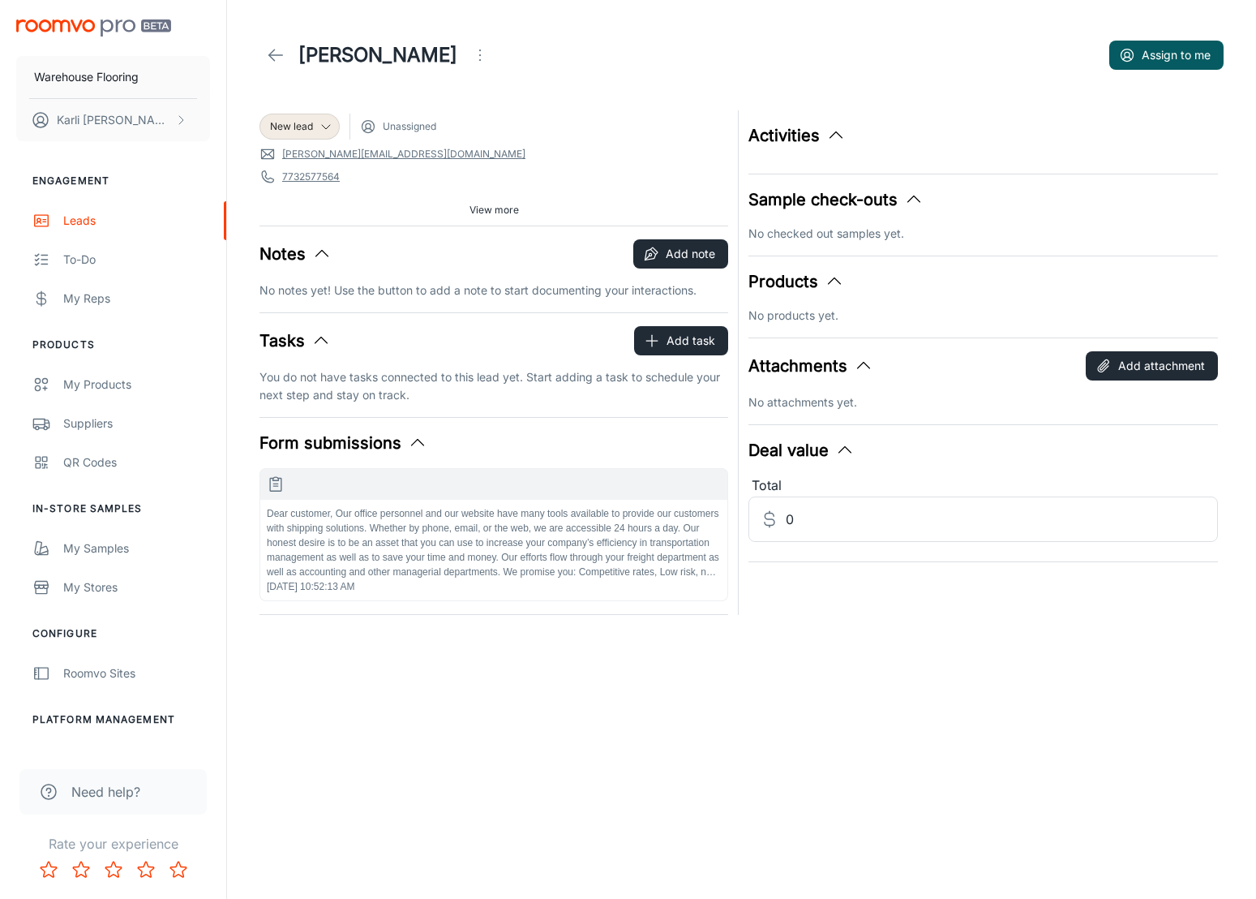
click at [470, 53] on icon "Open menu" at bounding box center [479, 54] width 19 height 19
click at [467, 147] on li "Mark as spam" at bounding box center [508, 150] width 173 height 29
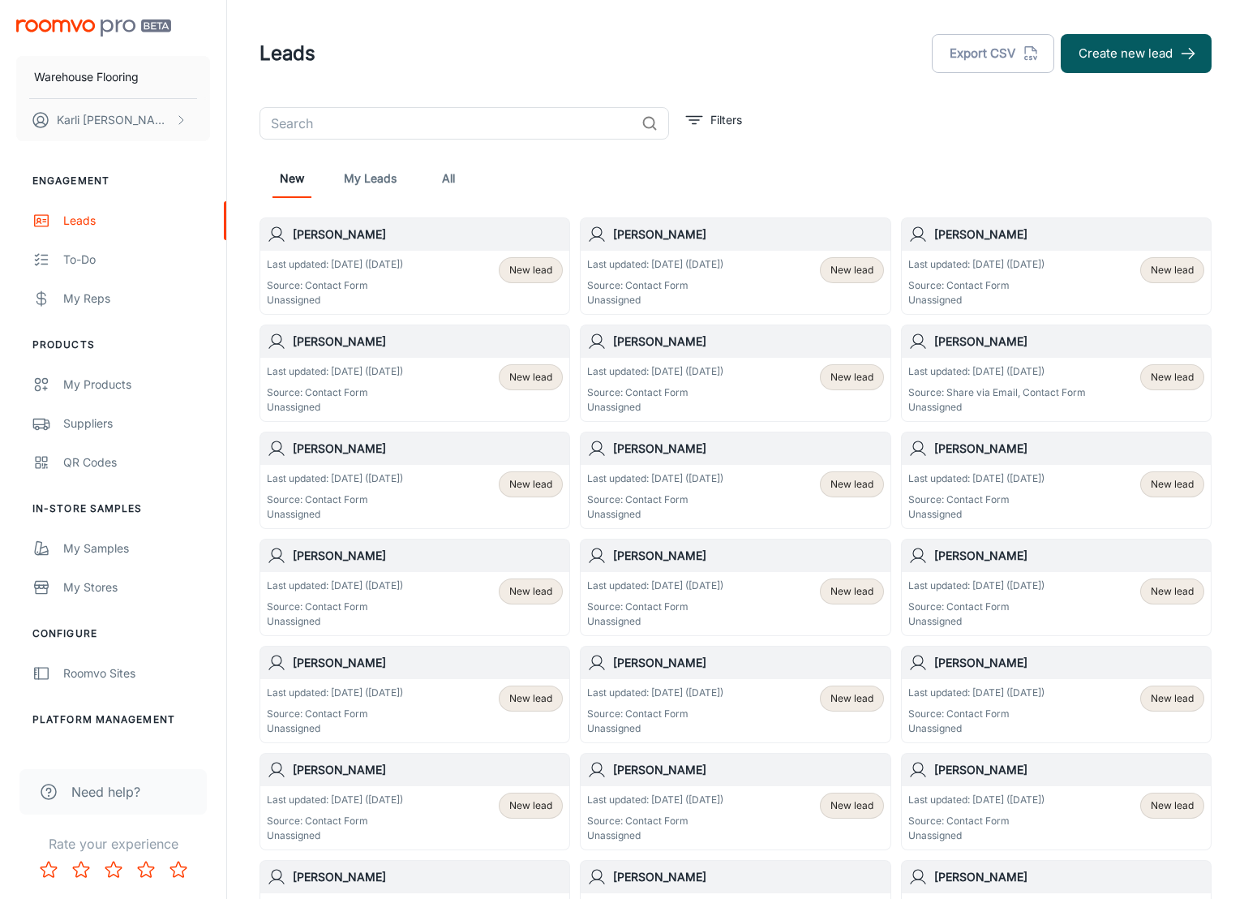
click at [403, 276] on div "Last updated: [DATE] ([DATE]) Source: Contact Form Unassigned" at bounding box center [335, 282] width 136 height 50
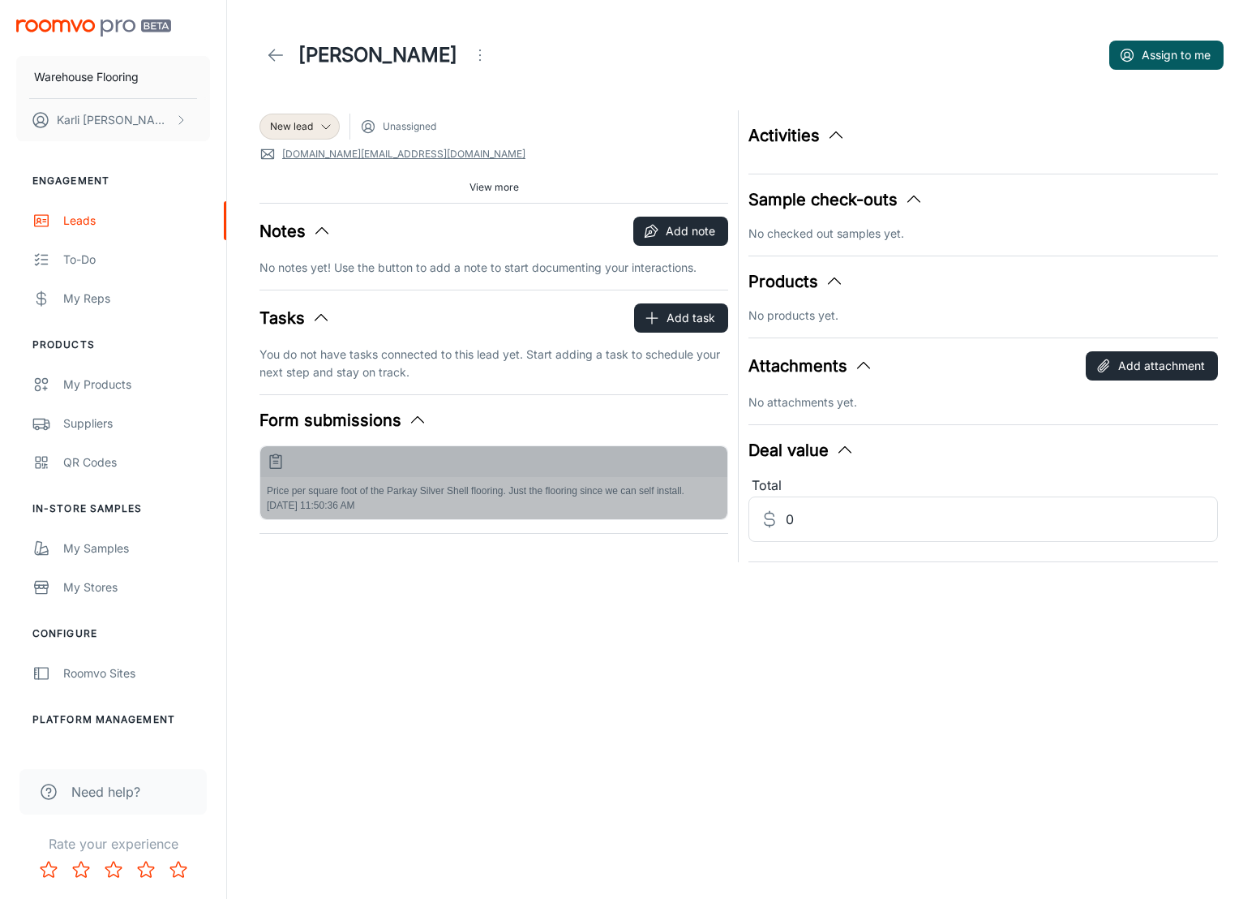
click at [415, 501] on div "Price per square foot of the Parkay Silver Shell flooring. Just the flooring si…" at bounding box center [493, 498] width 467 height 42
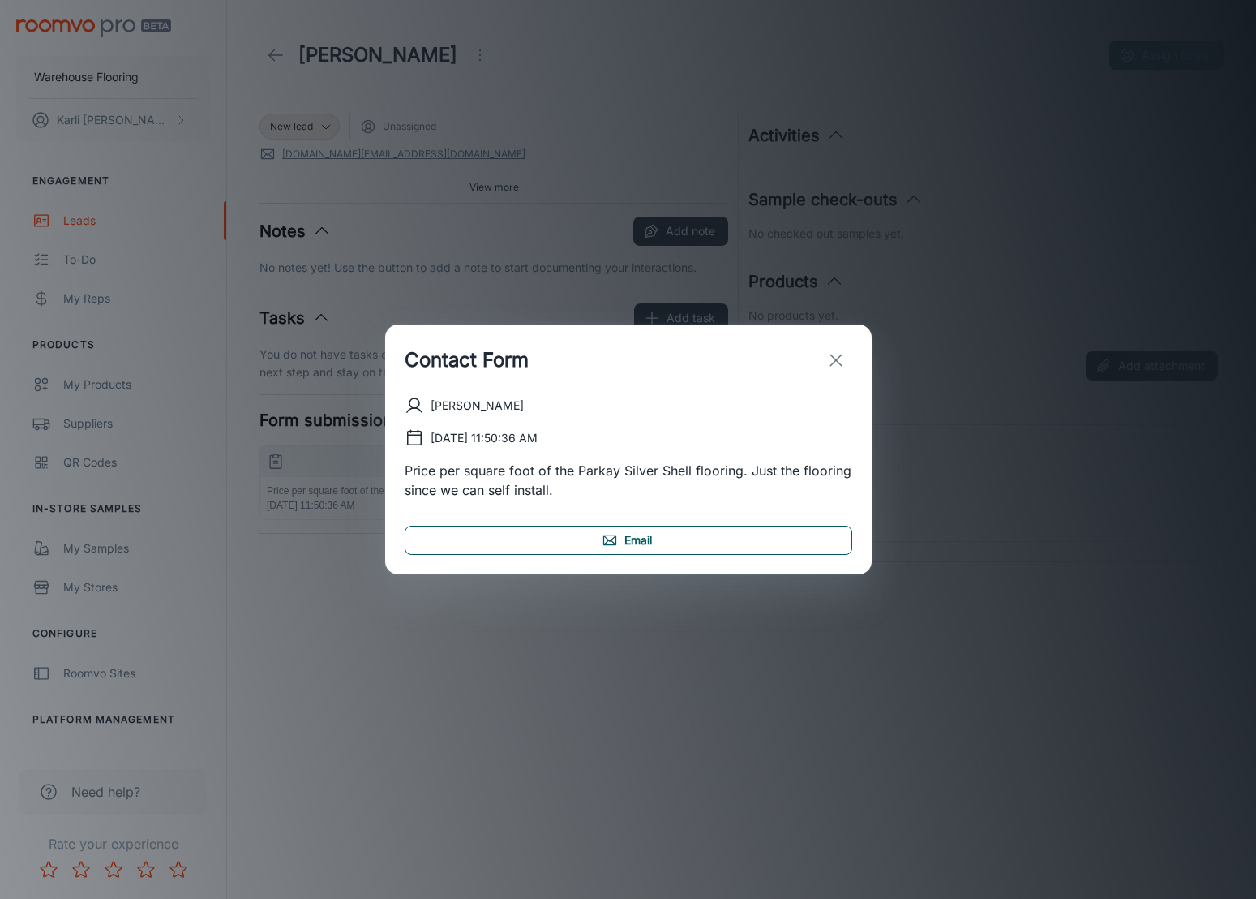
click at [655, 547] on link "Email" at bounding box center [629, 540] width 448 height 29
click at [827, 351] on icon "exit" at bounding box center [836, 359] width 19 height 19
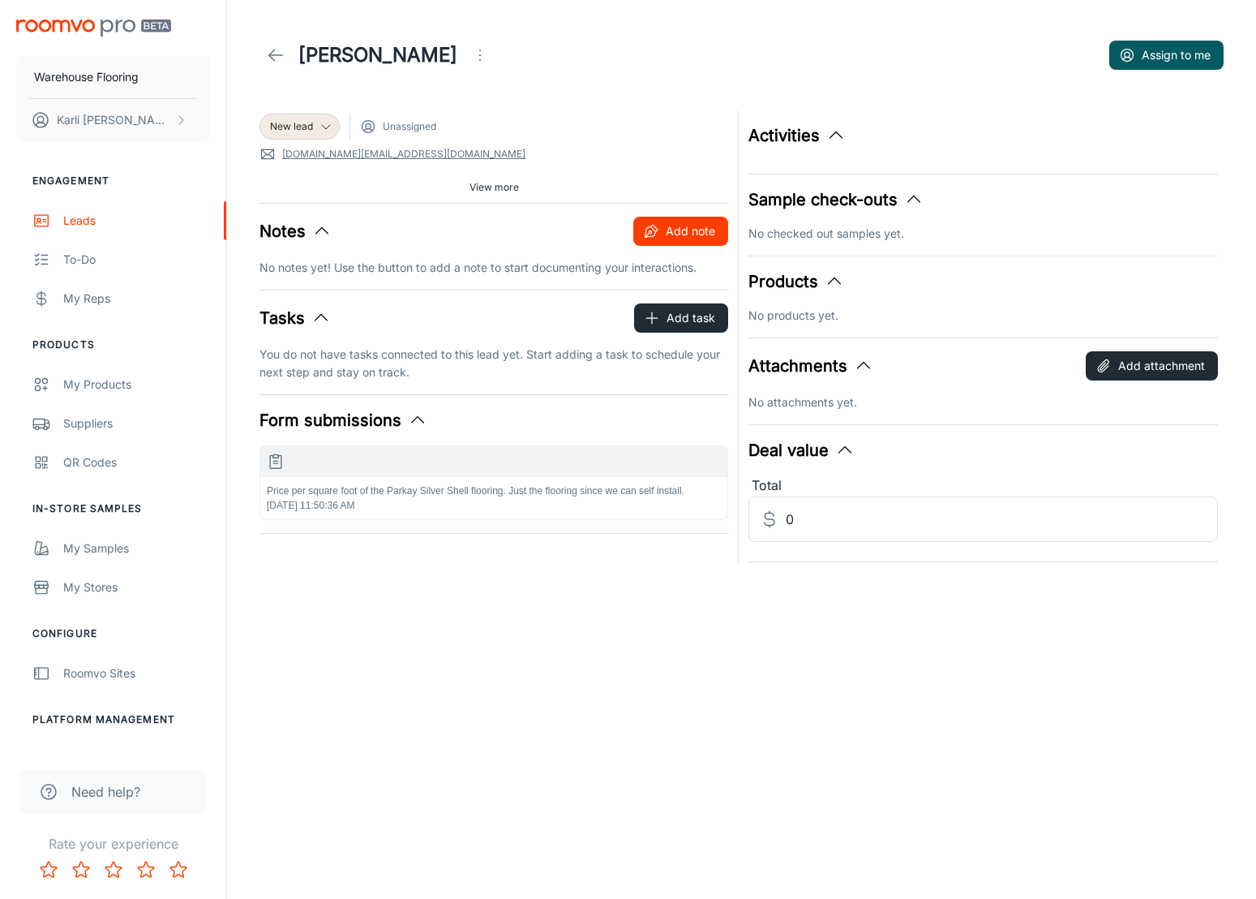
click at [642, 230] on button "Add note" at bounding box center [681, 231] width 95 height 29
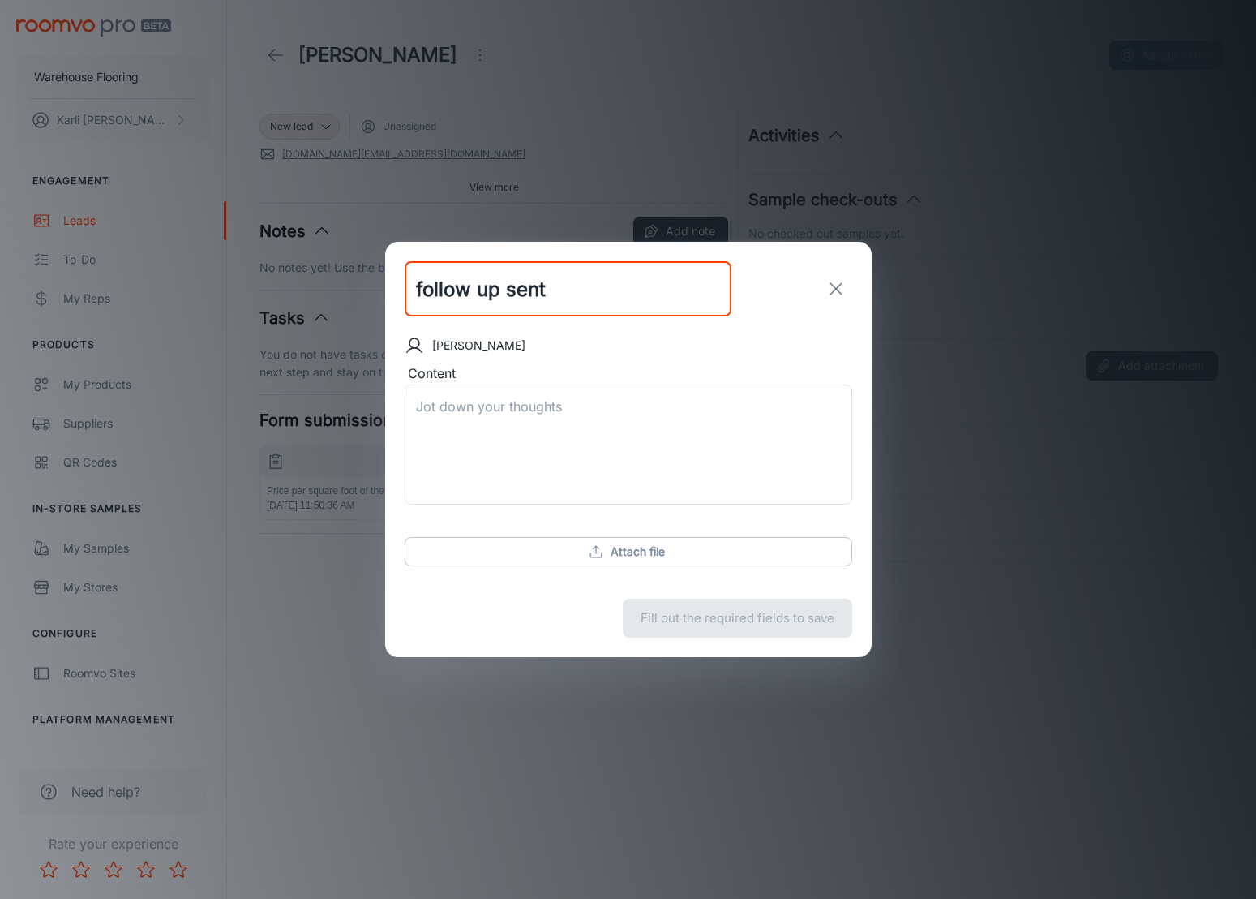
type input "follow up sent"
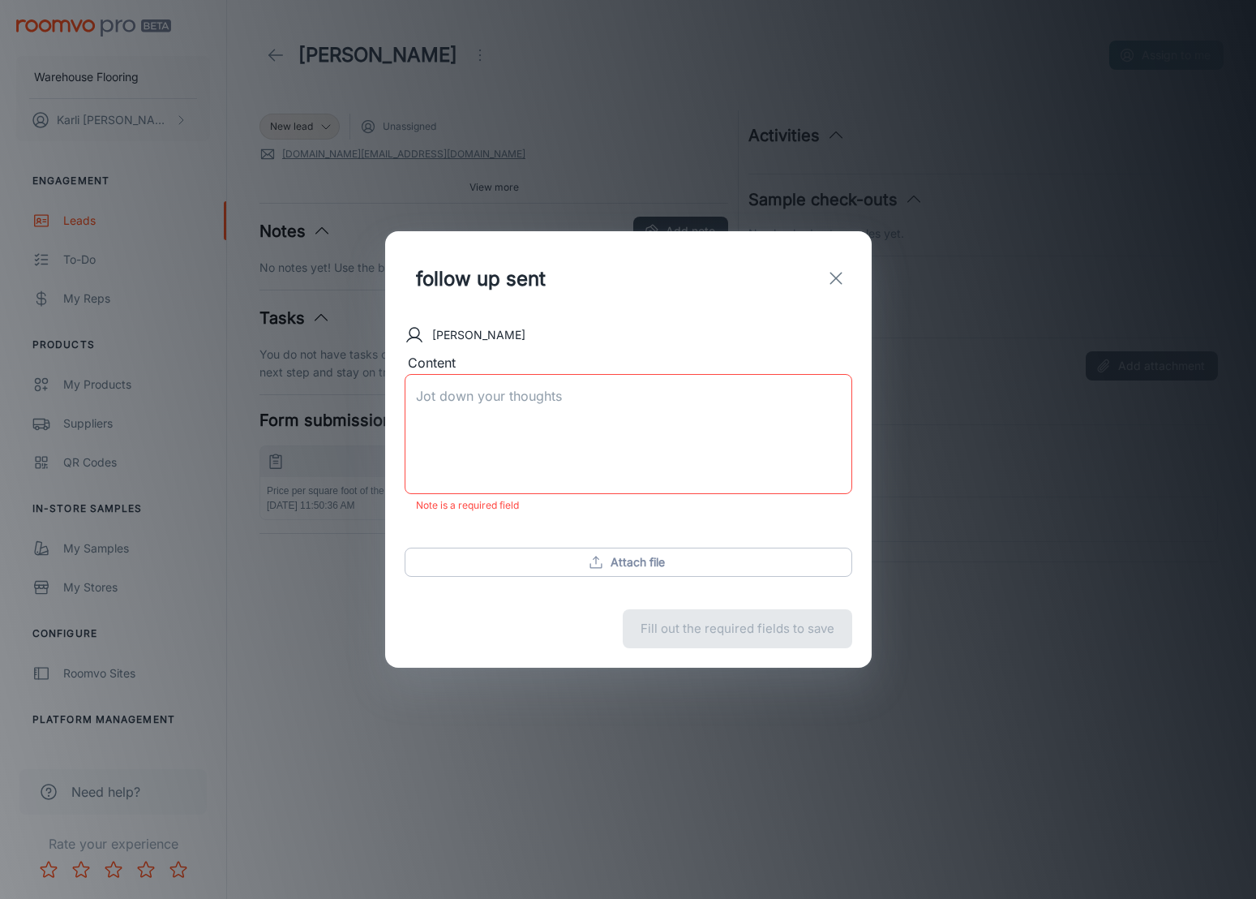
click at [462, 400] on textarea "Content" at bounding box center [628, 433] width 425 height 93
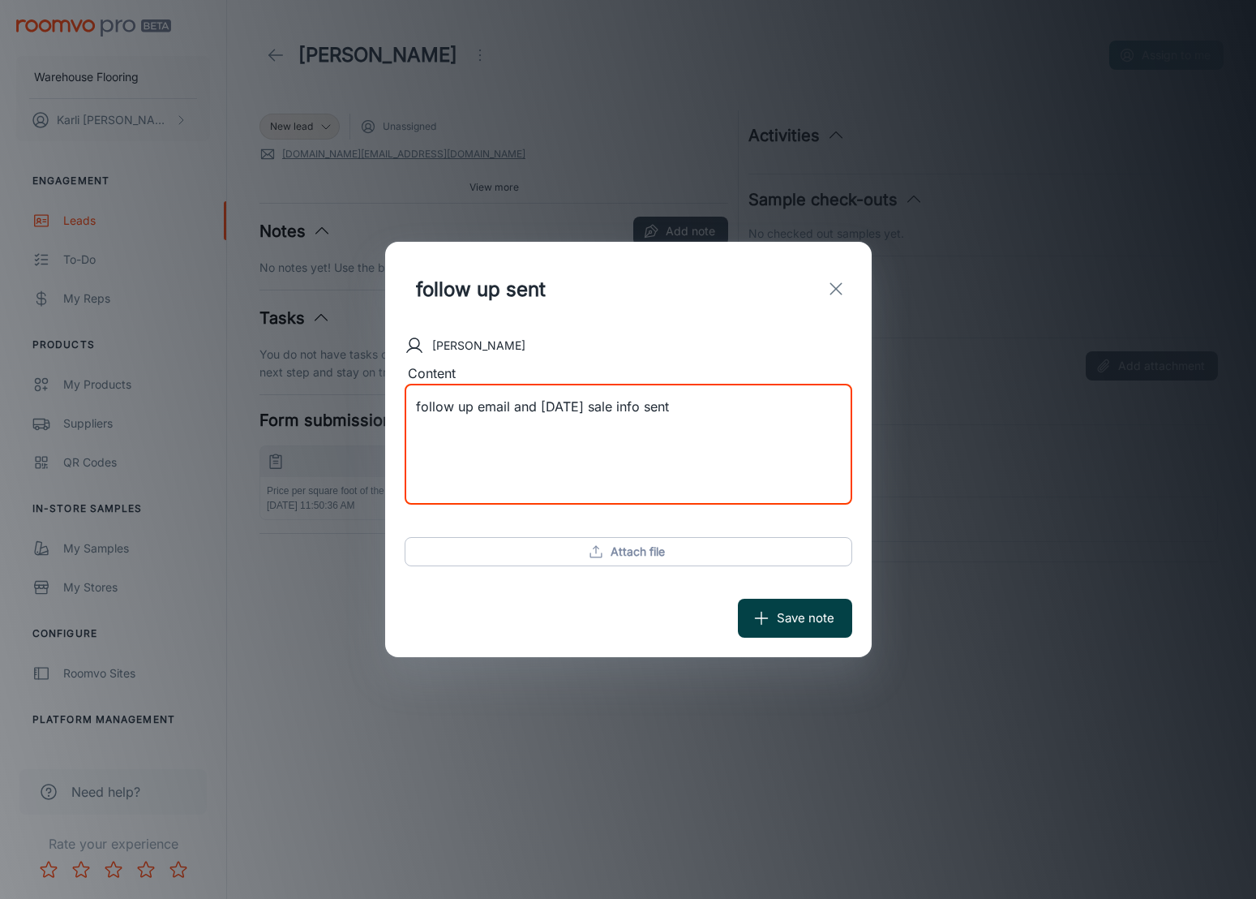
type textarea "follow up email and [DATE] sale info sent"
click at [785, 617] on button "Save note" at bounding box center [795, 618] width 114 height 39
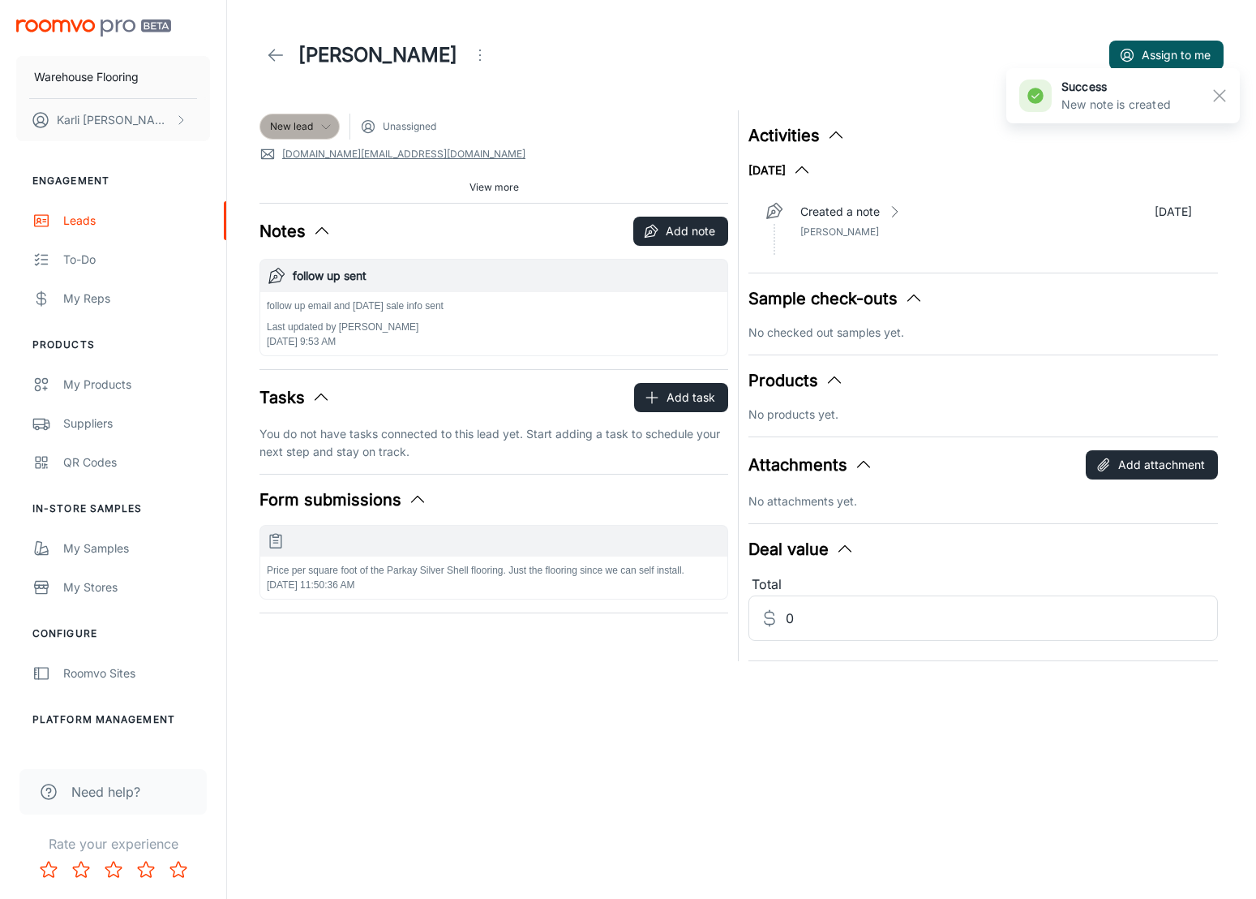
click at [302, 120] on span "New lead" at bounding box center [291, 126] width 43 height 15
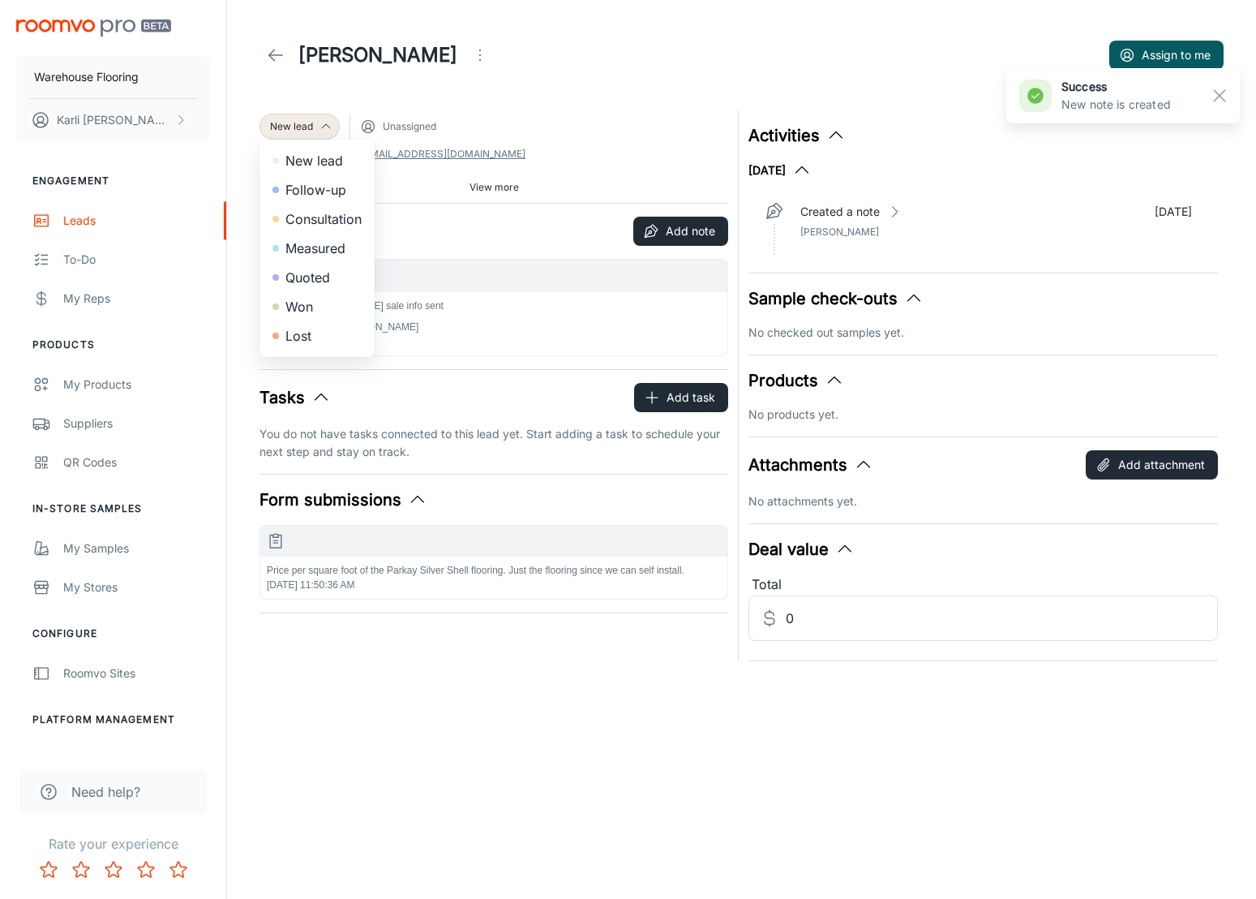
click at [300, 191] on li "Follow-up" at bounding box center [317, 189] width 115 height 29
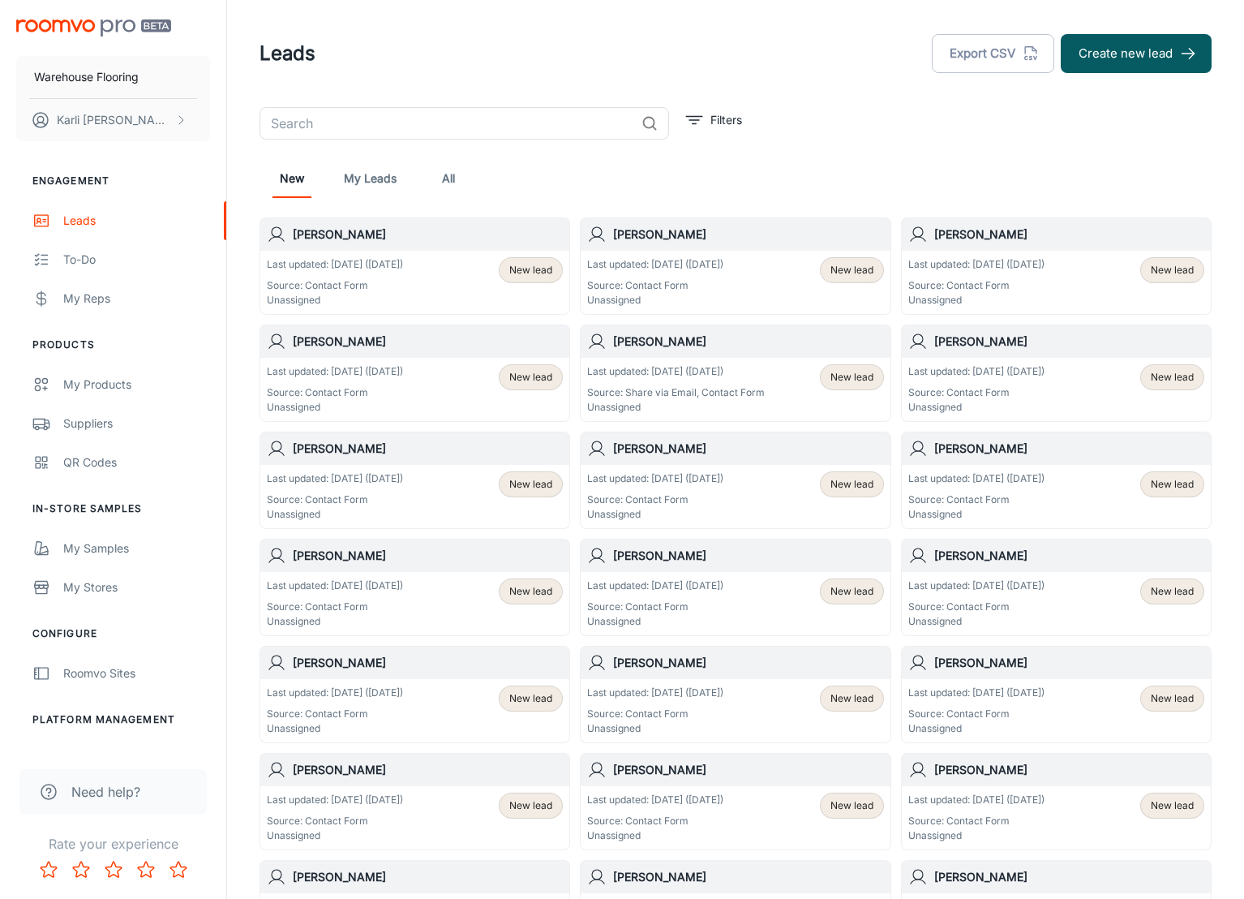
click at [403, 274] on div "Last updated: [DATE] ([DATE]) Source: Contact Form Unassigned" at bounding box center [335, 282] width 136 height 50
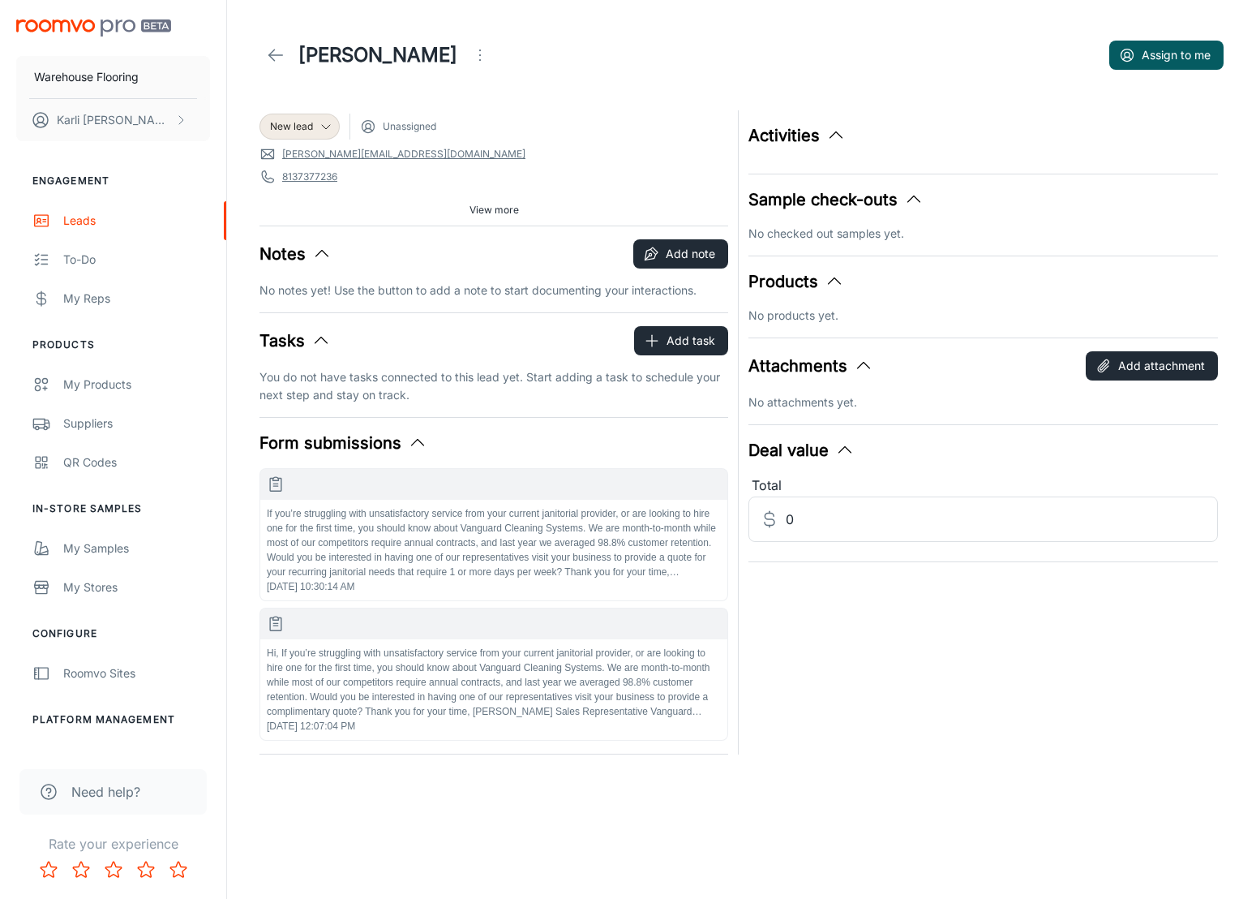
click at [470, 50] on icon "Open menu" at bounding box center [479, 54] width 19 height 19
click at [509, 148] on span "Mark as spam" at bounding box center [550, 150] width 105 height 19
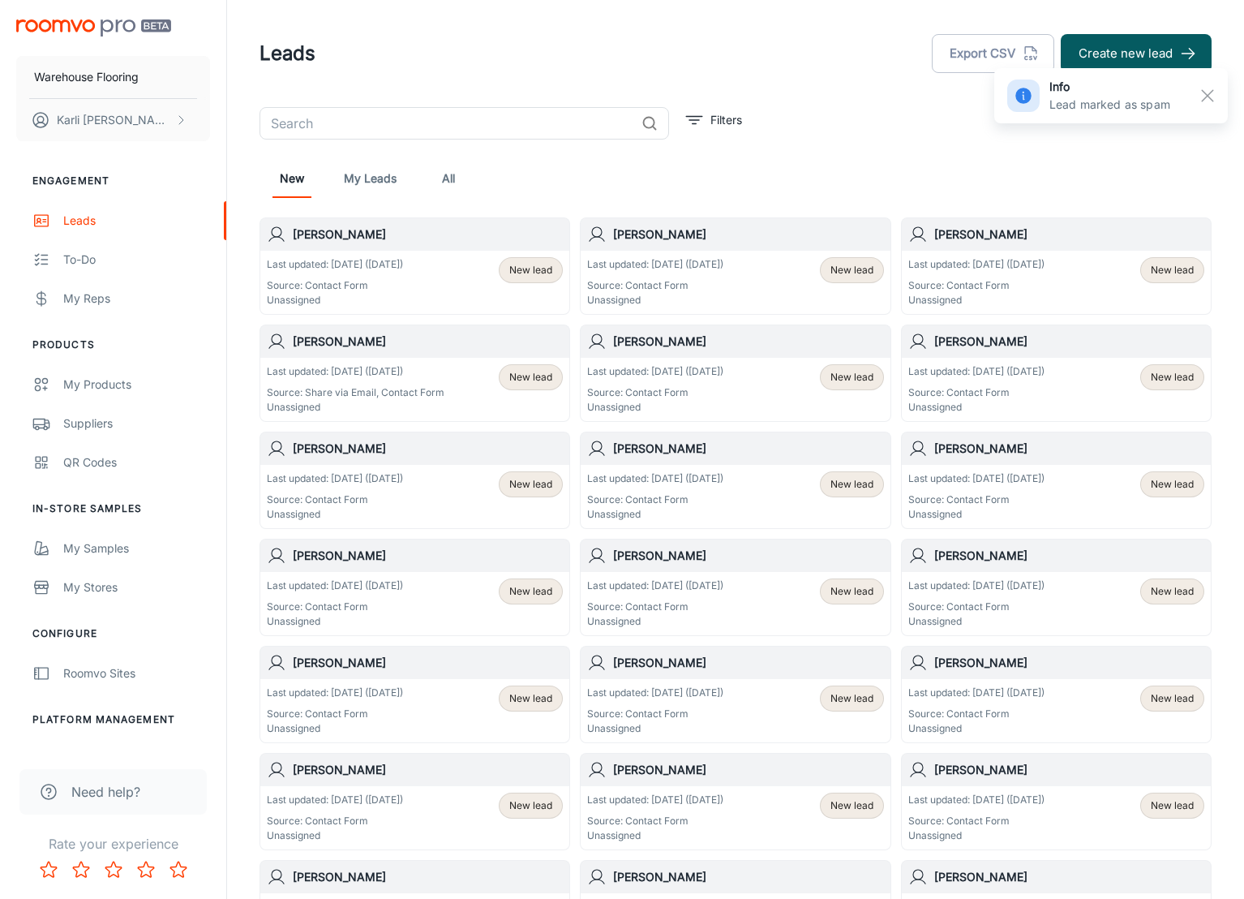
click at [289, 286] on p "Source: Contact Form" at bounding box center [335, 285] width 136 height 15
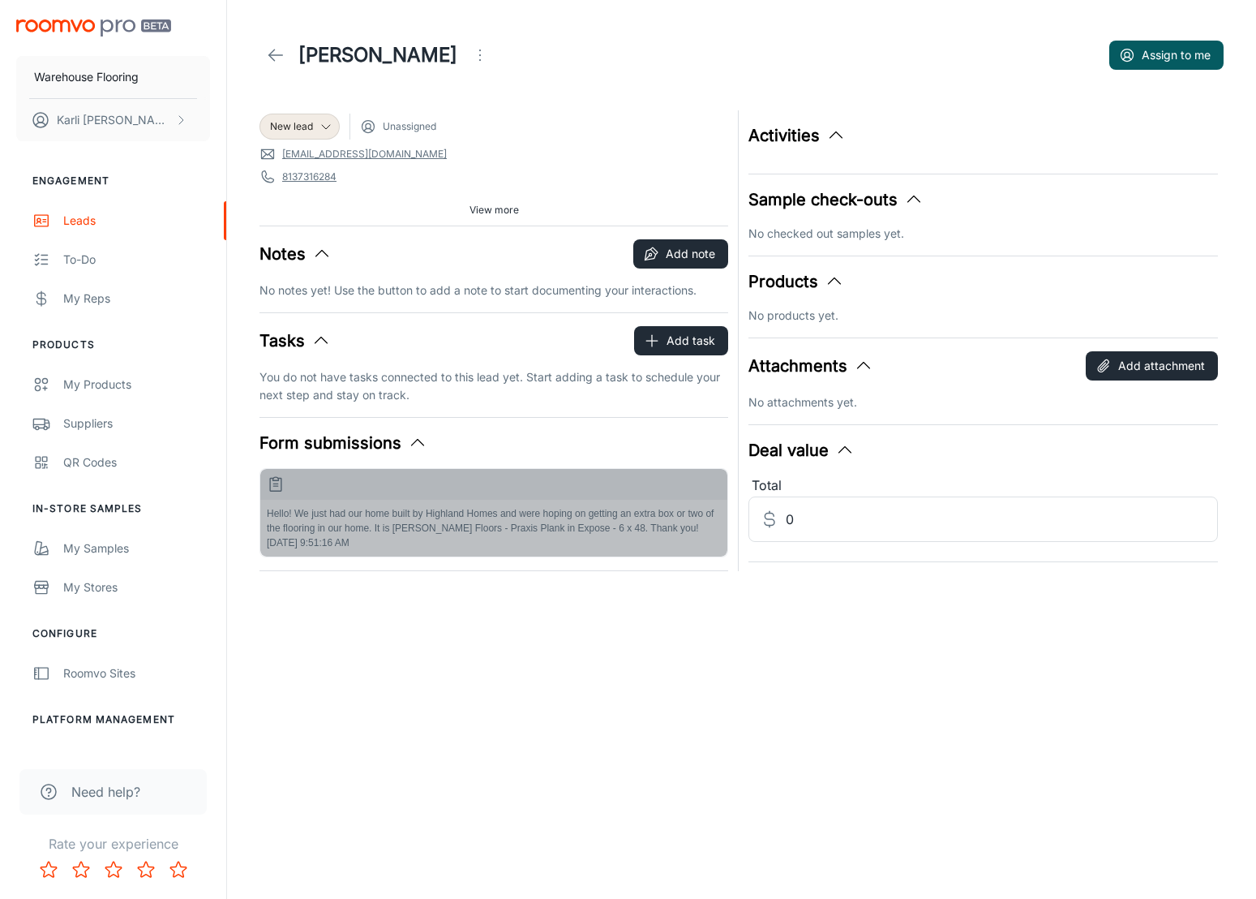
click at [478, 526] on p "Hello! We just had our home built by Highland Homes and were hoping on getting …" at bounding box center [494, 520] width 454 height 29
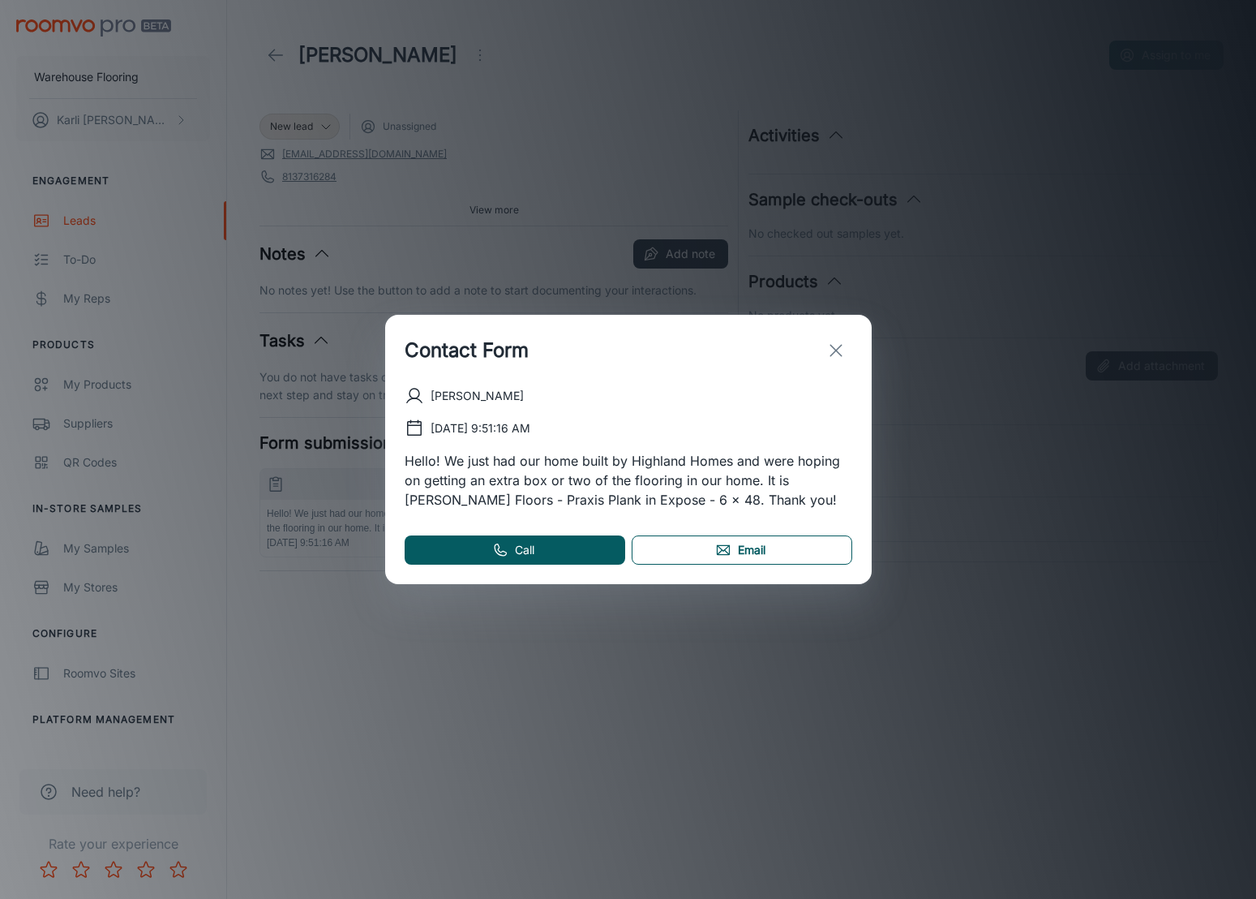
click at [758, 550] on link "Email" at bounding box center [742, 549] width 221 height 29
drag, startPoint x: 839, startPoint y: 350, endPoint x: 826, endPoint y: 350, distance: 13.0
click at [839, 350] on icon "exit" at bounding box center [836, 350] width 19 height 19
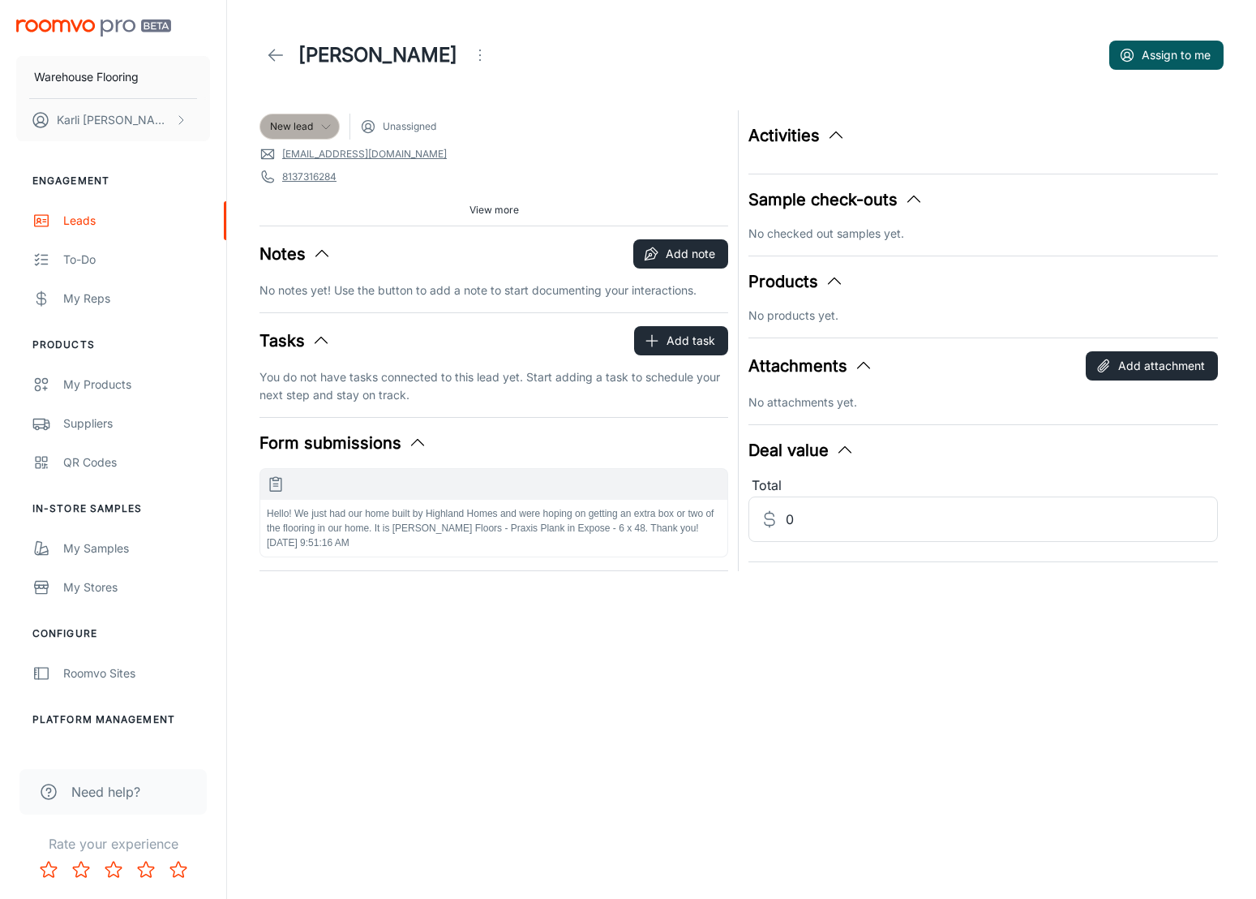
click at [307, 121] on span "New lead" at bounding box center [291, 126] width 43 height 15
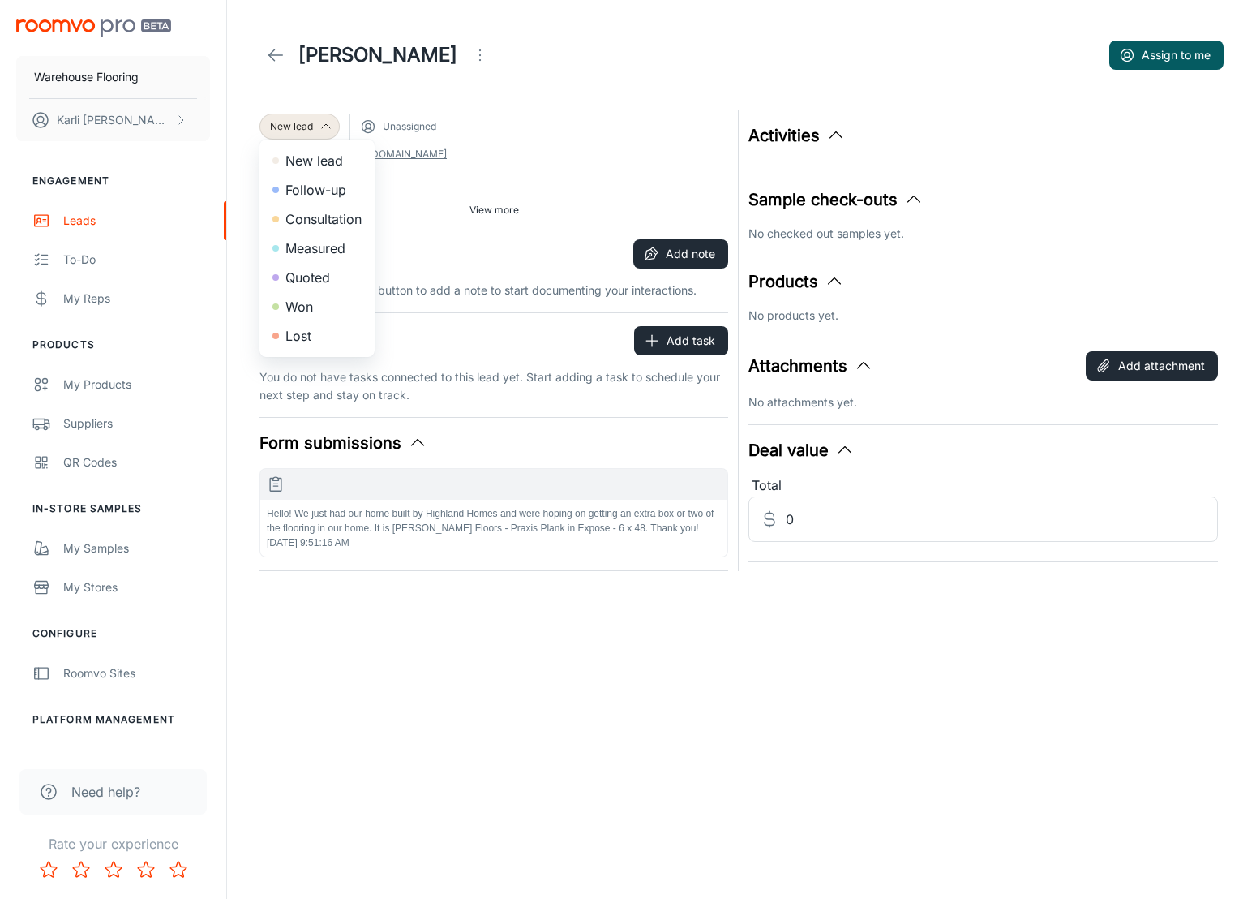
click at [312, 184] on li "Follow-up" at bounding box center [317, 189] width 115 height 29
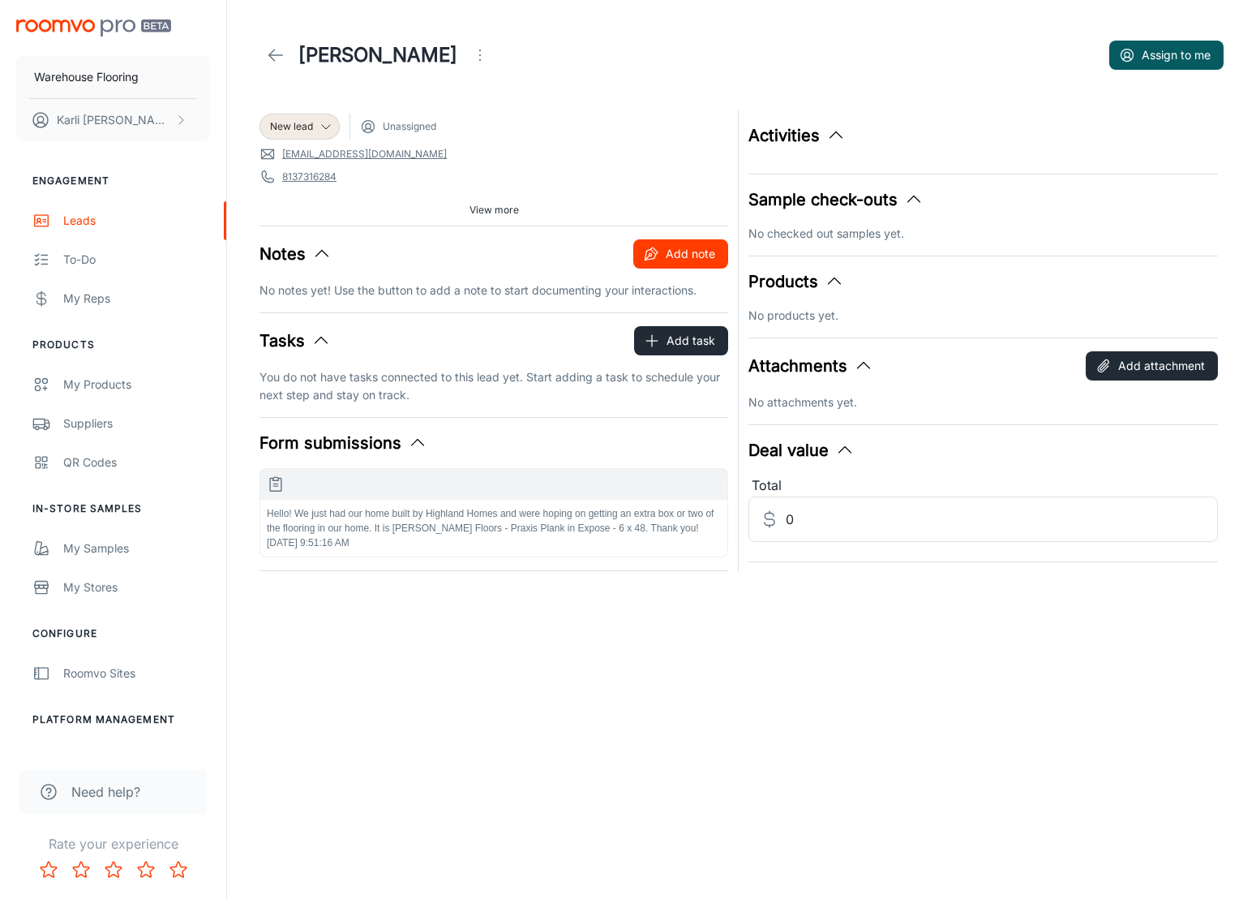
click at [696, 250] on button "Add note" at bounding box center [681, 253] width 95 height 29
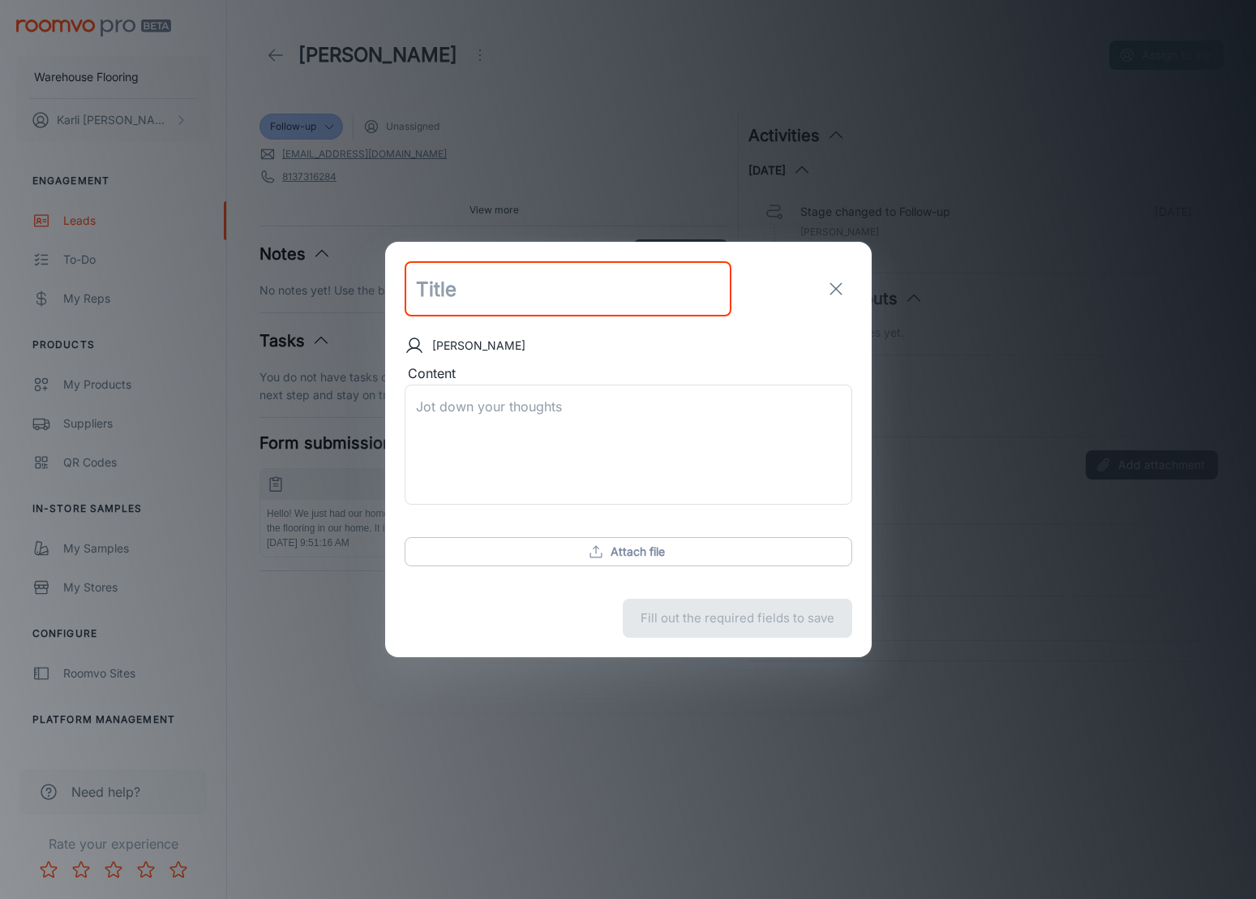
click at [472, 297] on input "text" at bounding box center [568, 288] width 327 height 55
type input "follow up sent"
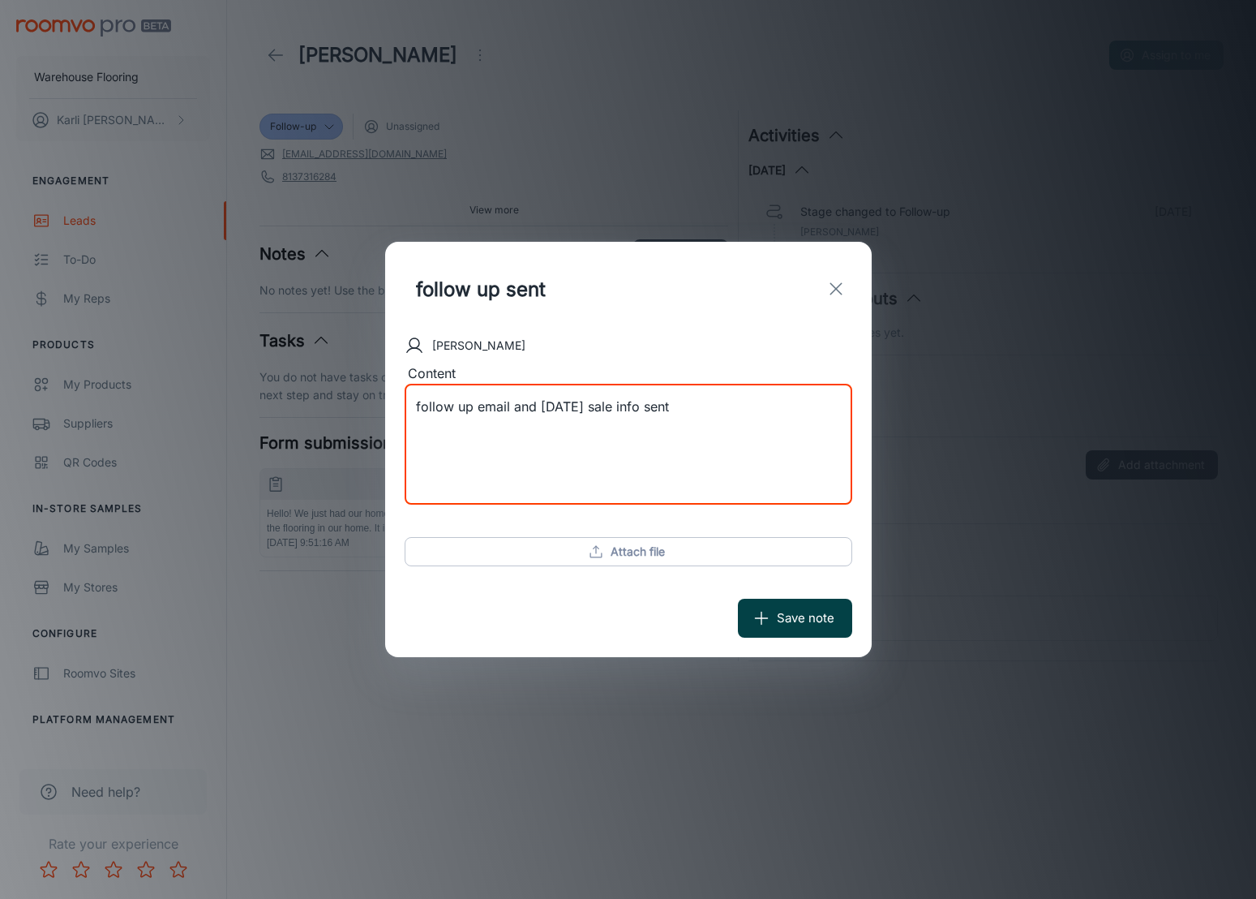
type textarea "follow up email and [DATE] sale info sent"
click at [780, 604] on button "Save note" at bounding box center [795, 618] width 114 height 39
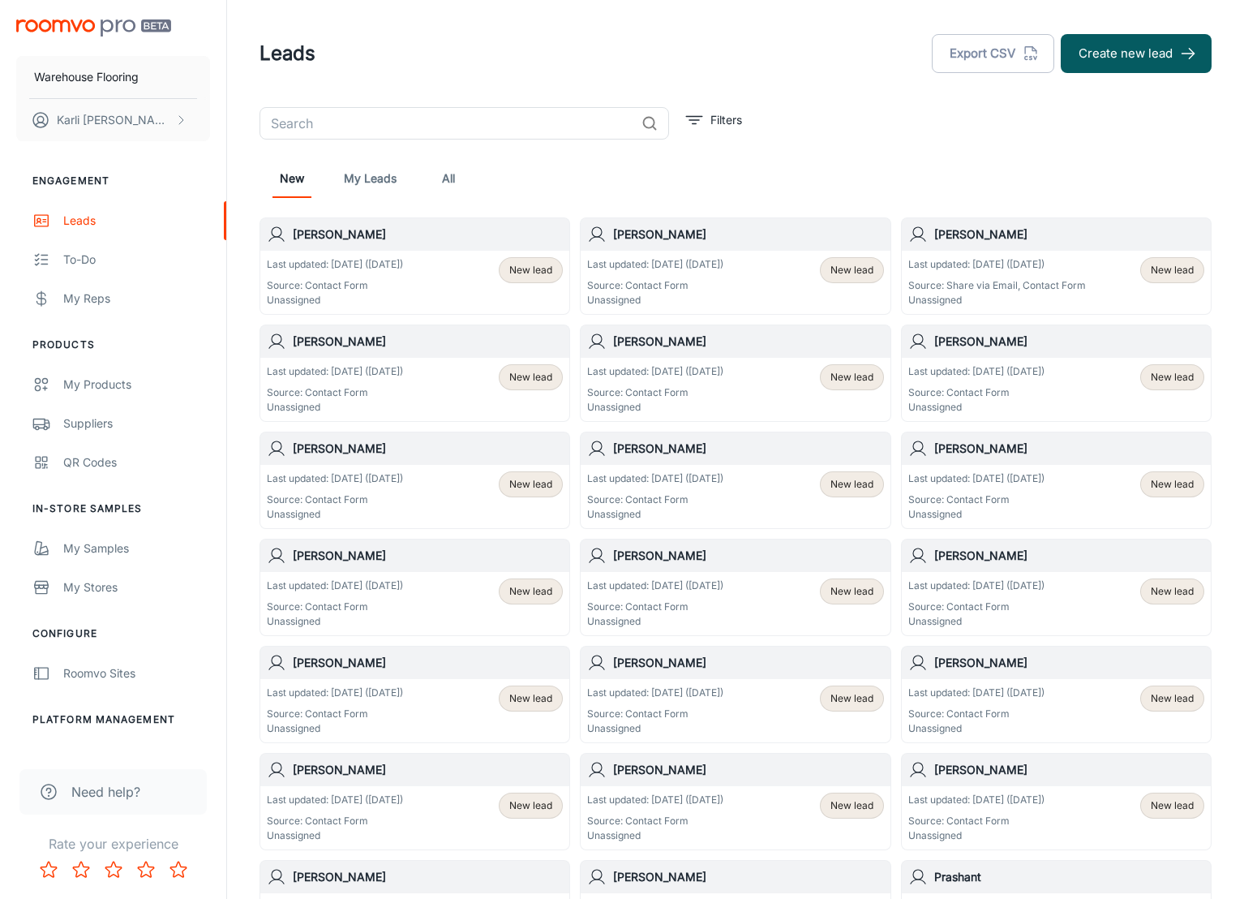
click at [403, 296] on p "Unassigned" at bounding box center [335, 300] width 136 height 15
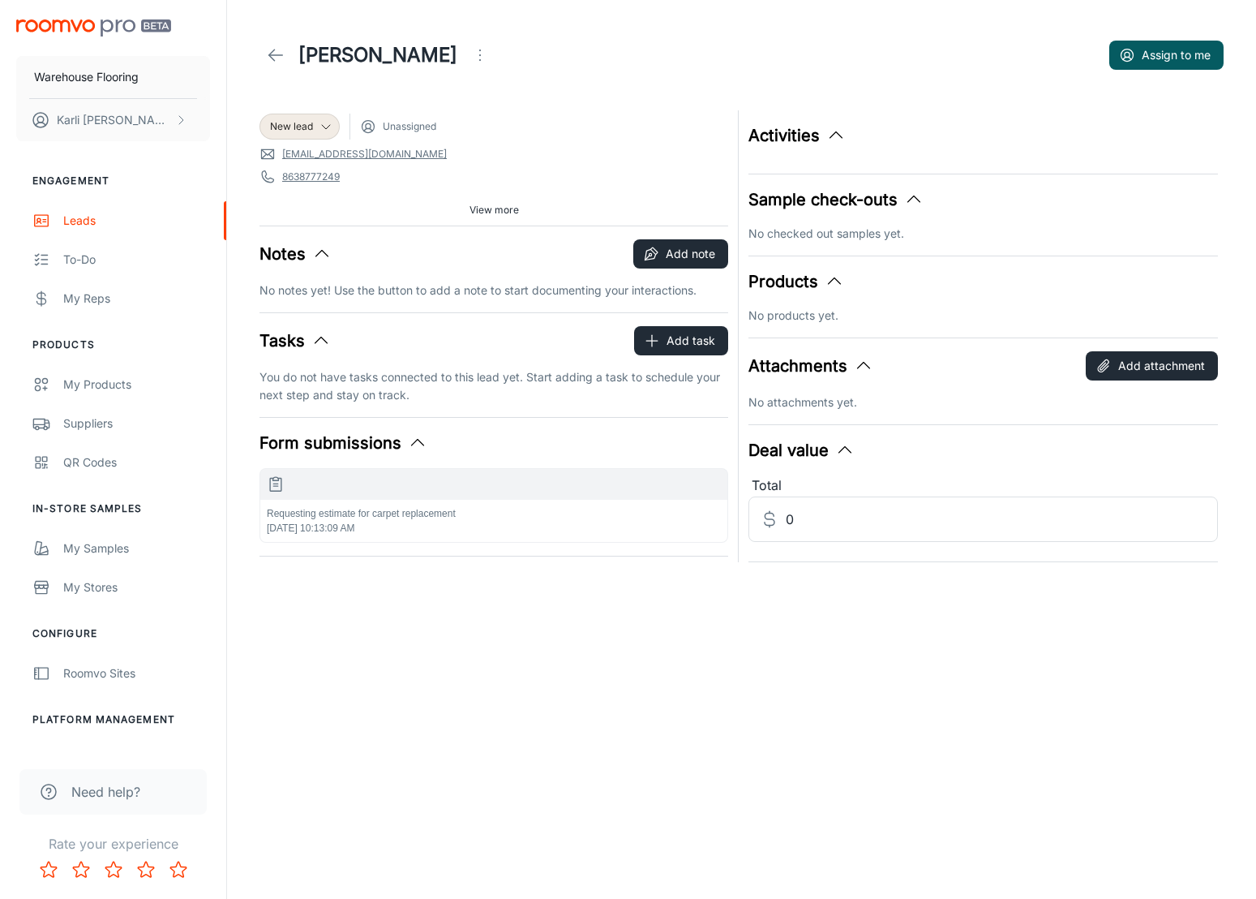
click at [512, 522] on div "Requesting estimate for carpet replacement [DATE] 10:13:09 AM" at bounding box center [493, 521] width 467 height 42
